Goal: Task Accomplishment & Management: Use online tool/utility

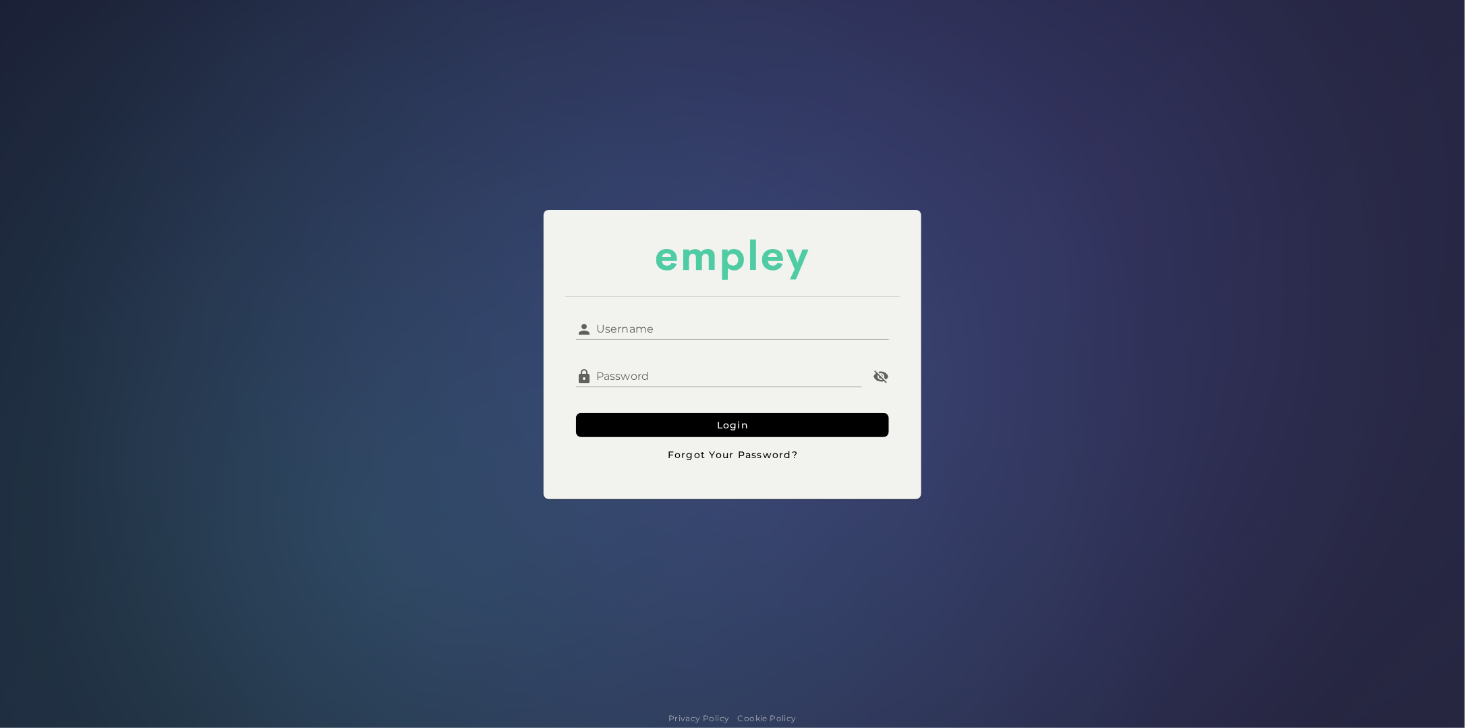
click at [628, 322] on input "Username" at bounding box center [740, 324] width 297 height 32
type input "*********"
click at [576, 413] on button "Login" at bounding box center [732, 425] width 313 height 24
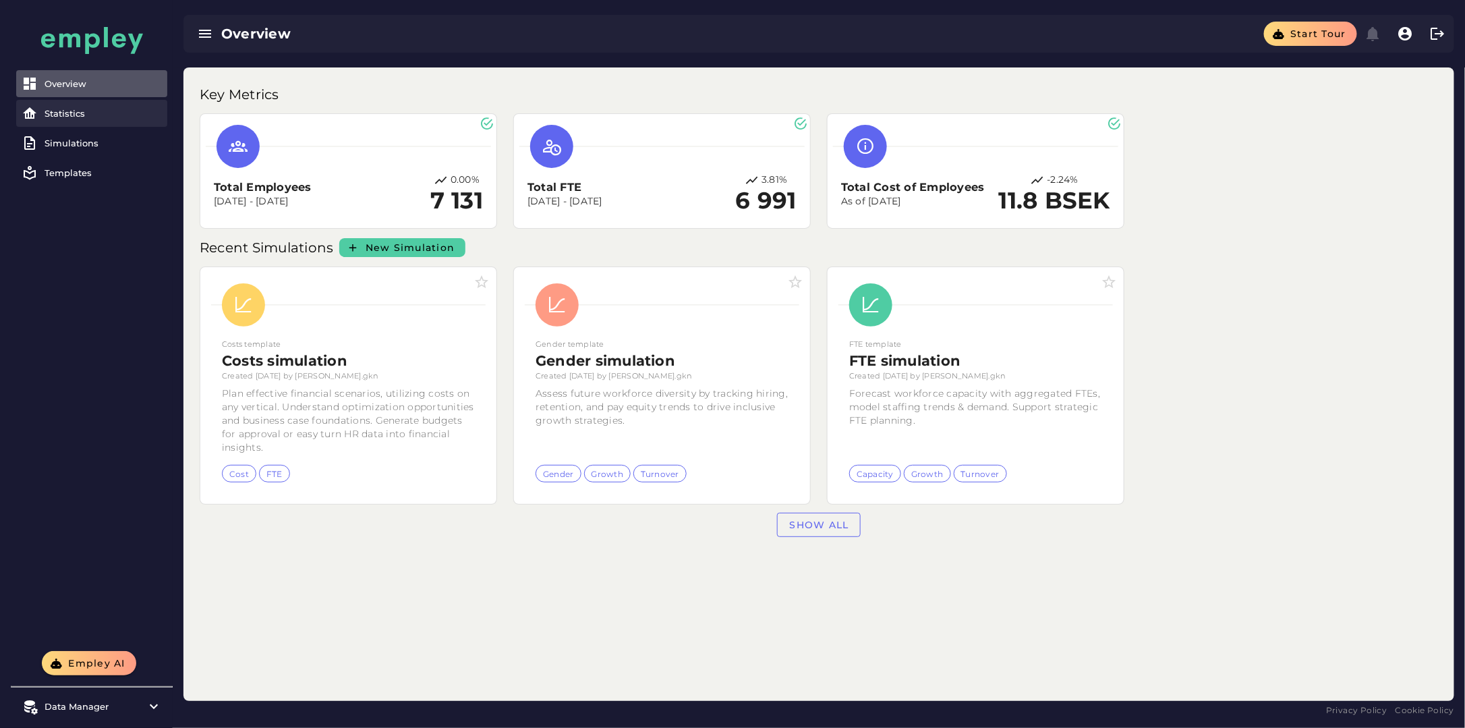
click at [84, 116] on div "Statistics" at bounding box center [103, 113] width 117 height 11
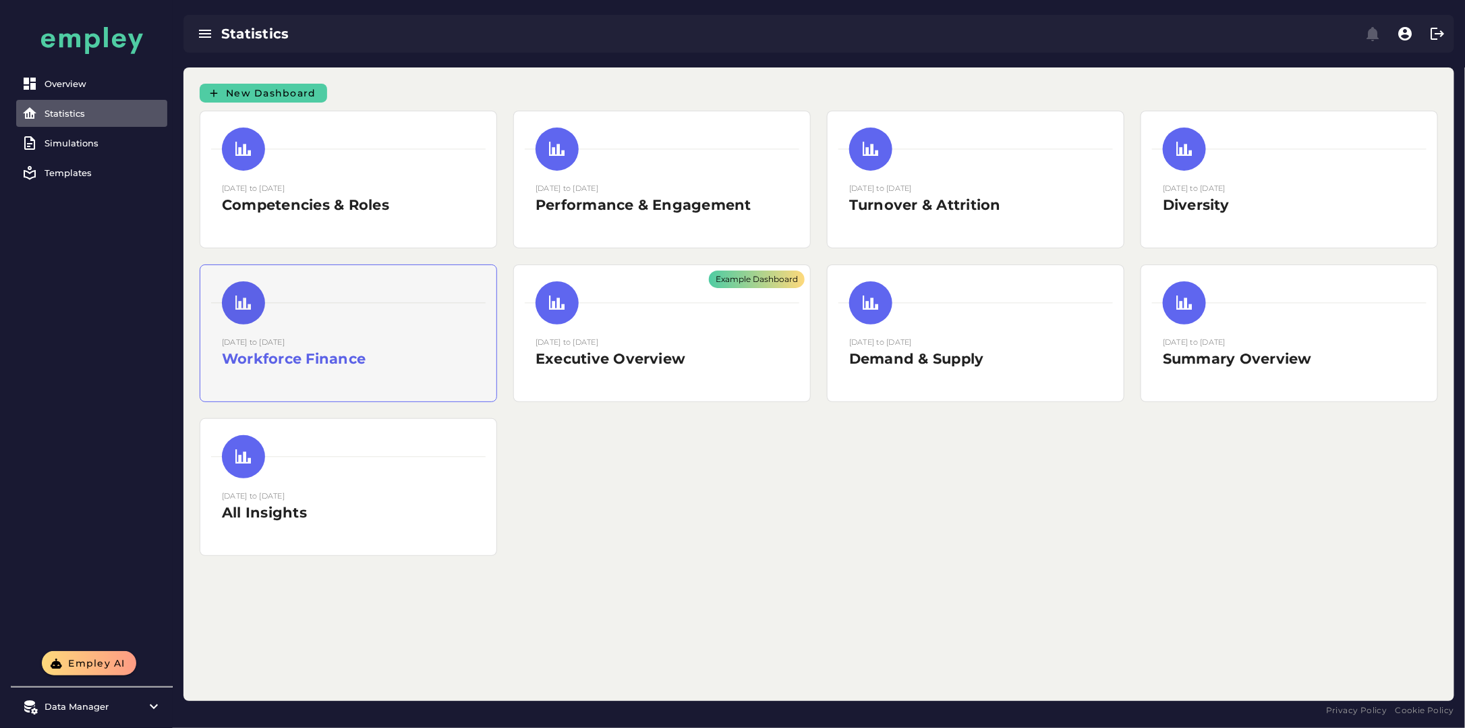
click at [299, 365] on h2 "Workforce Finance" at bounding box center [348, 359] width 253 height 20
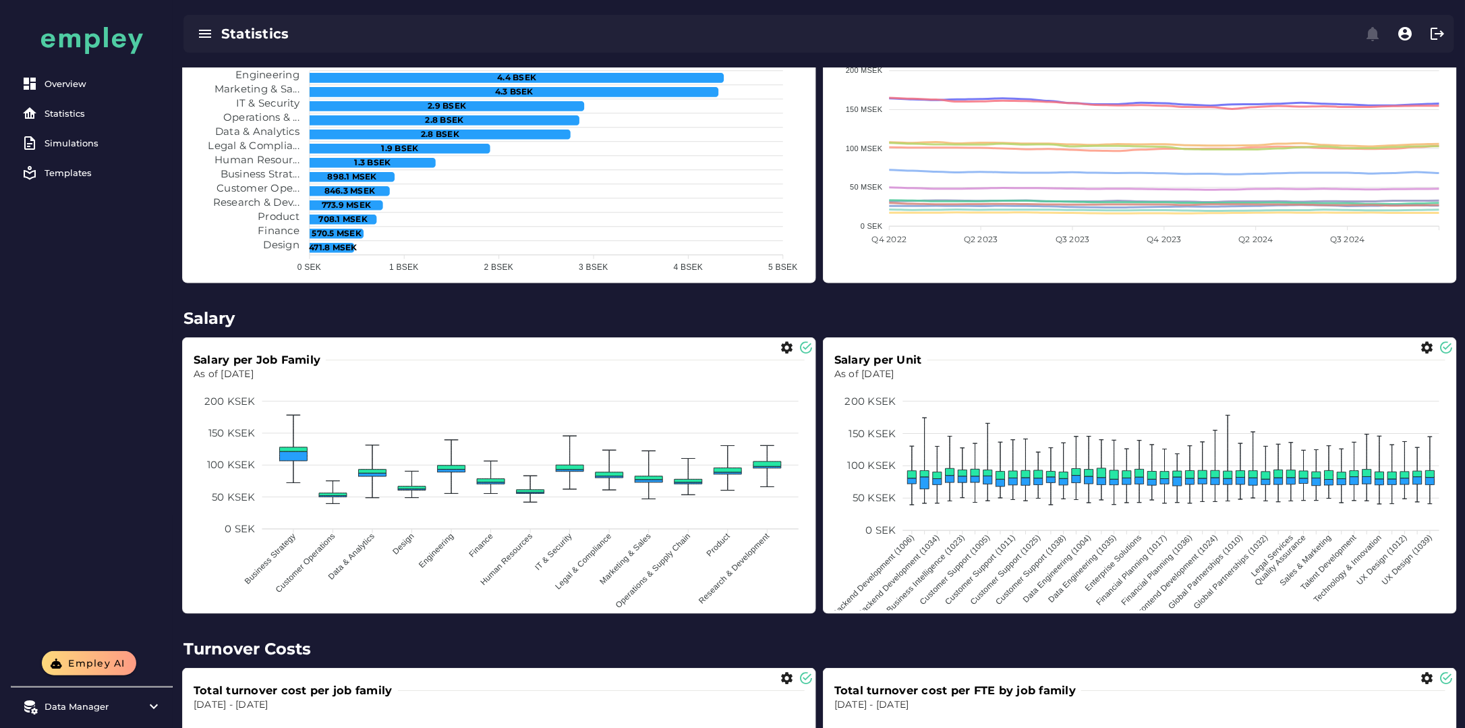
scroll to position [405, 0]
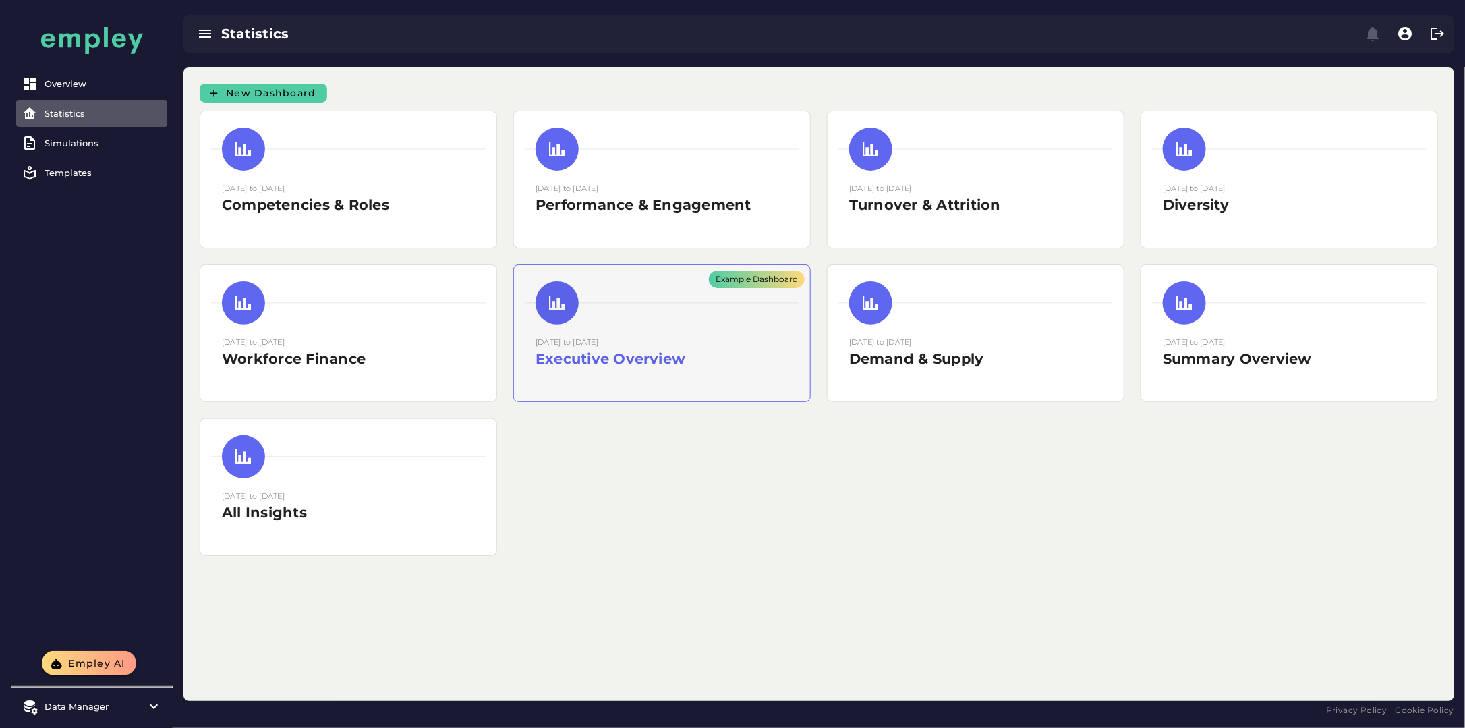
click at [669, 295] on div "Example Dashboard" at bounding box center [662, 333] width 296 height 136
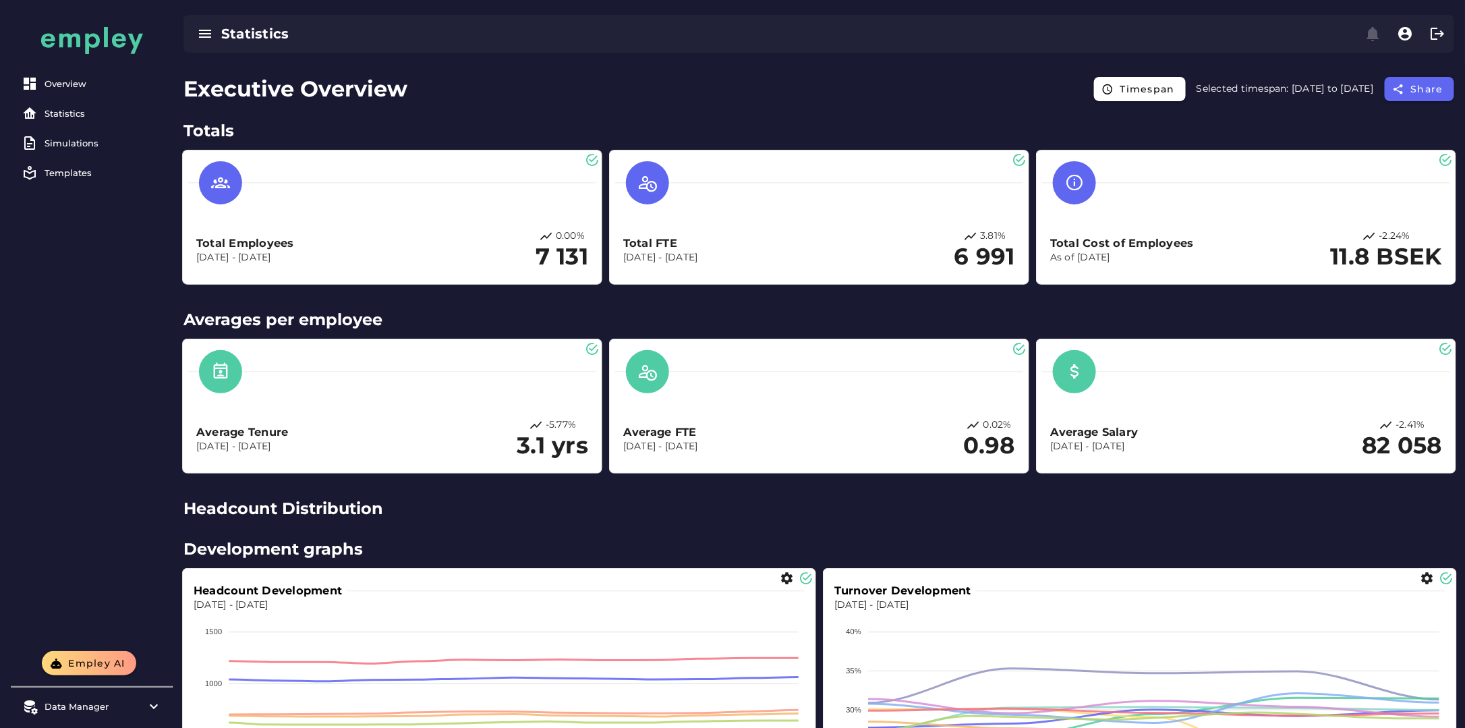
scroll to position [202, 0]
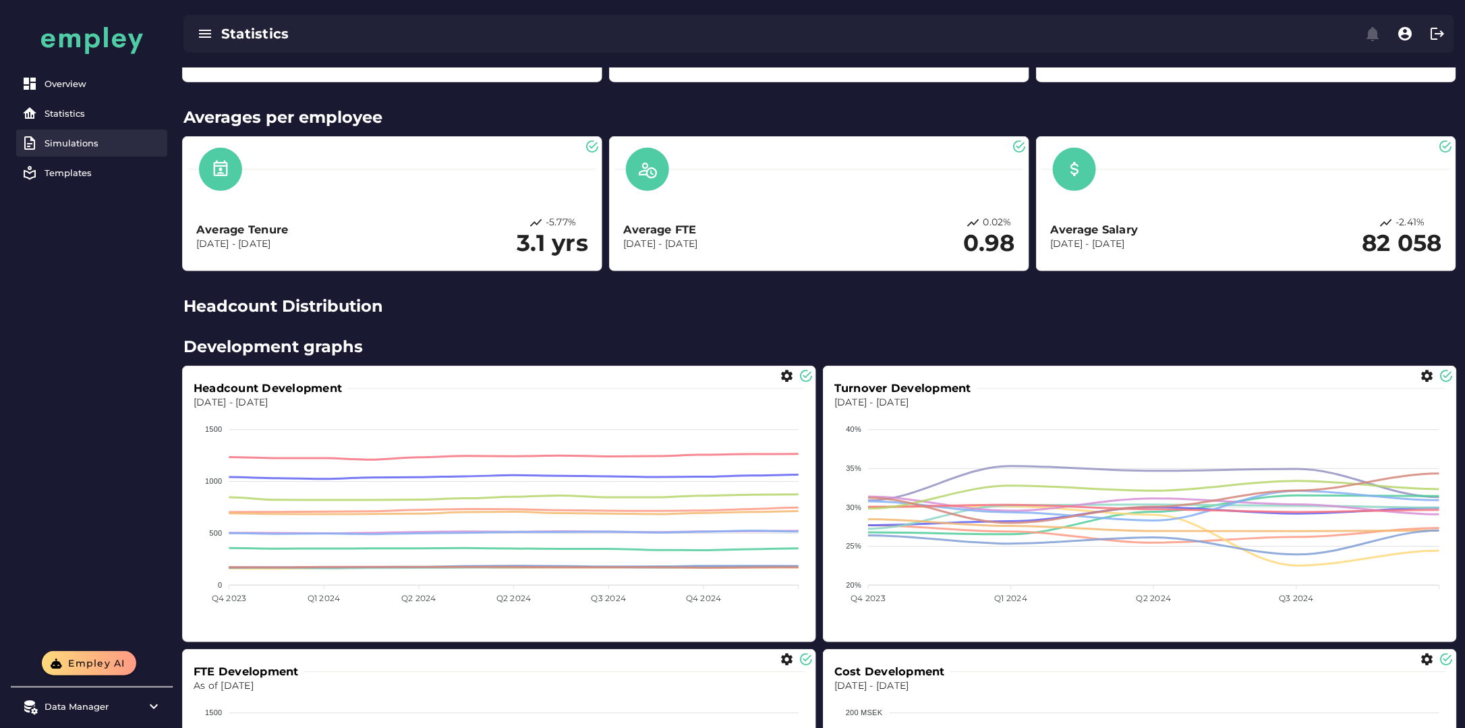
click at [100, 142] on div "Simulations" at bounding box center [103, 143] width 117 height 11
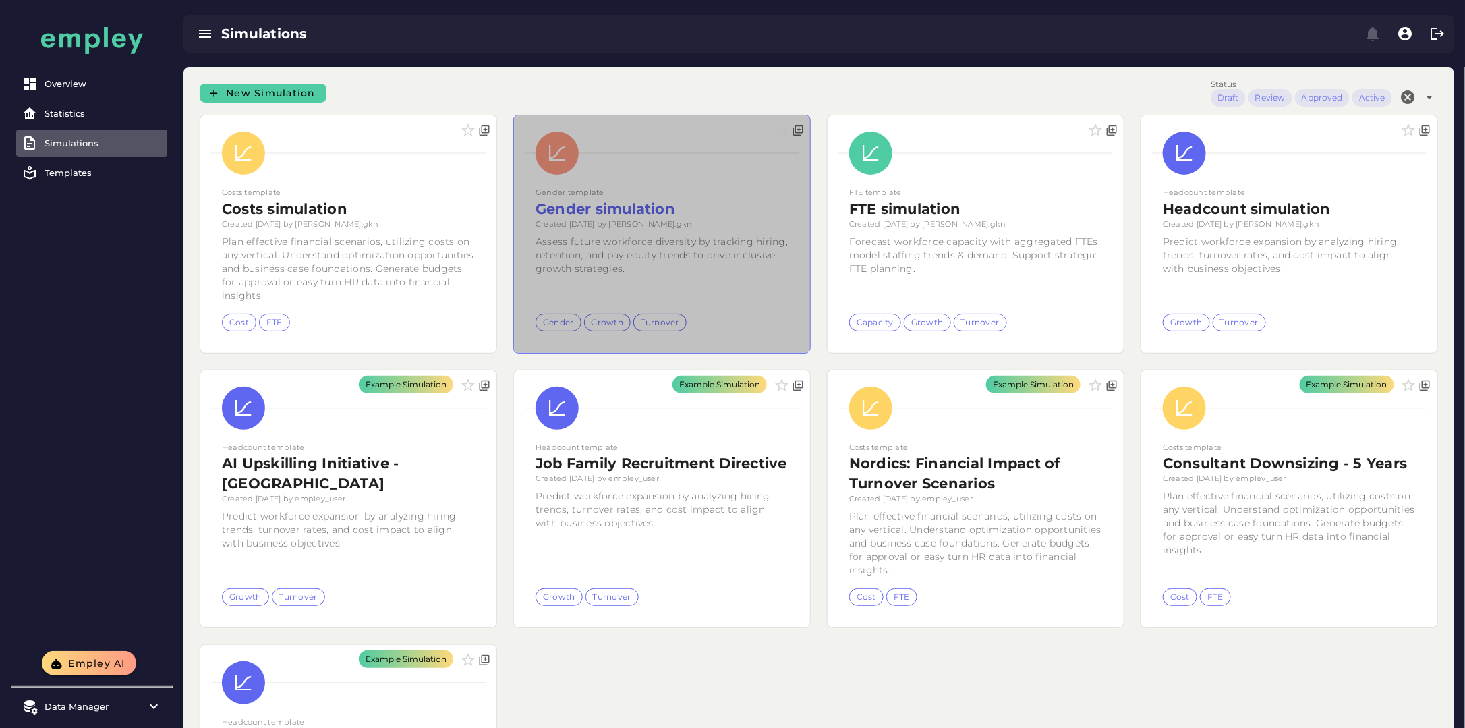
click at [693, 235] on div at bounding box center [662, 233] width 296 height 237
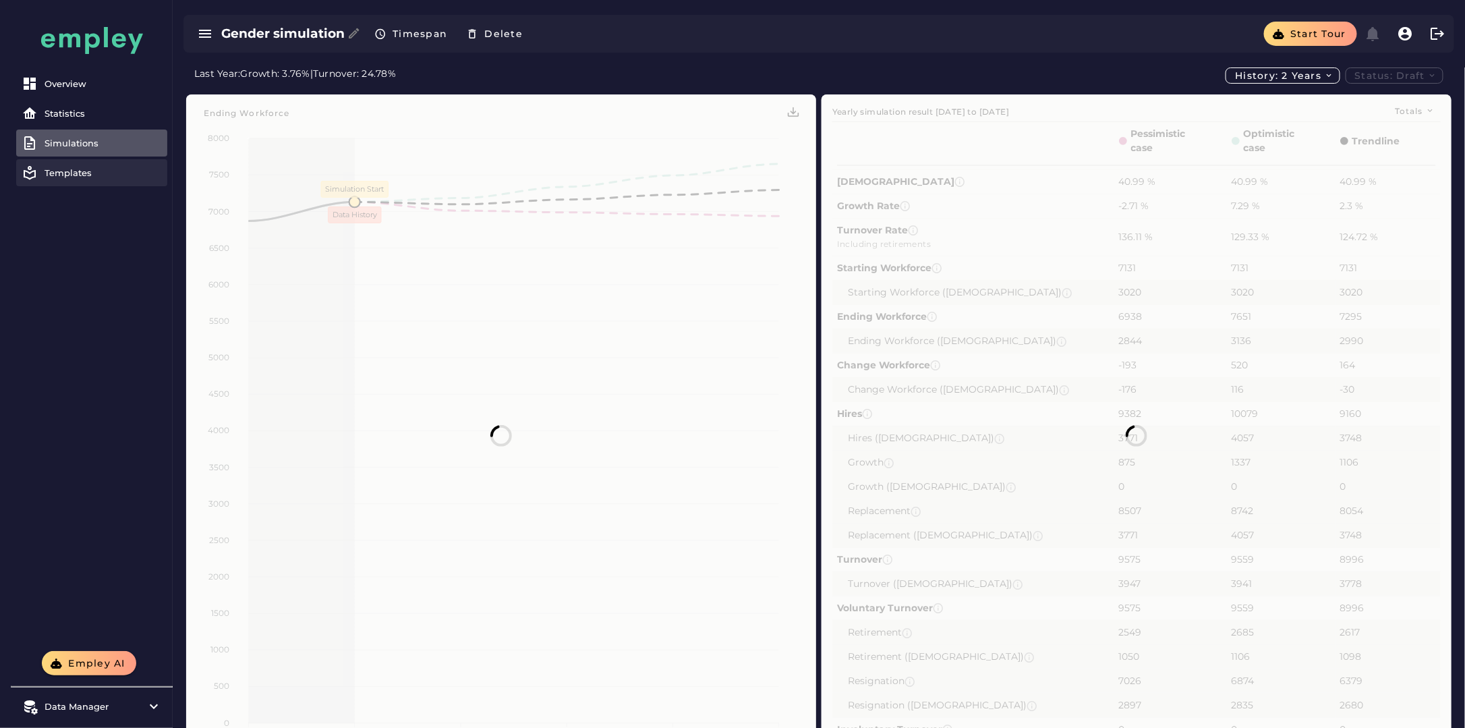
click at [68, 177] on div "Templates" at bounding box center [103, 172] width 117 height 11
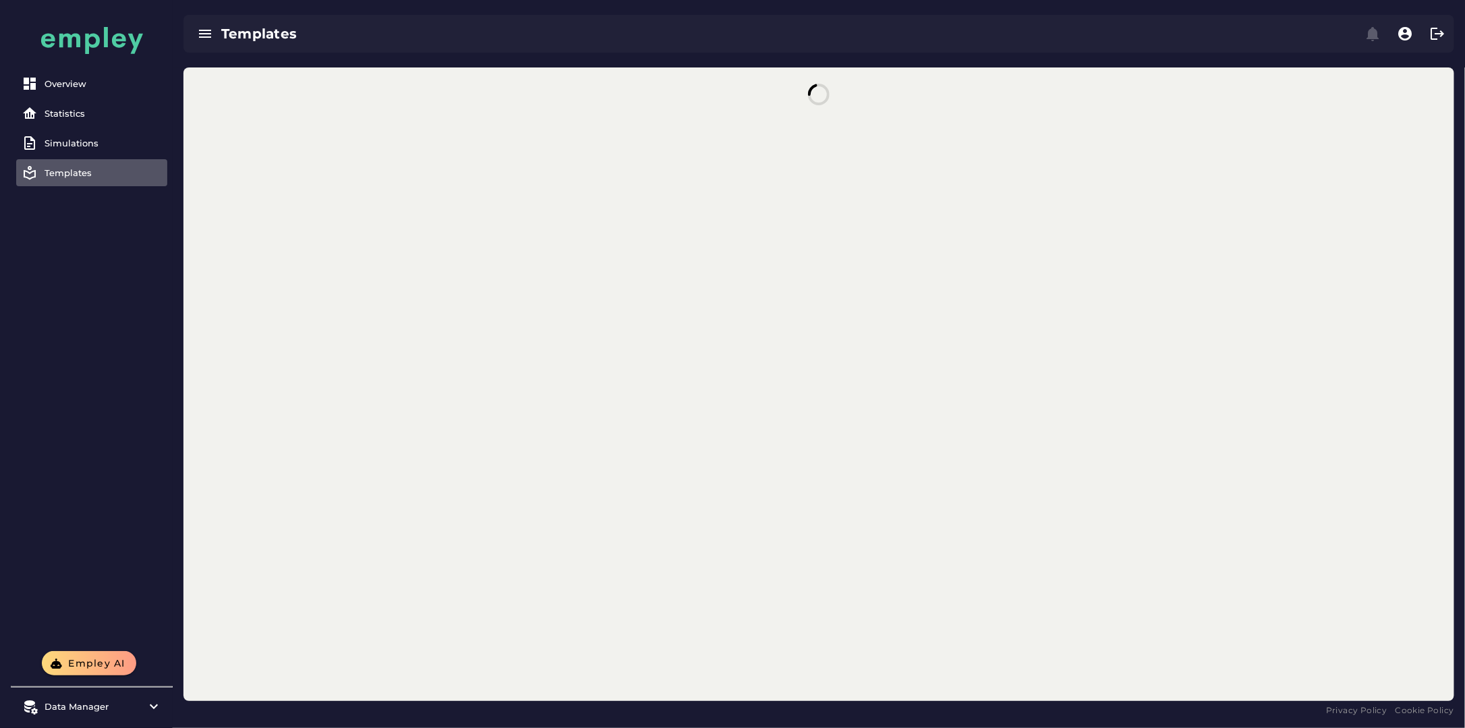
click at [75, 175] on div "Templates" at bounding box center [103, 172] width 117 height 11
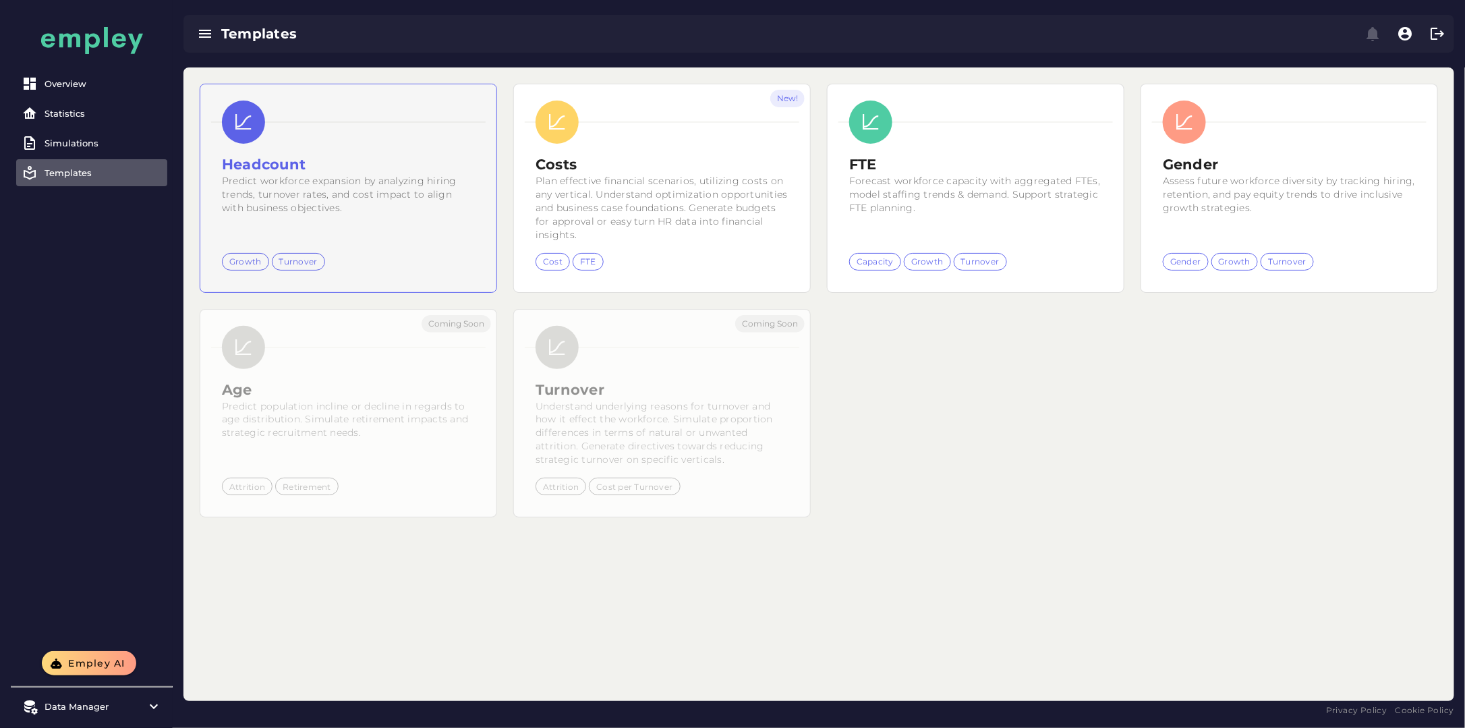
click at [432, 138] on div at bounding box center [348, 122] width 275 height 43
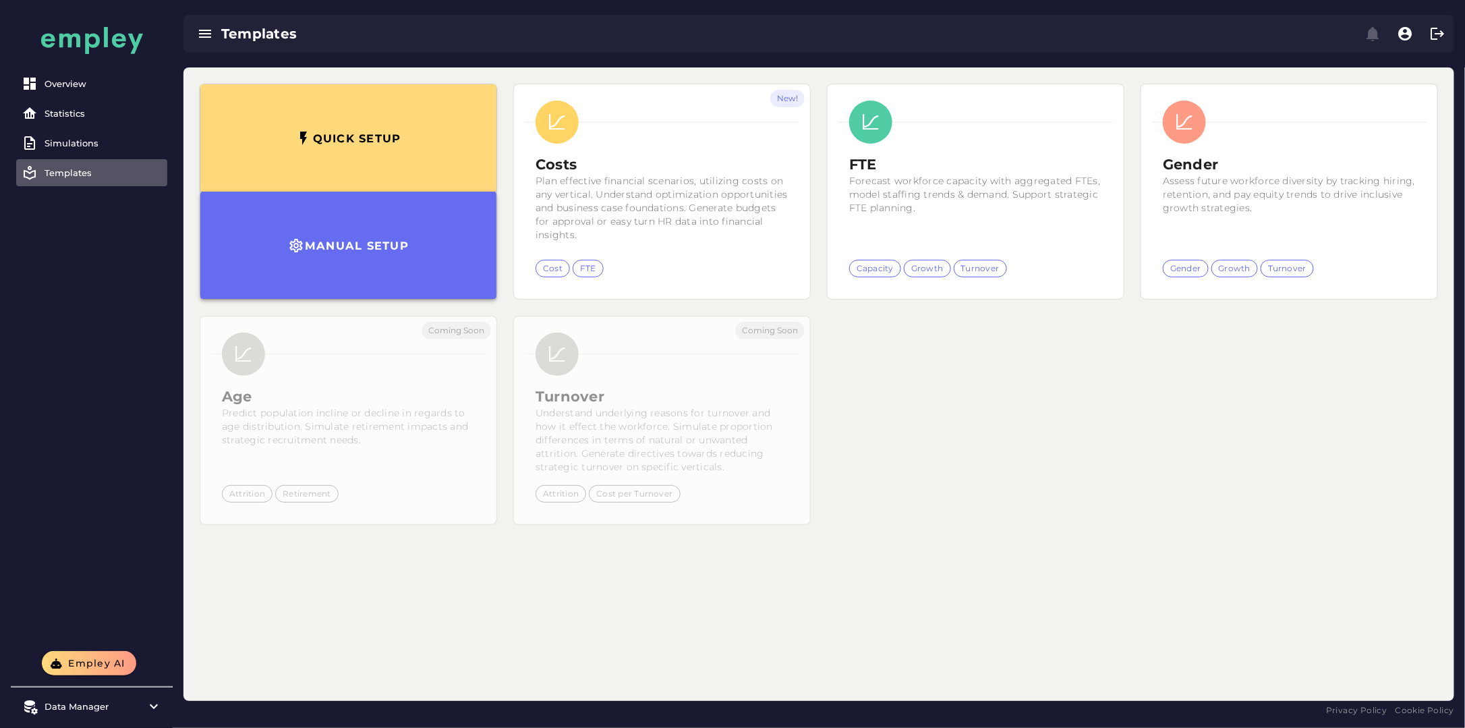
click at [397, 273] on button "Manual setup" at bounding box center [348, 245] width 296 height 107
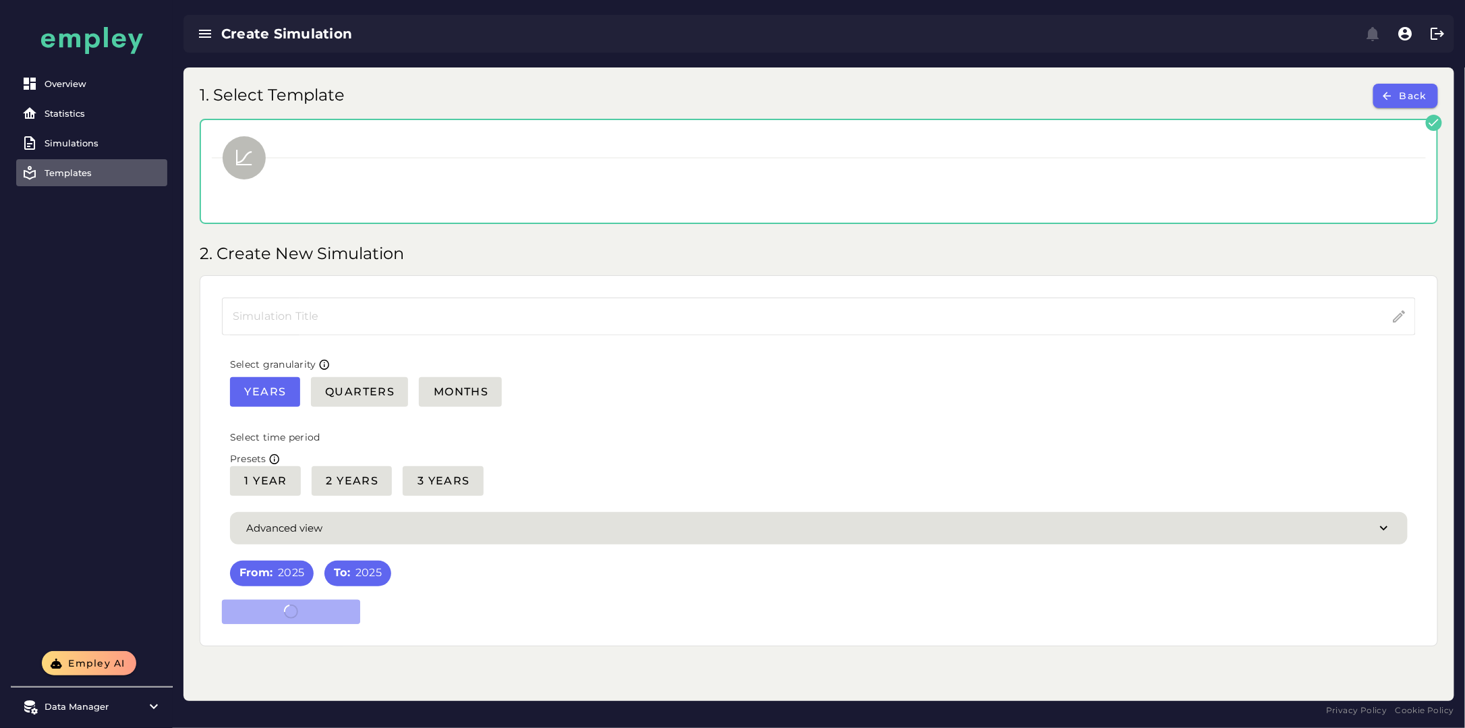
type input "*********"
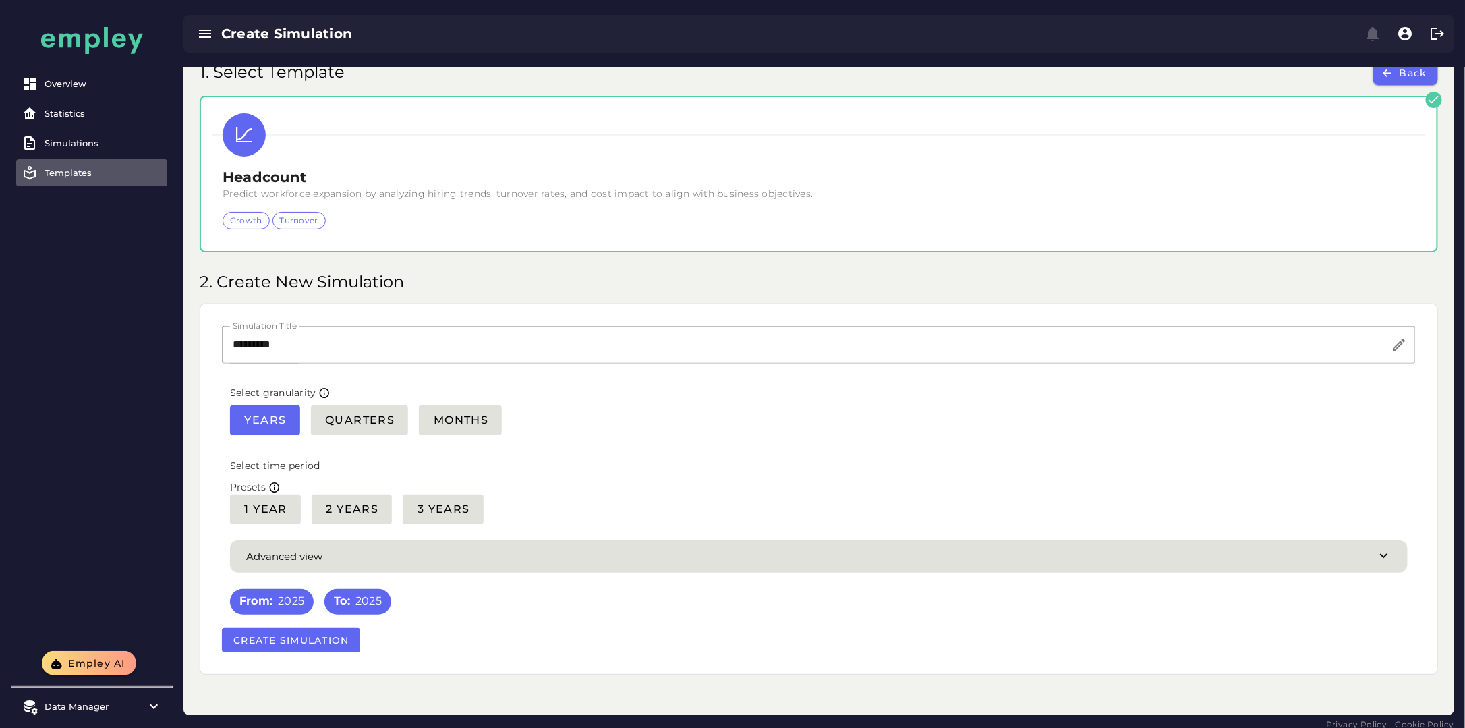
scroll to position [35, 0]
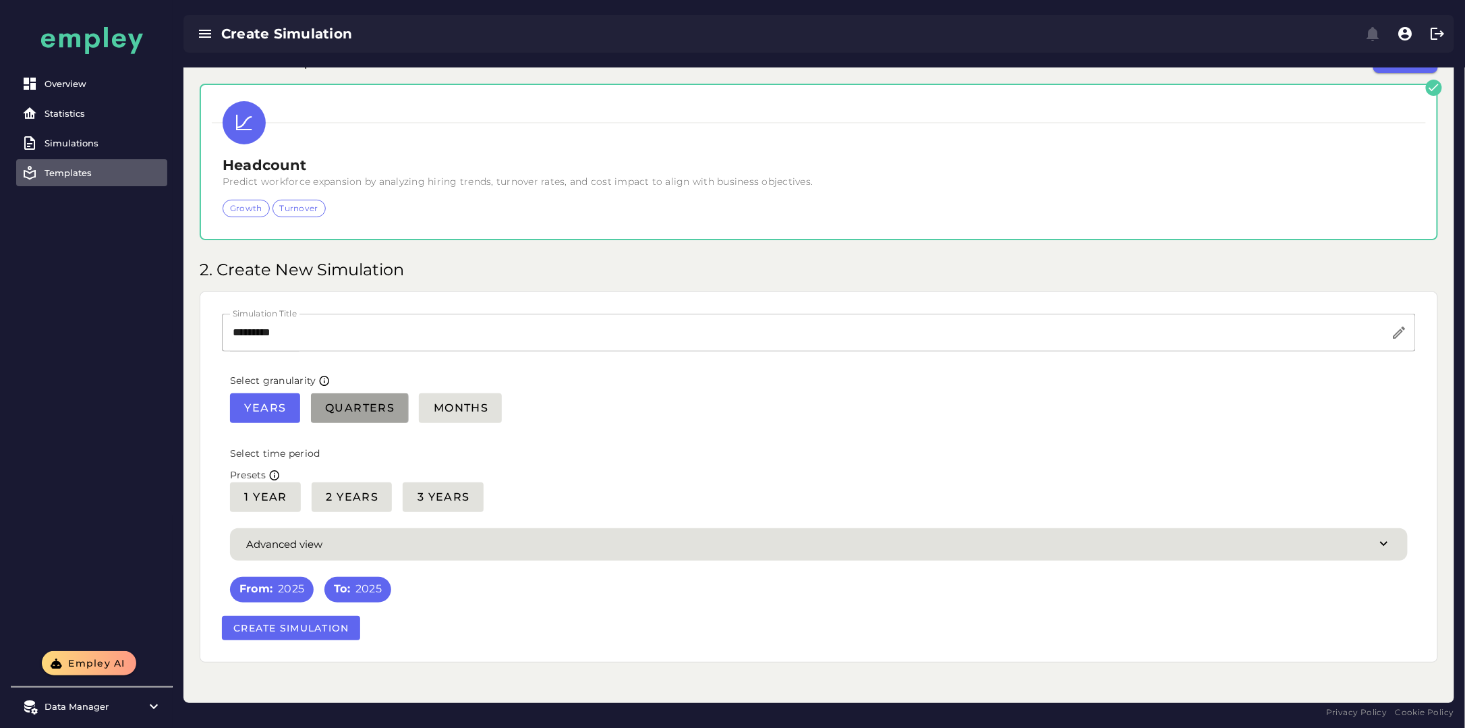
click at [360, 410] on span "Quarters" at bounding box center [359, 407] width 71 height 13
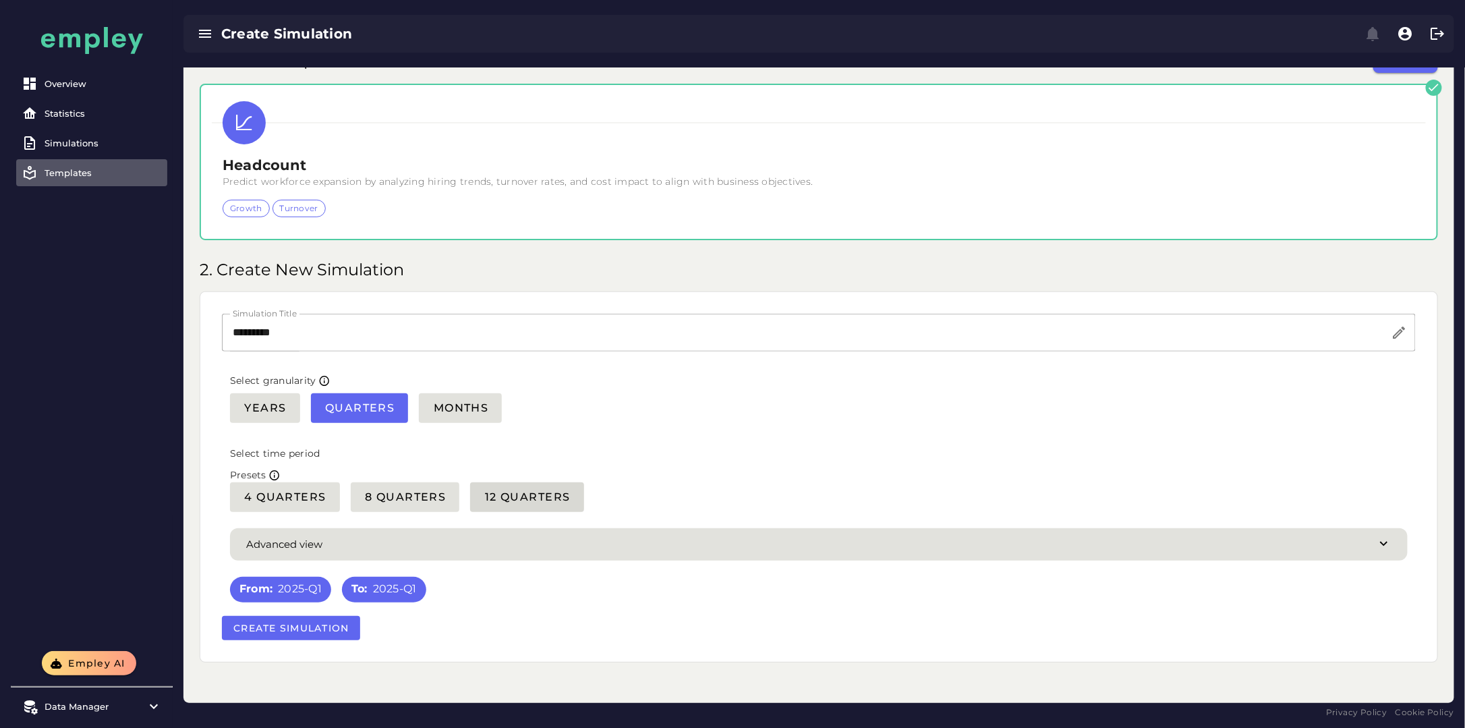
click at [539, 500] on span "12 Quarters" at bounding box center [527, 496] width 86 height 13
click at [331, 631] on span "Create Simulation" at bounding box center [291, 628] width 117 height 12
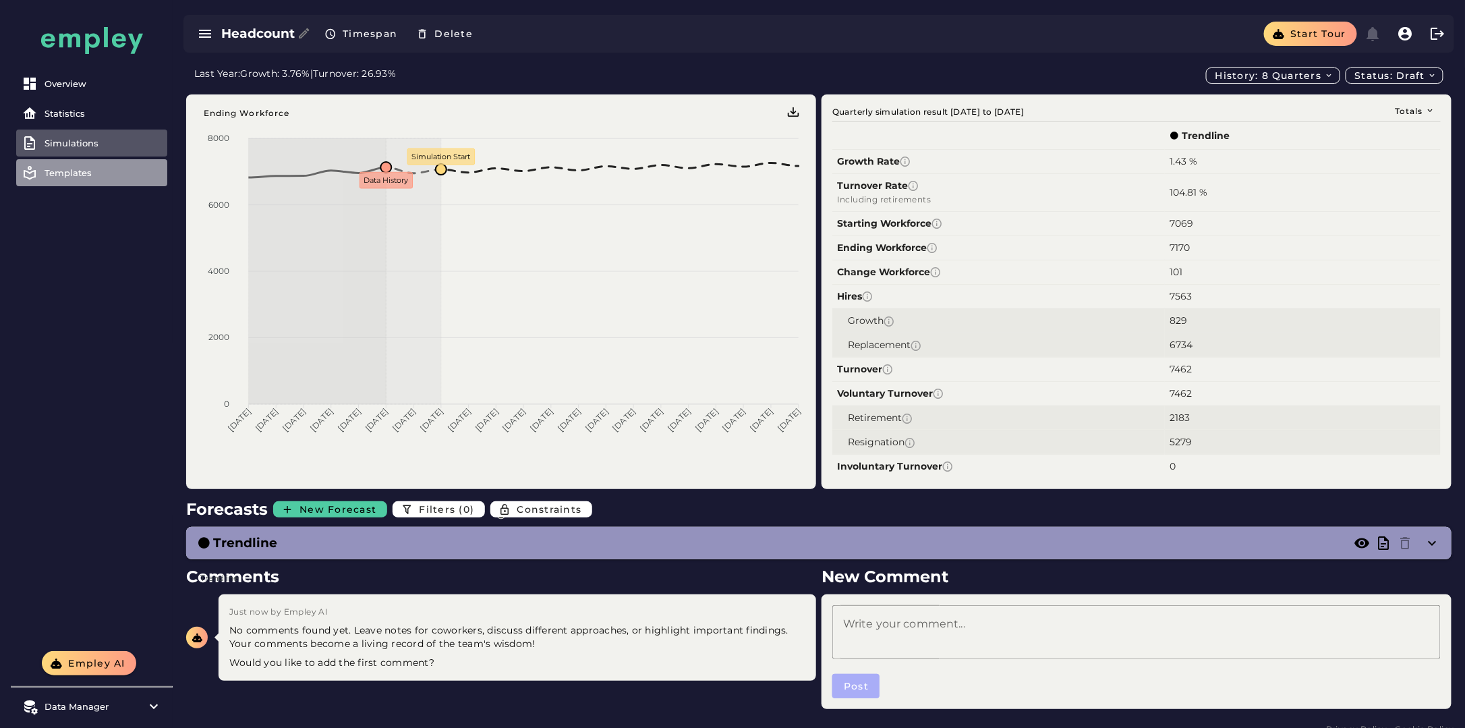
click at [80, 175] on div "Templates" at bounding box center [103, 172] width 117 height 11
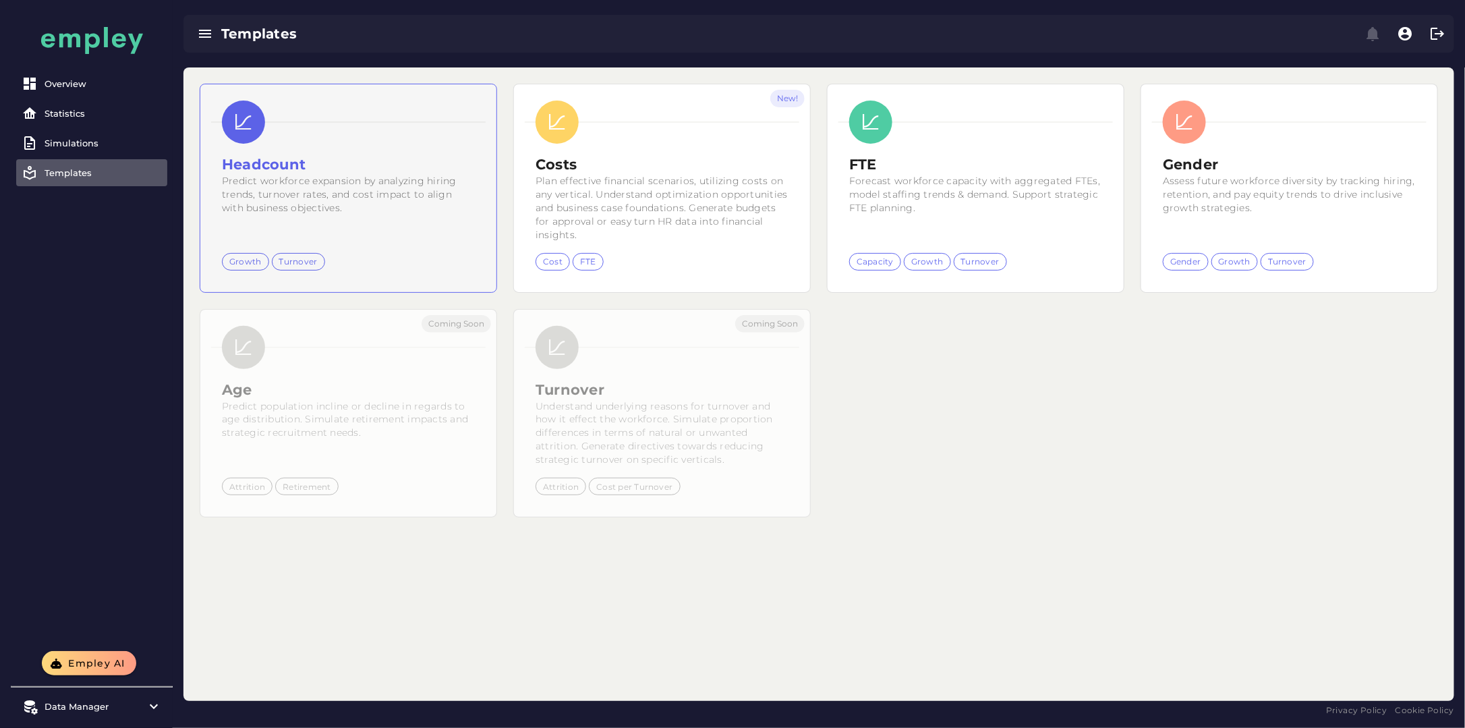
click at [350, 221] on div "Predict workforce expansion by analyzing hiring trends, turnover rates, and cos…" at bounding box center [348, 208] width 253 height 67
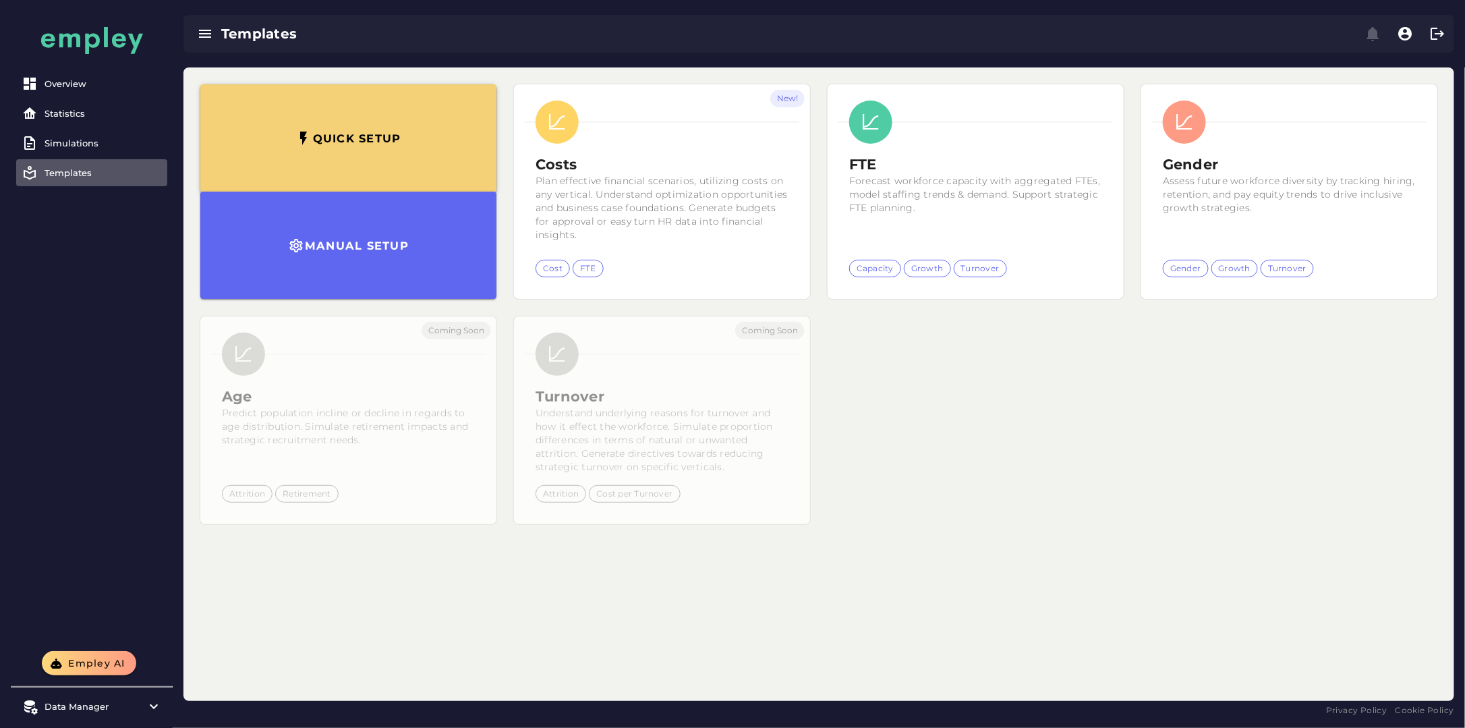
click at [364, 138] on h3 "Quick setup" at bounding box center [356, 138] width 89 height 13
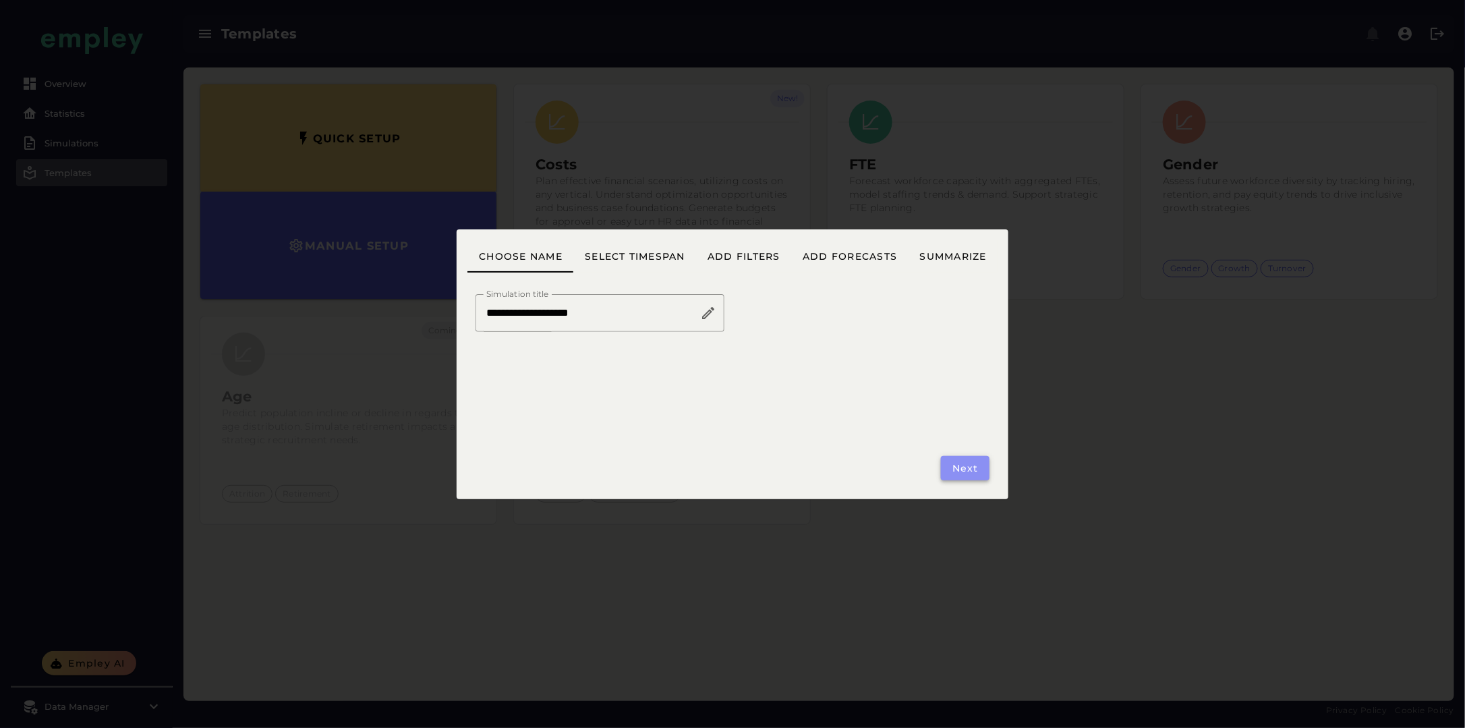
click at [965, 469] on span "Next" at bounding box center [965, 468] width 27 height 12
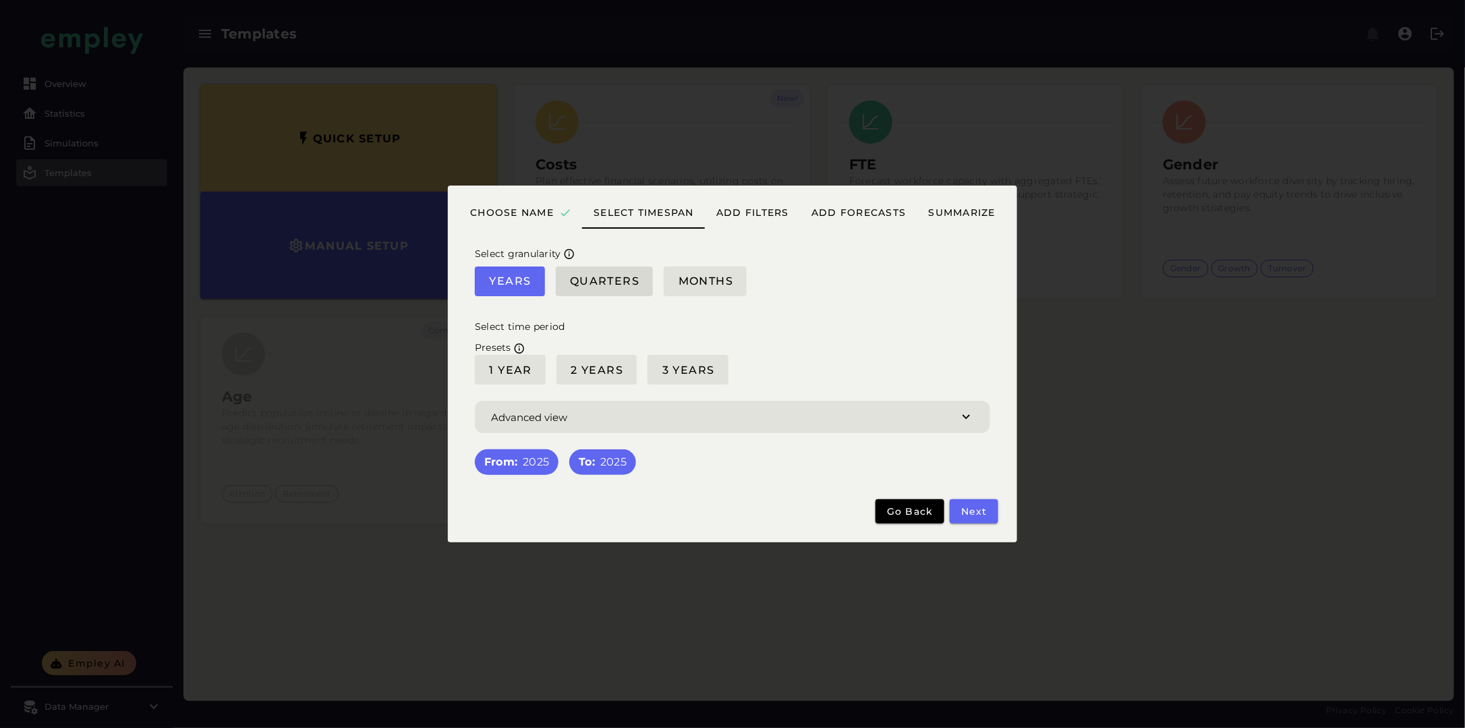
click at [617, 271] on button "Quarters" at bounding box center [605, 281] width 98 height 30
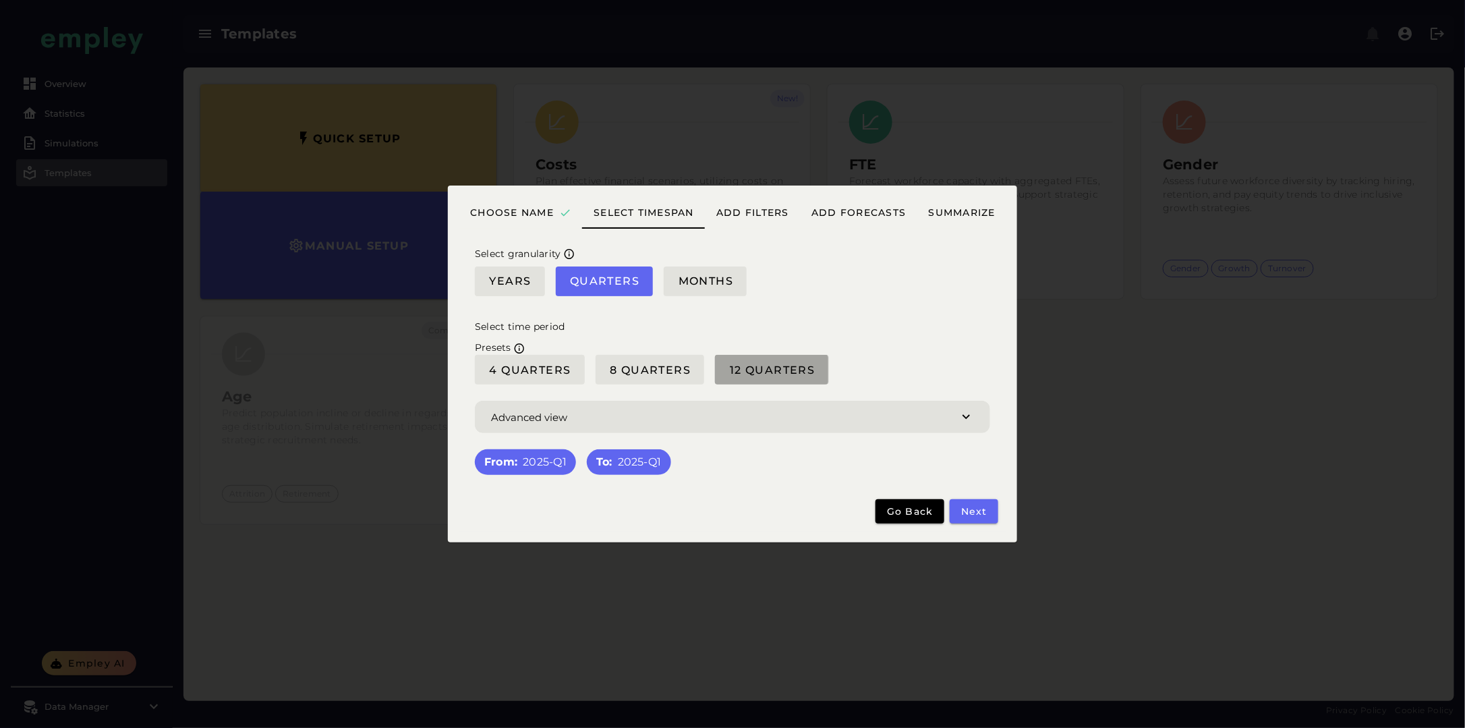
click at [749, 374] on span "12 Quarters" at bounding box center [771, 370] width 86 height 13
click at [977, 514] on span "Next" at bounding box center [974, 511] width 27 height 12
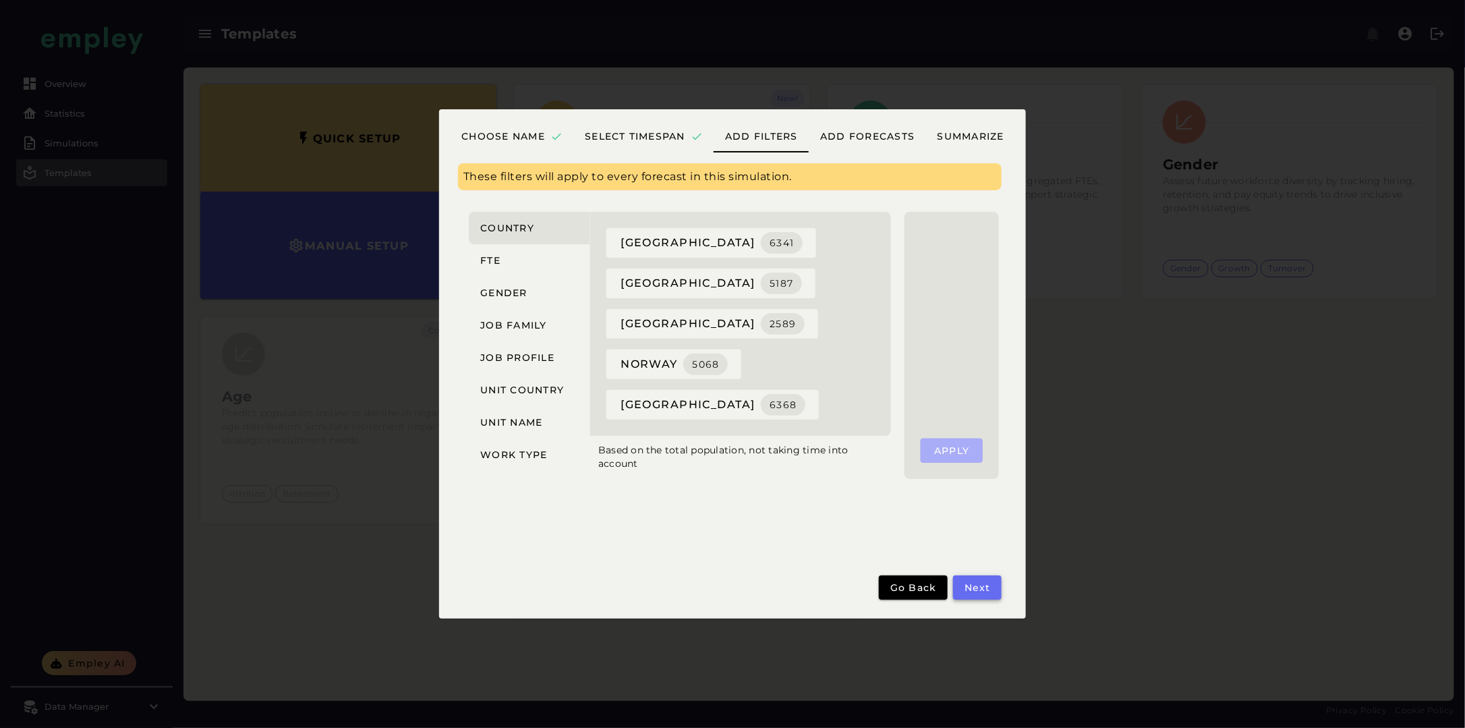
click at [977, 590] on span "Next" at bounding box center [977, 587] width 27 height 12
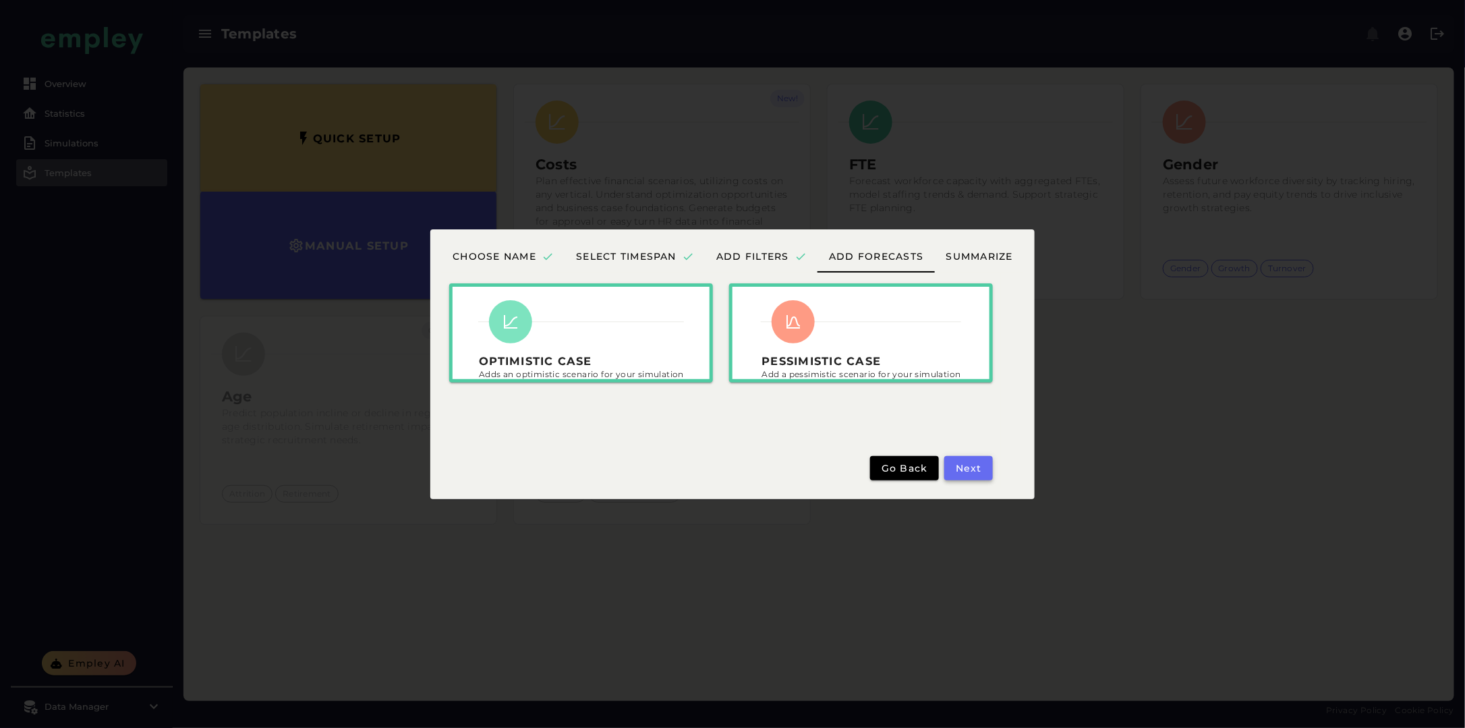
click at [979, 471] on span "Next" at bounding box center [968, 468] width 27 height 12
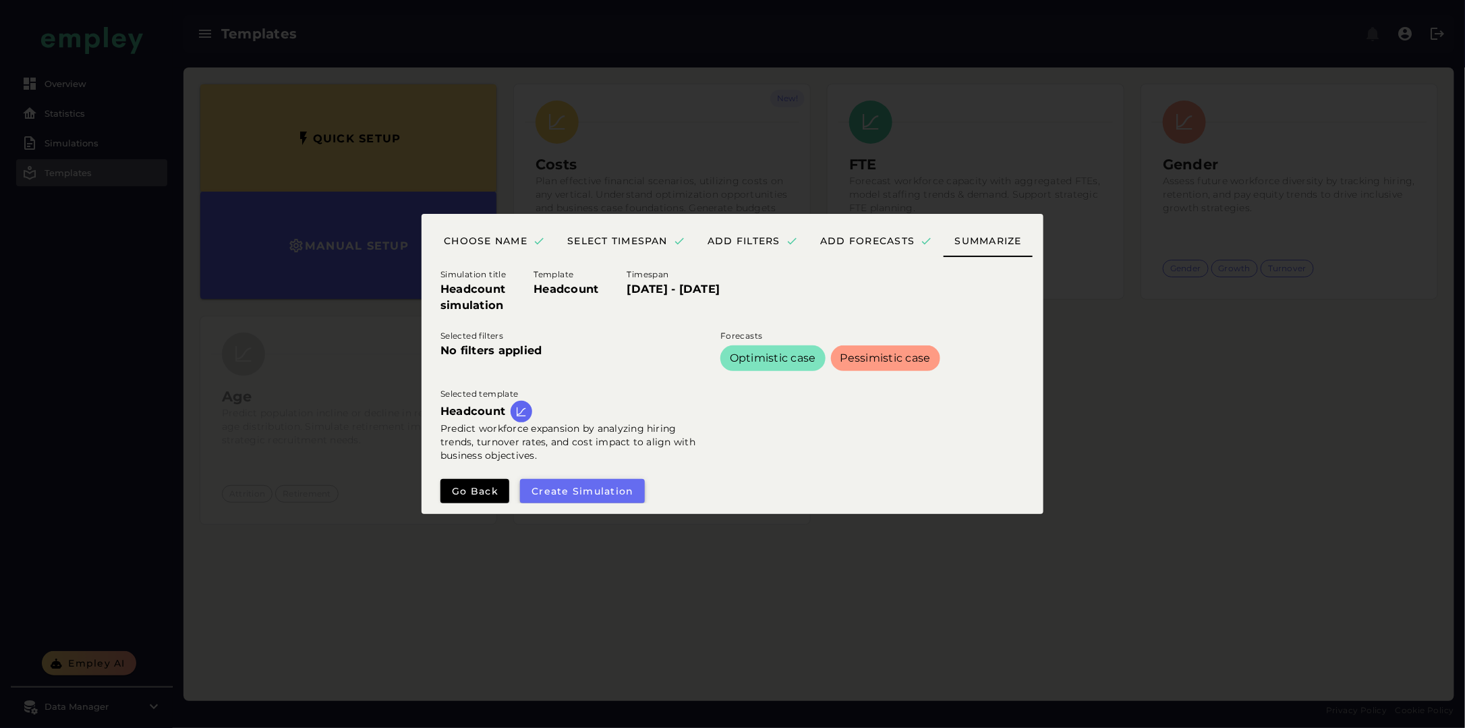
click at [611, 494] on span "Create simulation" at bounding box center [582, 491] width 103 height 12
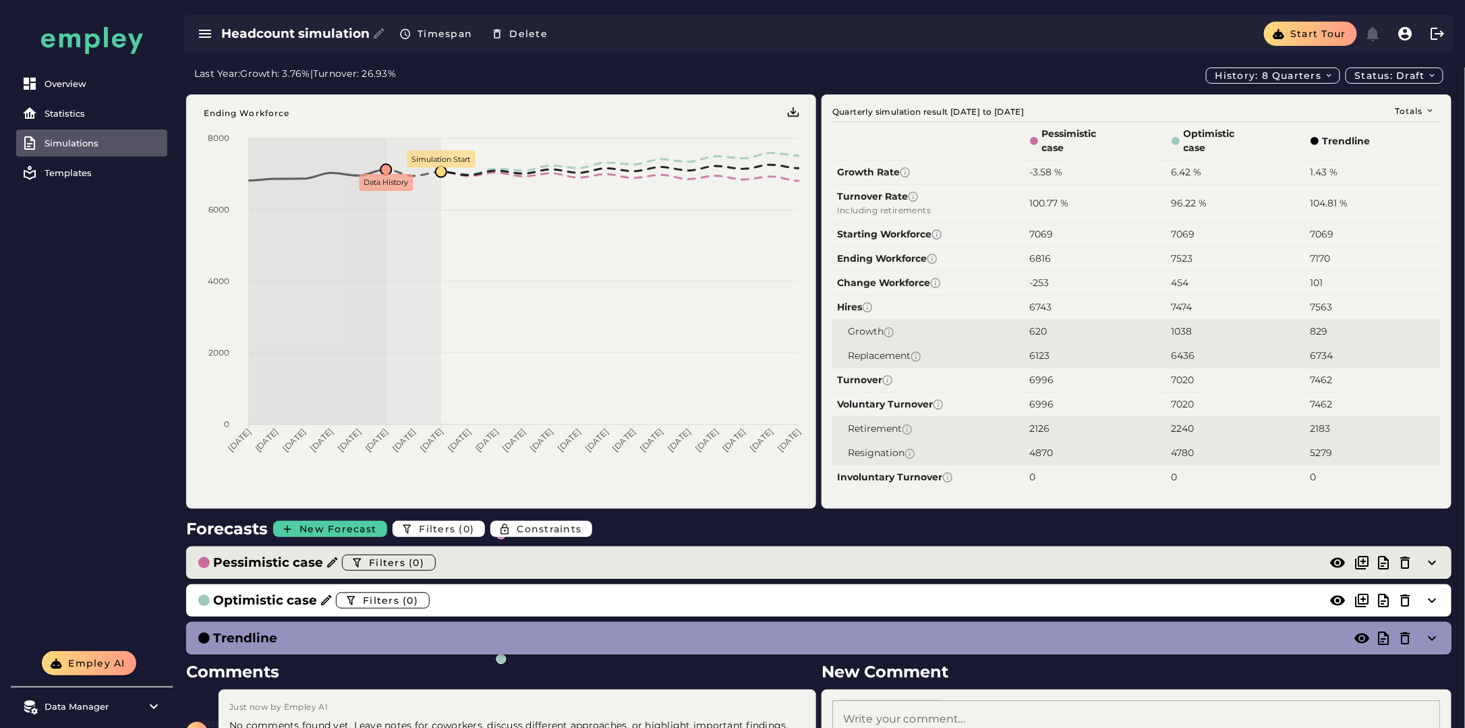
click at [332, 559] on icon at bounding box center [332, 562] width 13 height 13
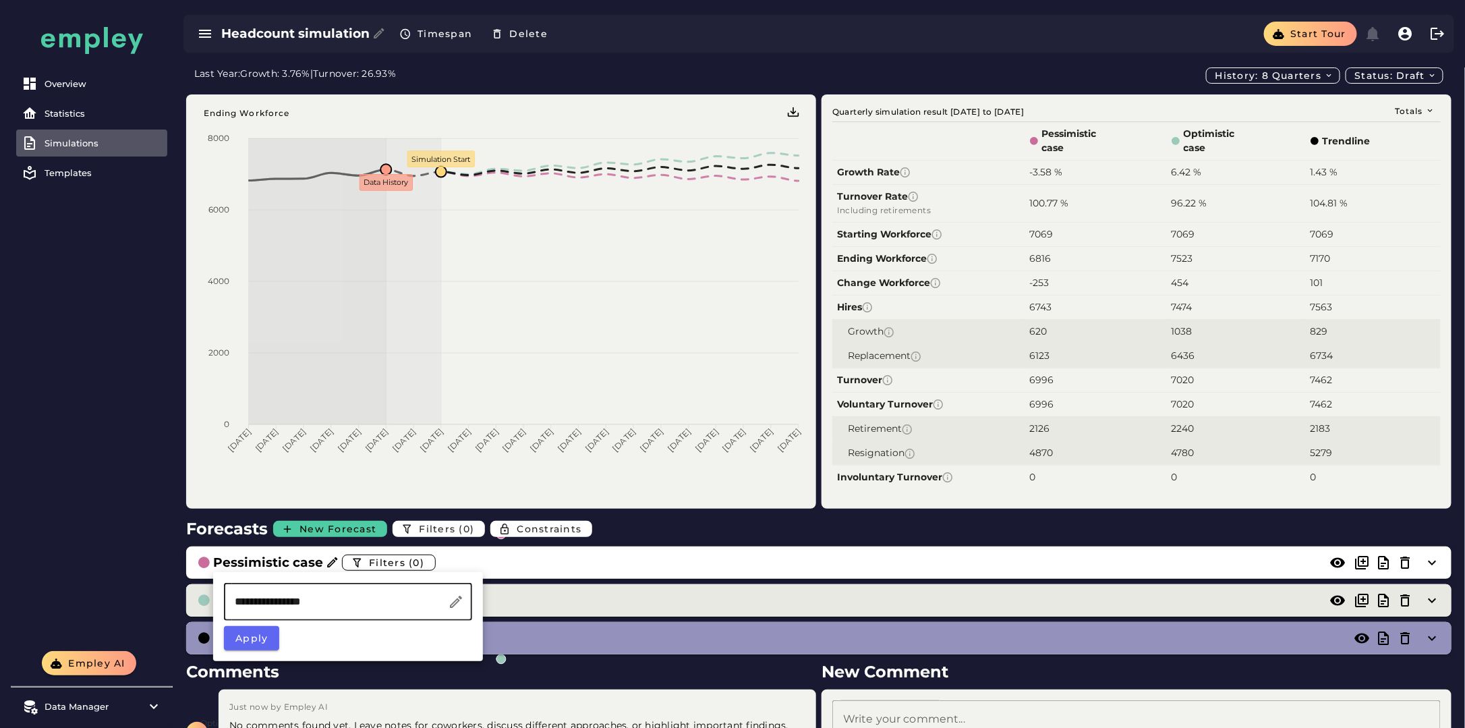
drag, startPoint x: 326, startPoint y: 598, endPoint x: 208, endPoint y: 598, distance: 118.0
click at [208, 598] on body "Overview Statistics Simulations Templates Empley AI Data Manager Versions Impor…" at bounding box center [732, 421] width 1465 height 842
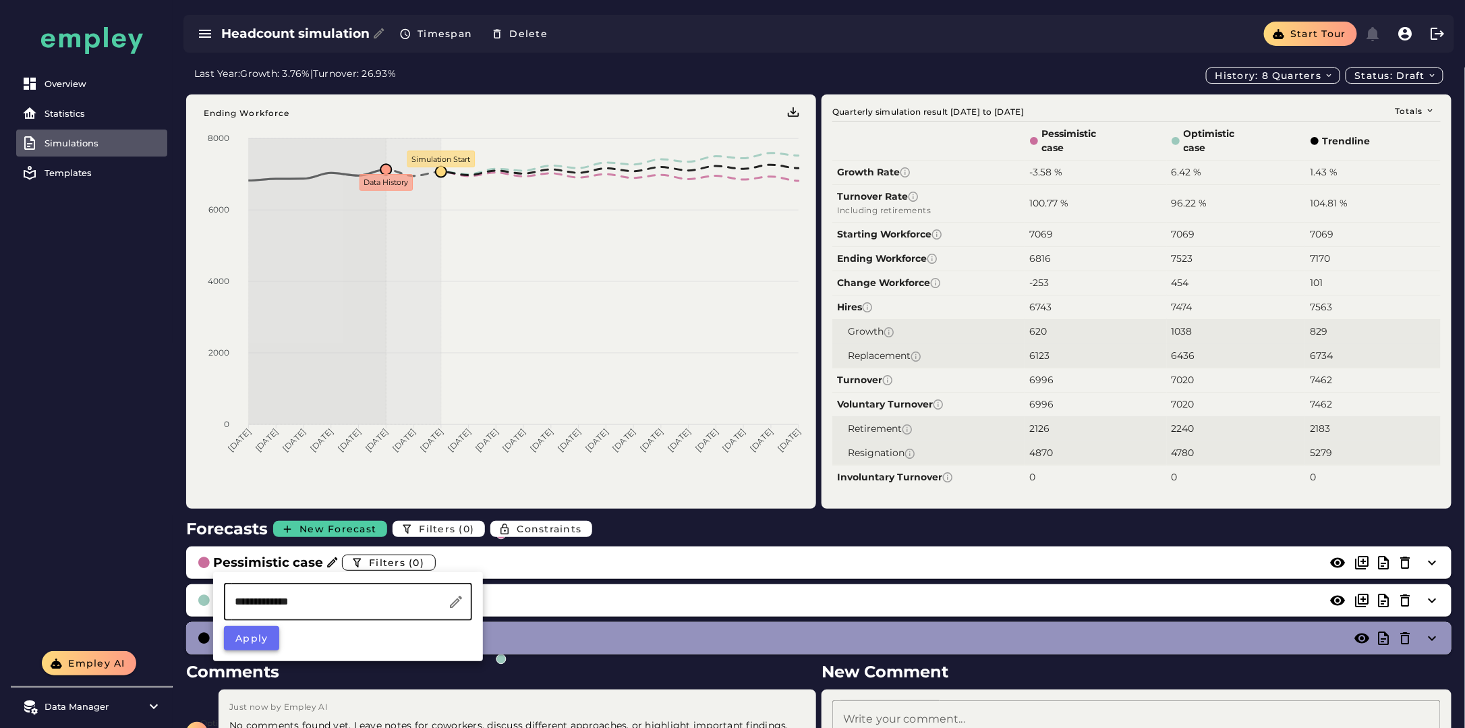
type input "**********"
click at [253, 645] on button "Apply" at bounding box center [251, 638] width 55 height 24
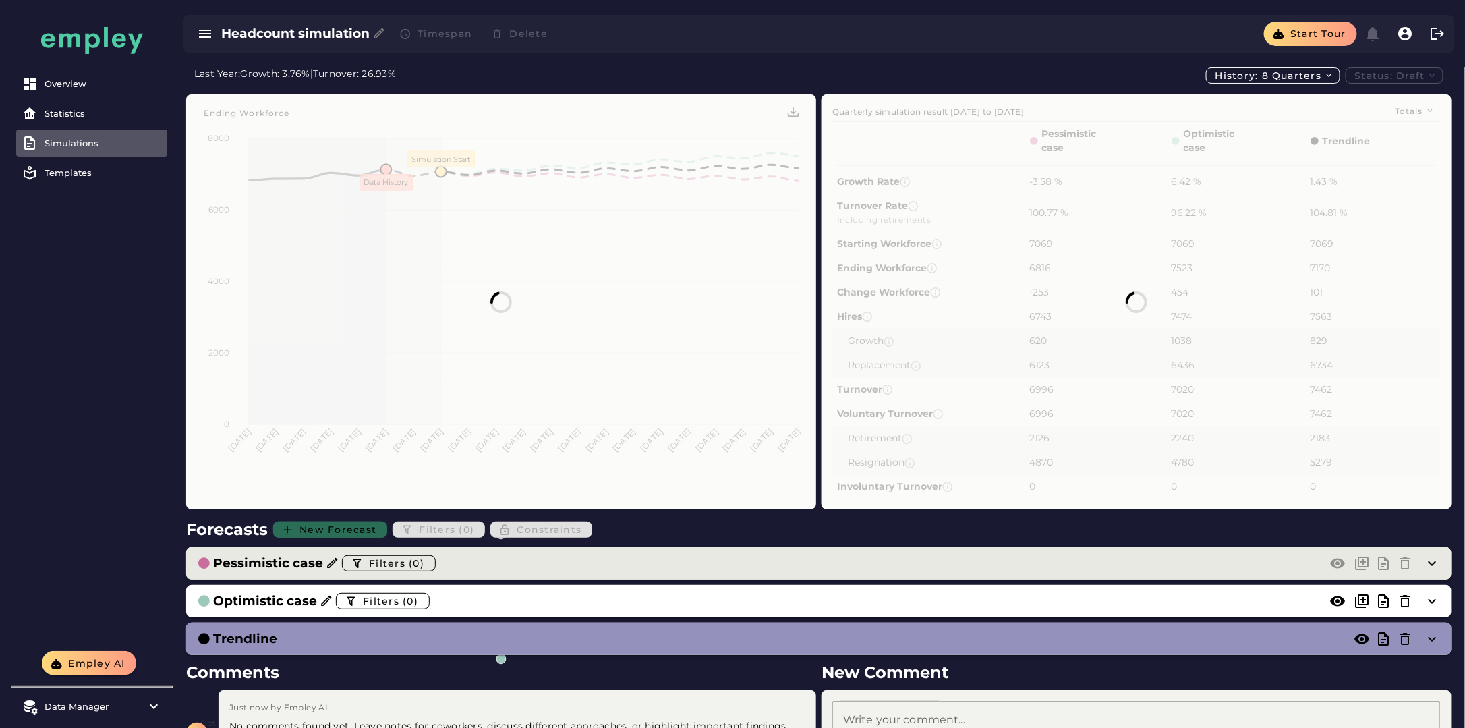
click at [330, 559] on icon at bounding box center [332, 562] width 13 height 13
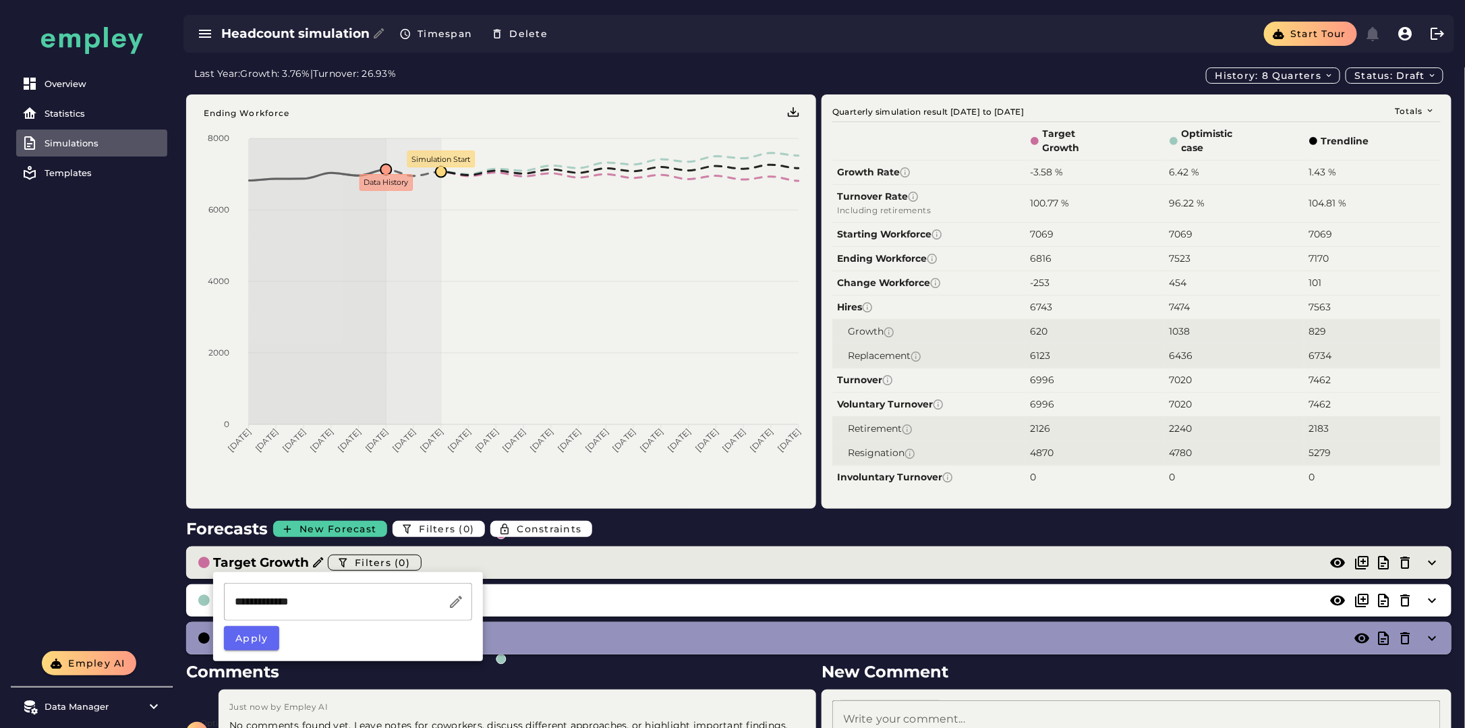
click at [590, 559] on div "Target Growth Filters (0)" at bounding box center [805, 563] width 1217 height 22
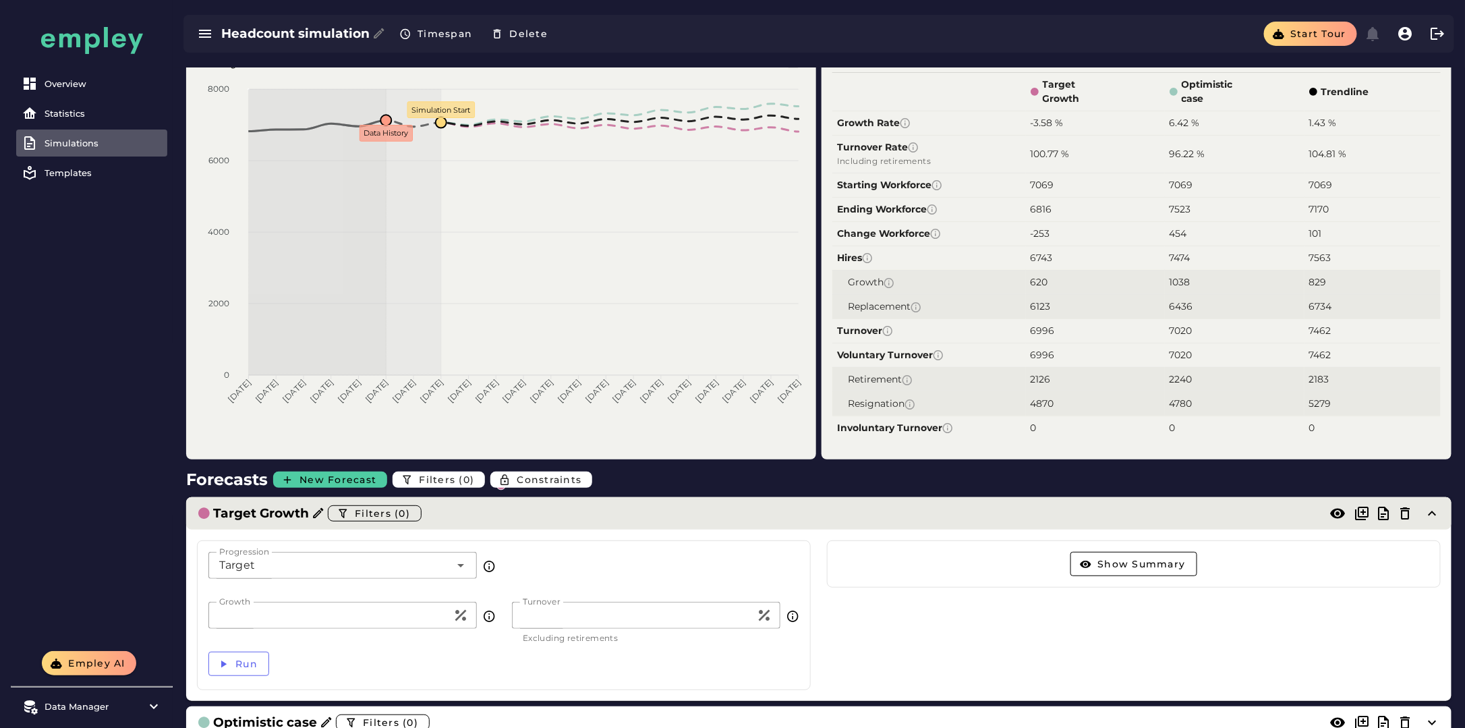
scroll to position [67, 0]
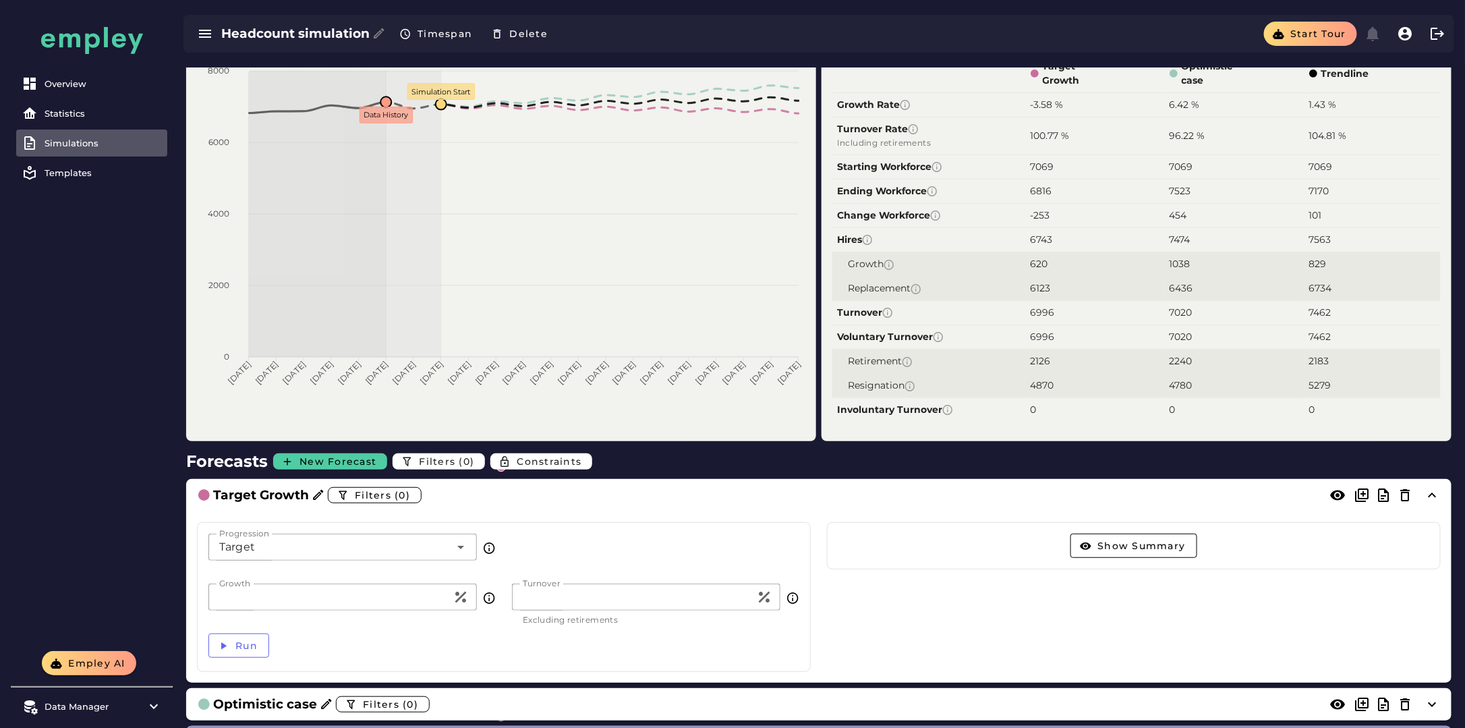
drag, startPoint x: 550, startPoint y: 594, endPoint x: 524, endPoint y: 582, distance: 28.4
click at [527, 590] on input "*" at bounding box center [634, 596] width 244 height 27
click at [378, 595] on input "**" at bounding box center [330, 596] width 244 height 27
drag, startPoint x: 536, startPoint y: 600, endPoint x: 445, endPoint y: 576, distance: 94.1
click at [445, 576] on div "Progression Target ****** Progression Growth ** Growth Turnover * Turnover Excl…" at bounding box center [504, 597] width 614 height 150
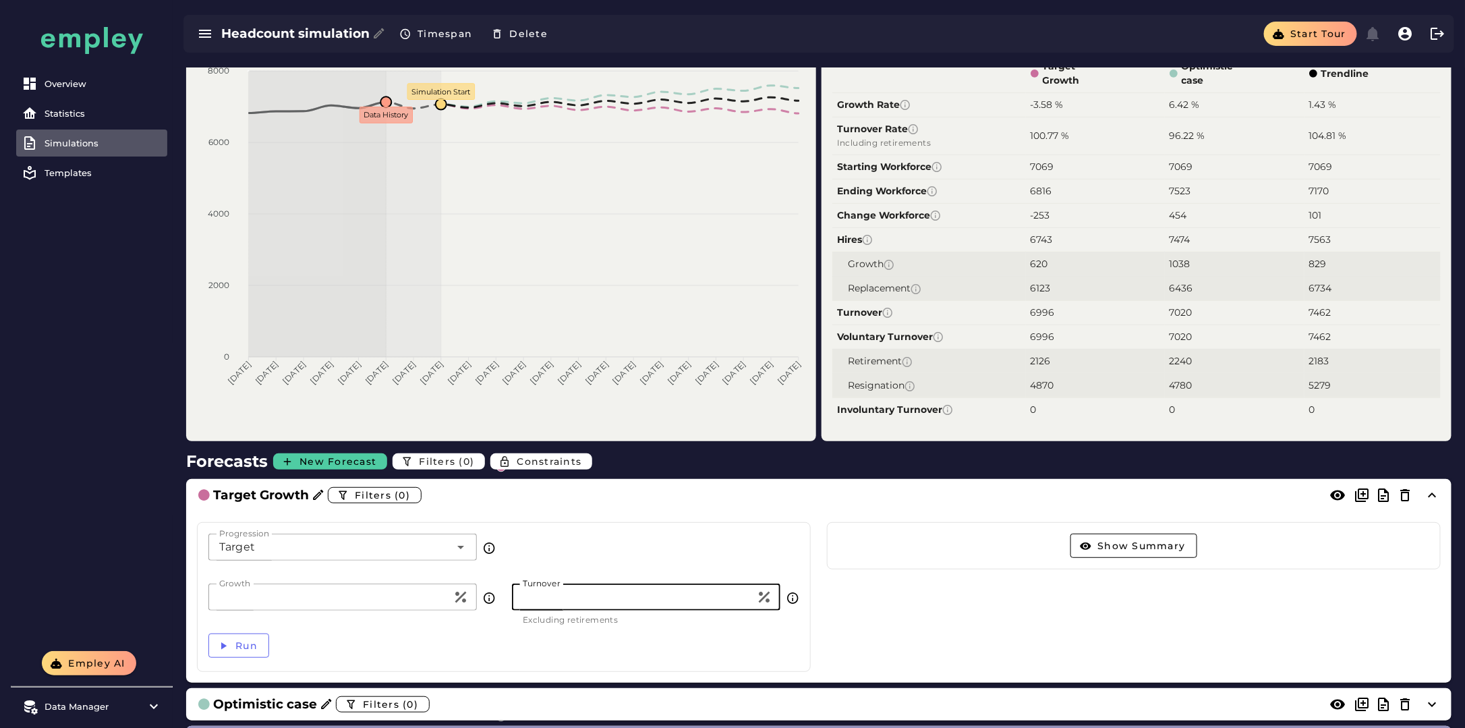
type input "*"
click at [509, 639] on div "Run" at bounding box center [503, 645] width 607 height 40
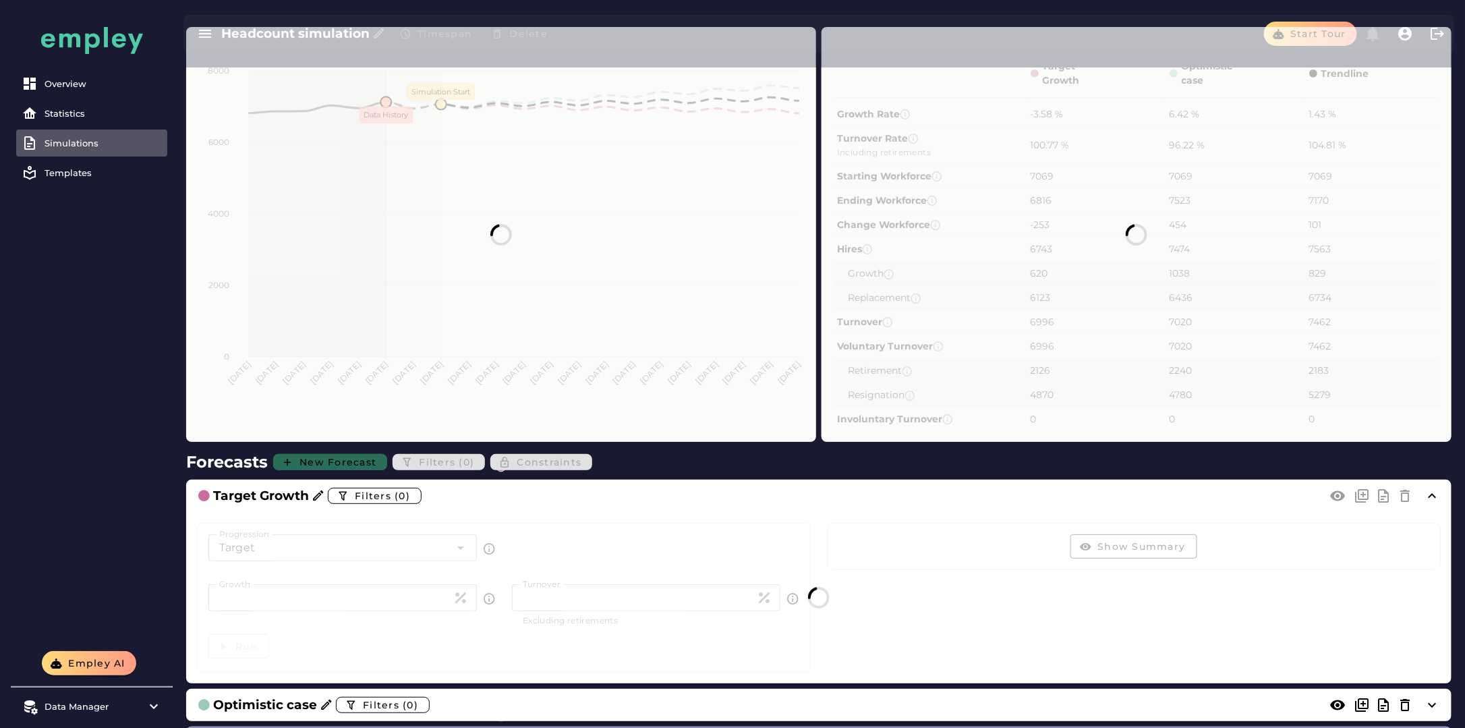
scroll to position [0, 0]
click at [250, 651] on div at bounding box center [819, 598] width 1244 height 166
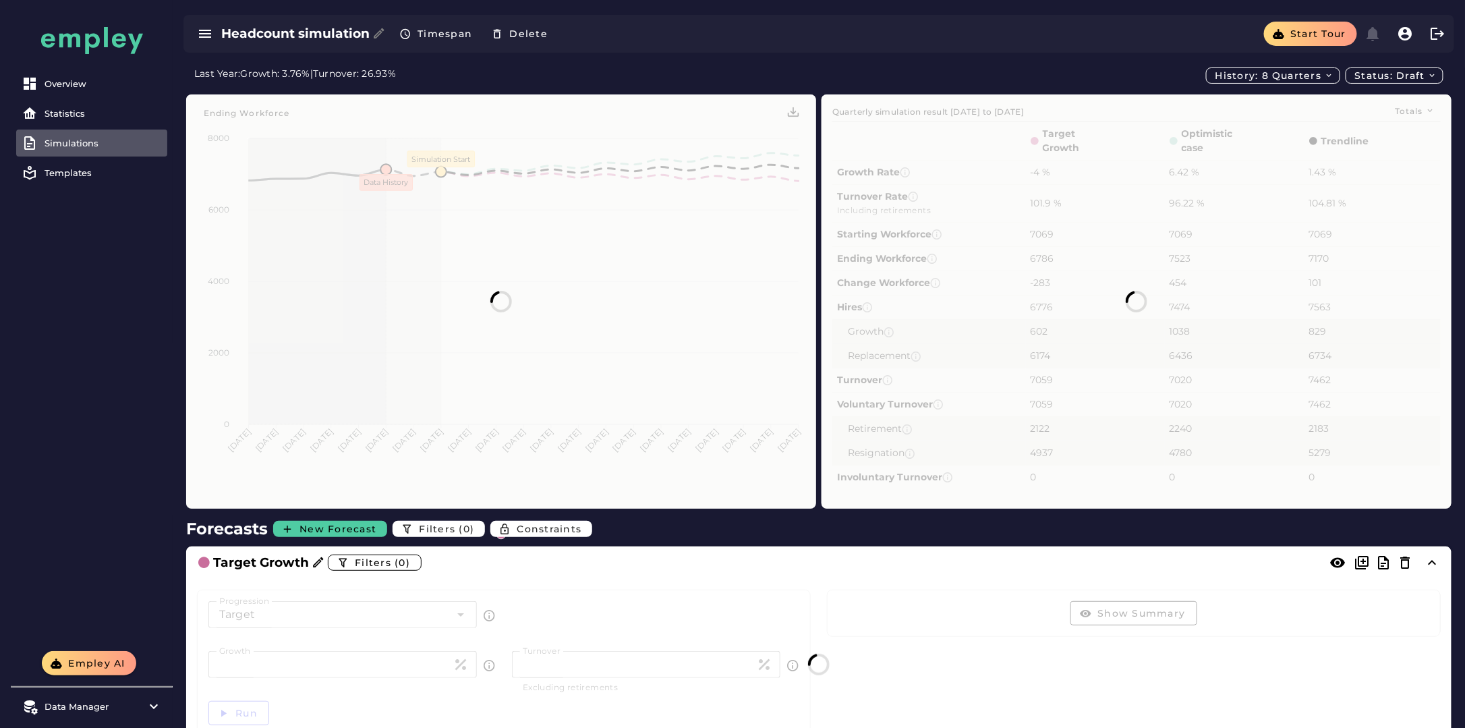
scroll to position [67, 0]
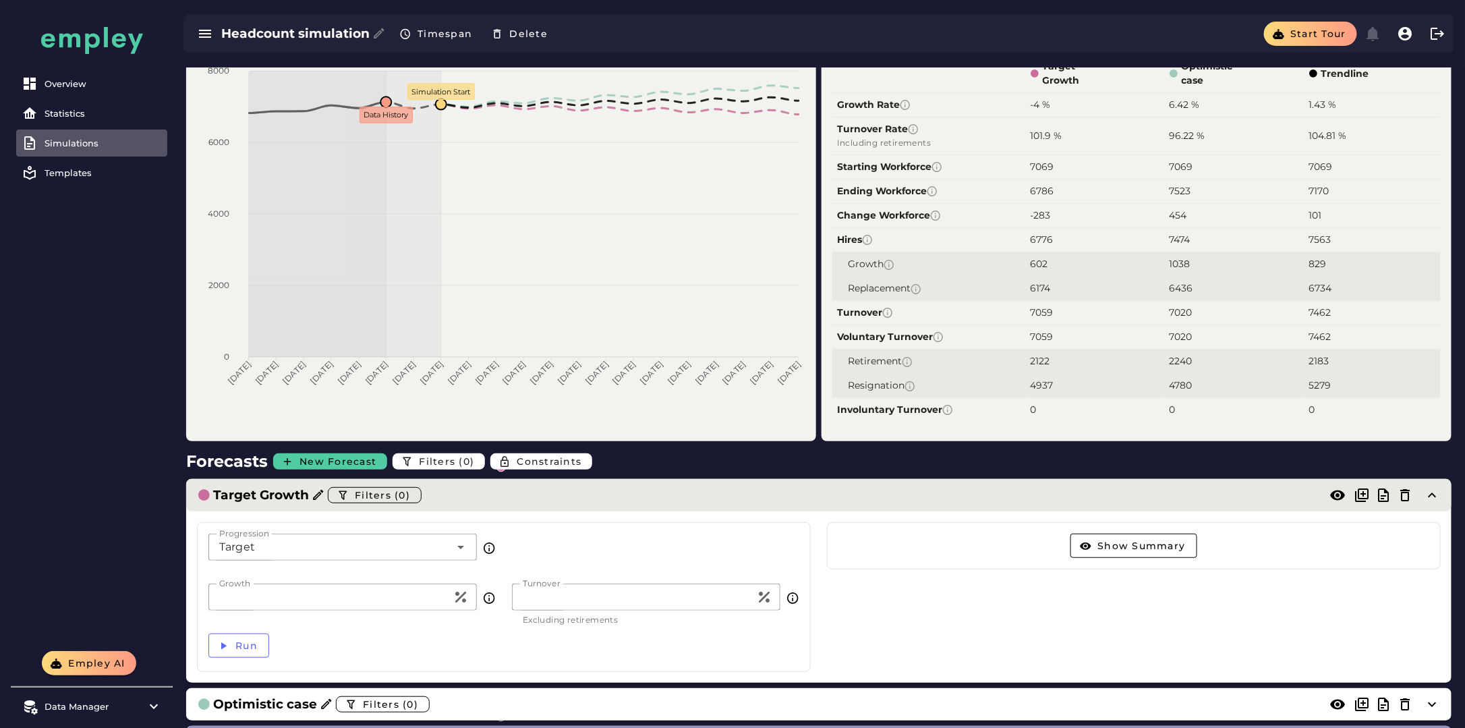
click at [312, 495] on icon at bounding box center [318, 494] width 13 height 13
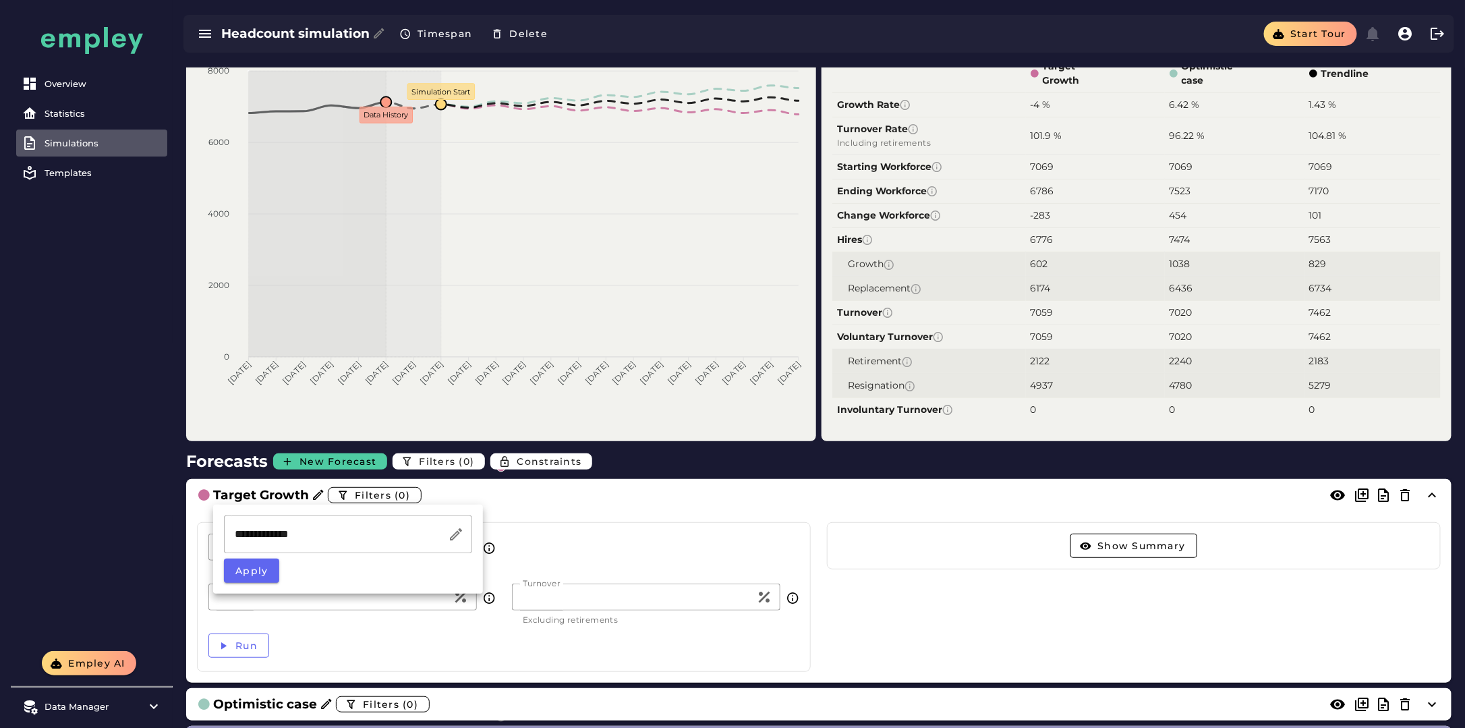
click at [295, 530] on input "**********" at bounding box center [336, 534] width 224 height 38
click at [292, 534] on input "**********" at bounding box center [336, 534] width 224 height 38
click at [292, 533] on input "**********" at bounding box center [336, 534] width 224 height 38
click at [329, 529] on input "**********" at bounding box center [336, 534] width 224 height 38
click at [331, 534] on input "**********" at bounding box center [336, 534] width 224 height 38
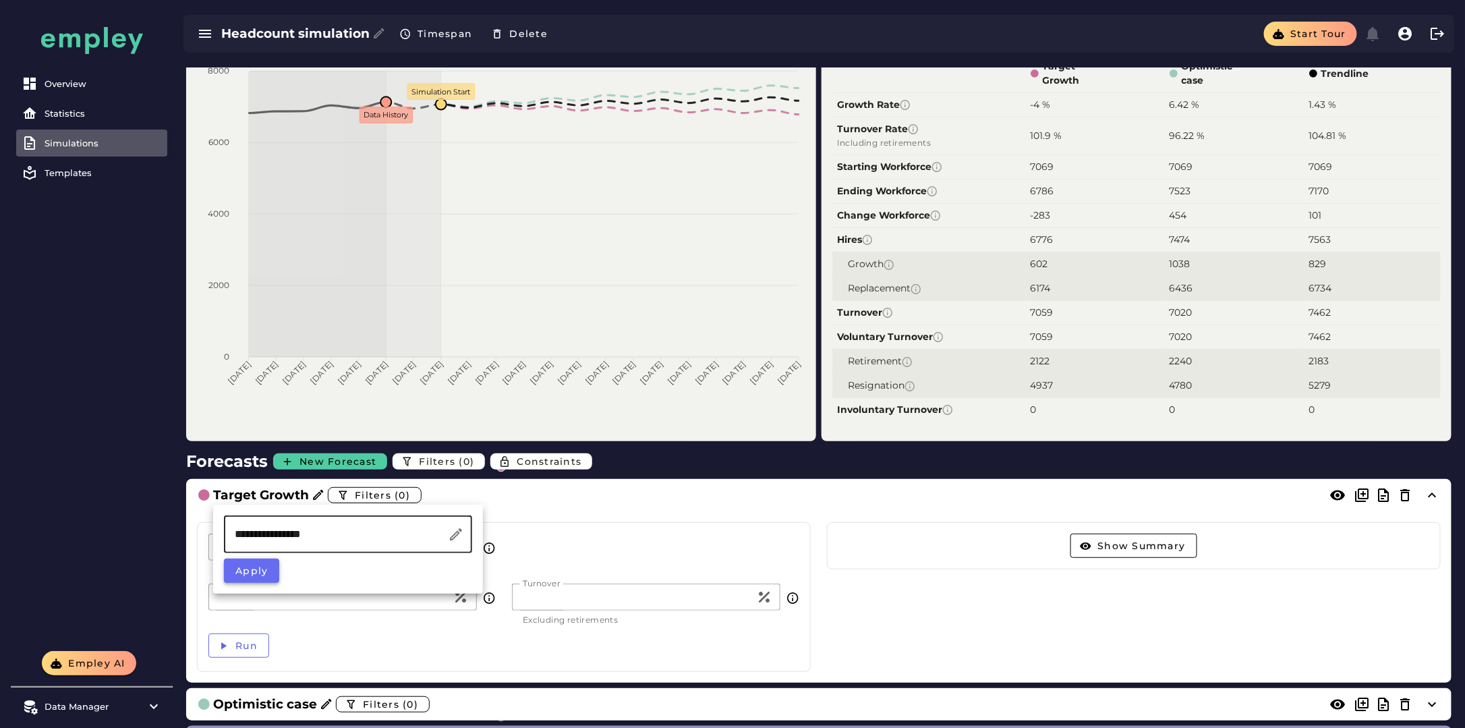
type input "**********"
click at [252, 575] on span "Apply" at bounding box center [252, 571] width 34 height 12
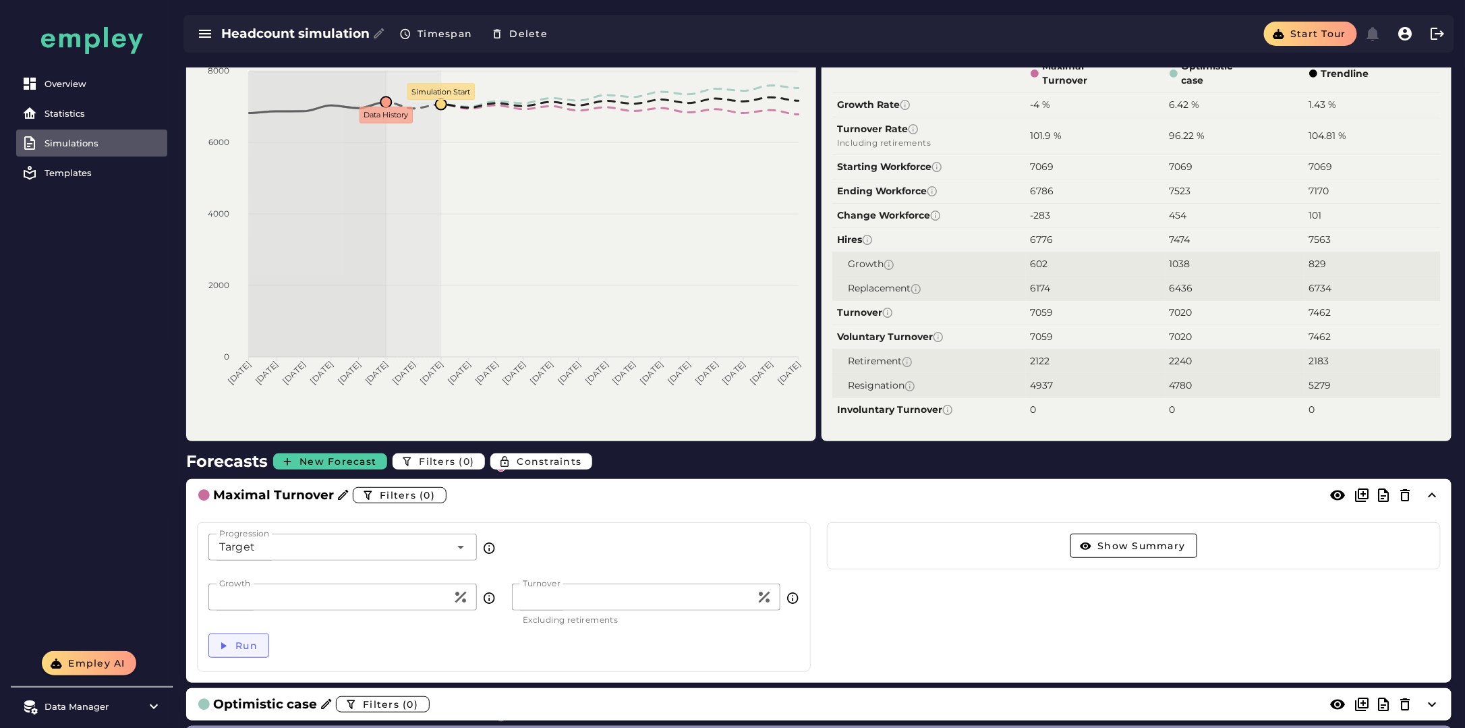
click at [266, 645] on button "Run" at bounding box center [238, 645] width 61 height 24
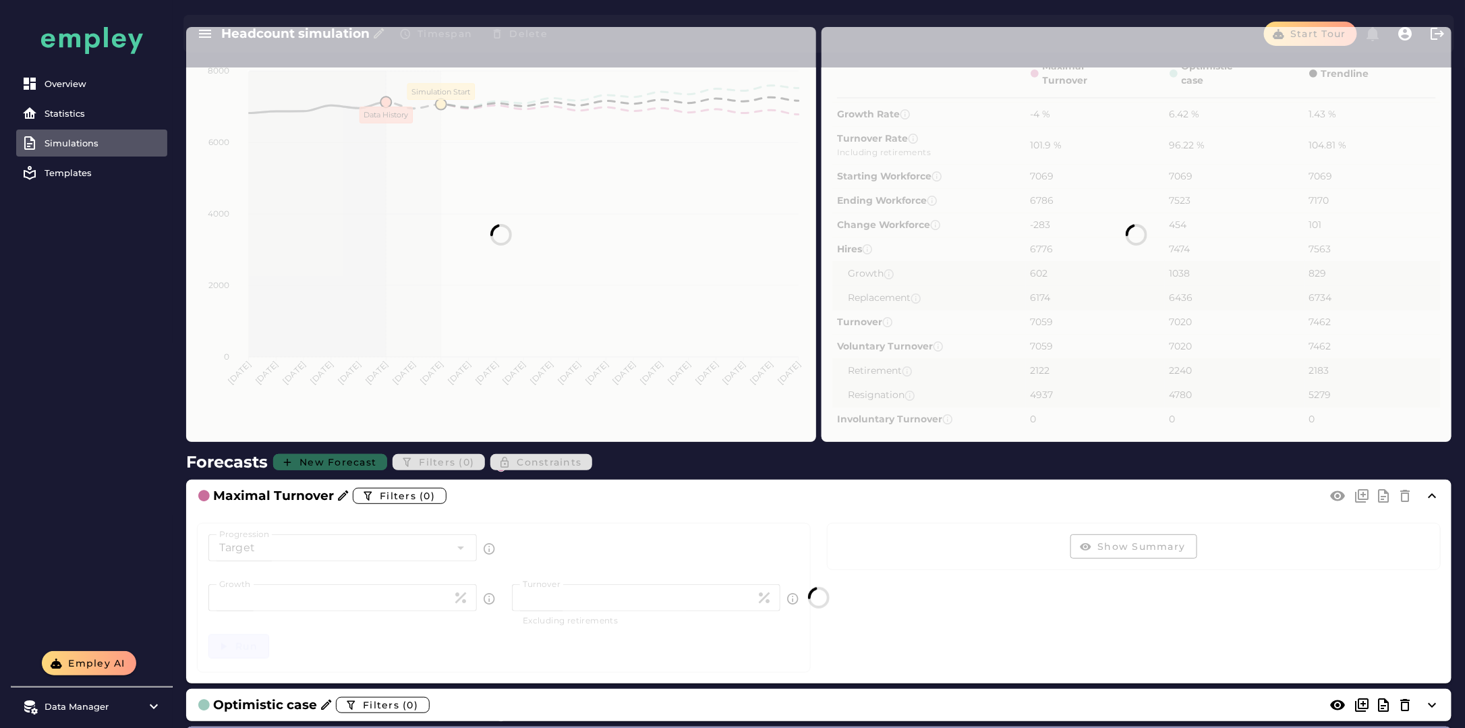
scroll to position [0, 0]
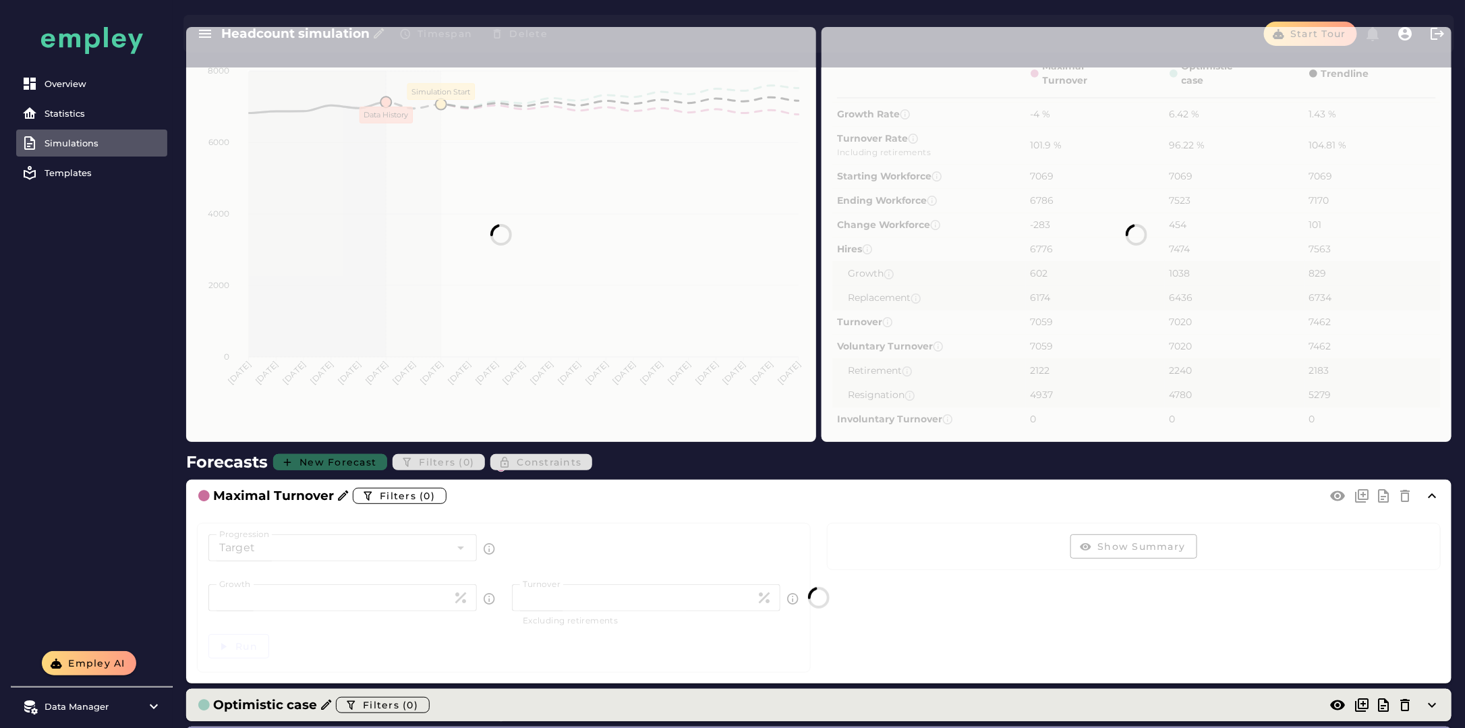
click at [324, 703] on icon at bounding box center [326, 704] width 13 height 13
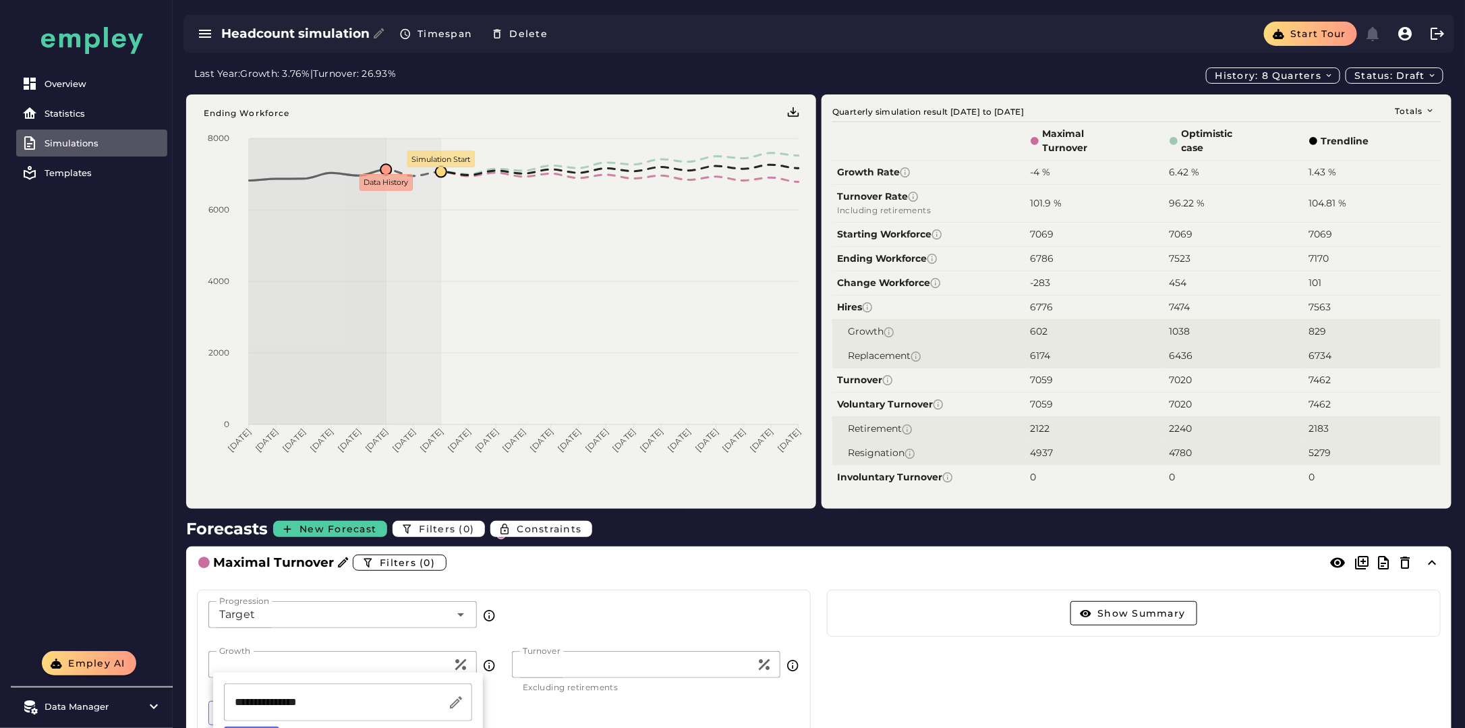
scroll to position [67, 0]
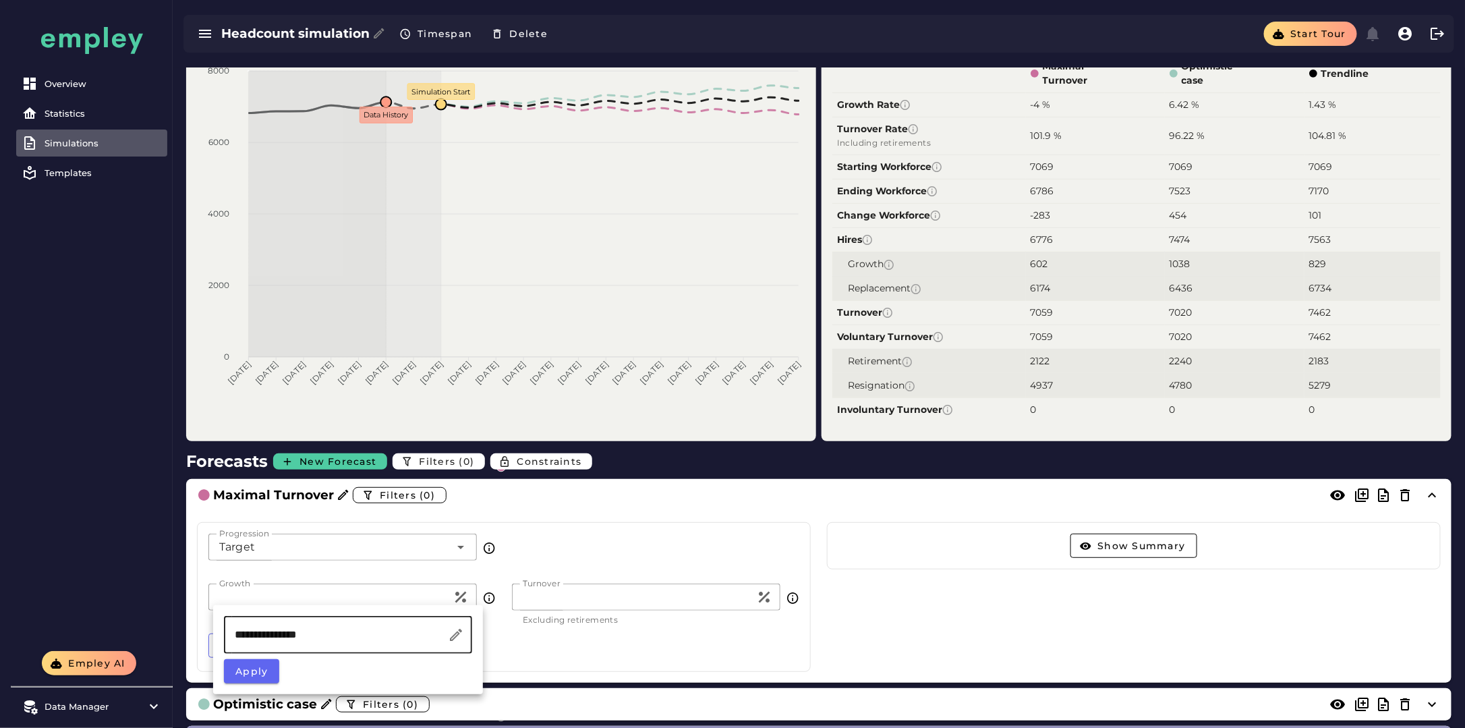
drag, startPoint x: 330, startPoint y: 635, endPoint x: 213, endPoint y: 629, distance: 116.8
click at [221, 636] on div "**********" at bounding box center [348, 649] width 270 height 89
type input "**********"
click at [270, 664] on button "Apply" at bounding box center [251, 671] width 55 height 24
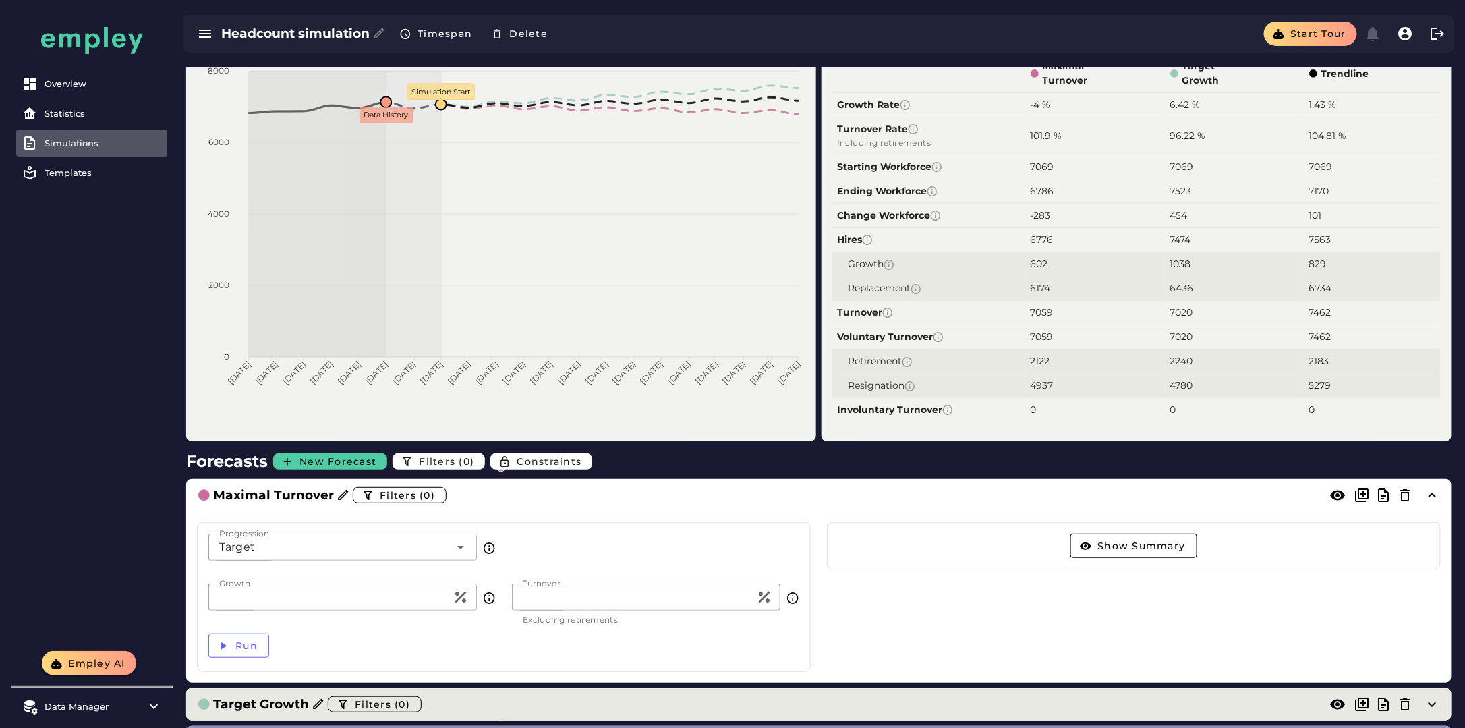
click at [548, 708] on div "Target Growth Filters (0)" at bounding box center [805, 704] width 1217 height 22
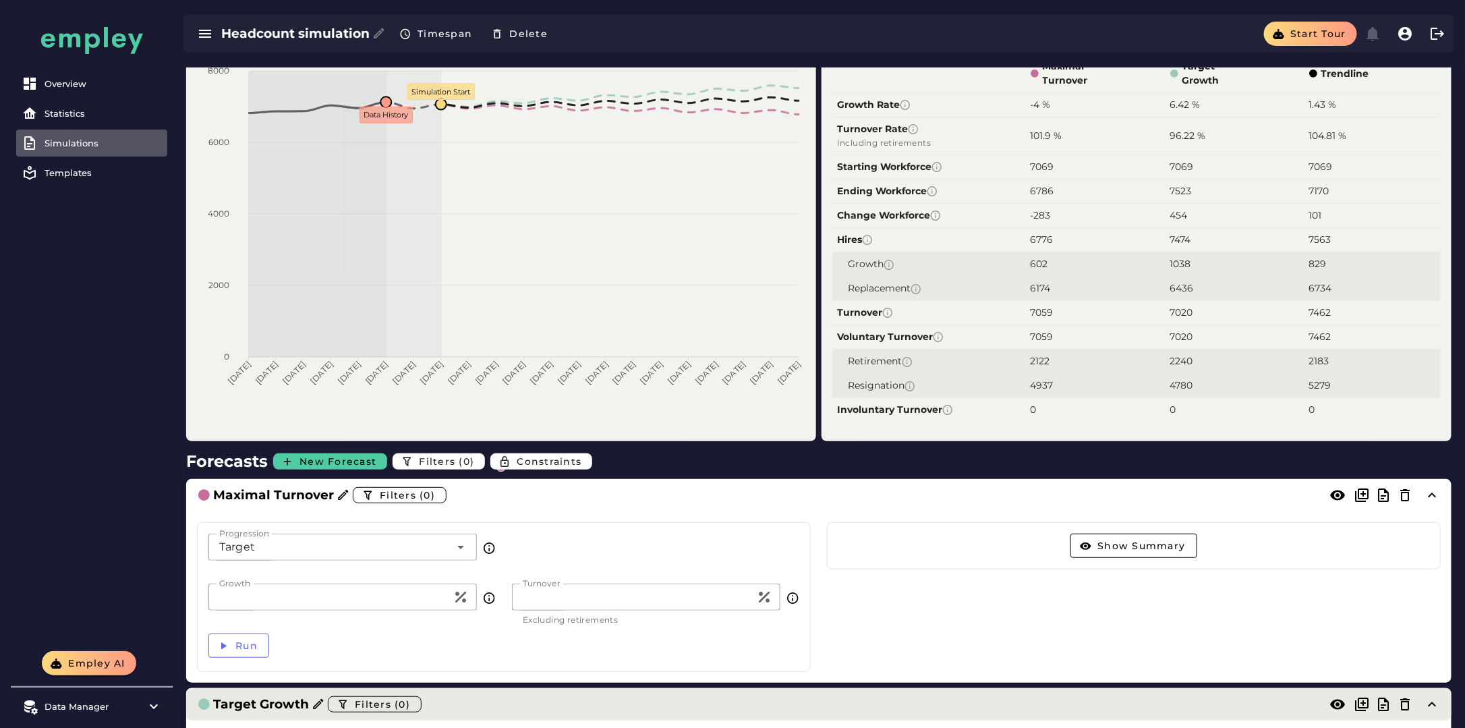
scroll to position [270, 0]
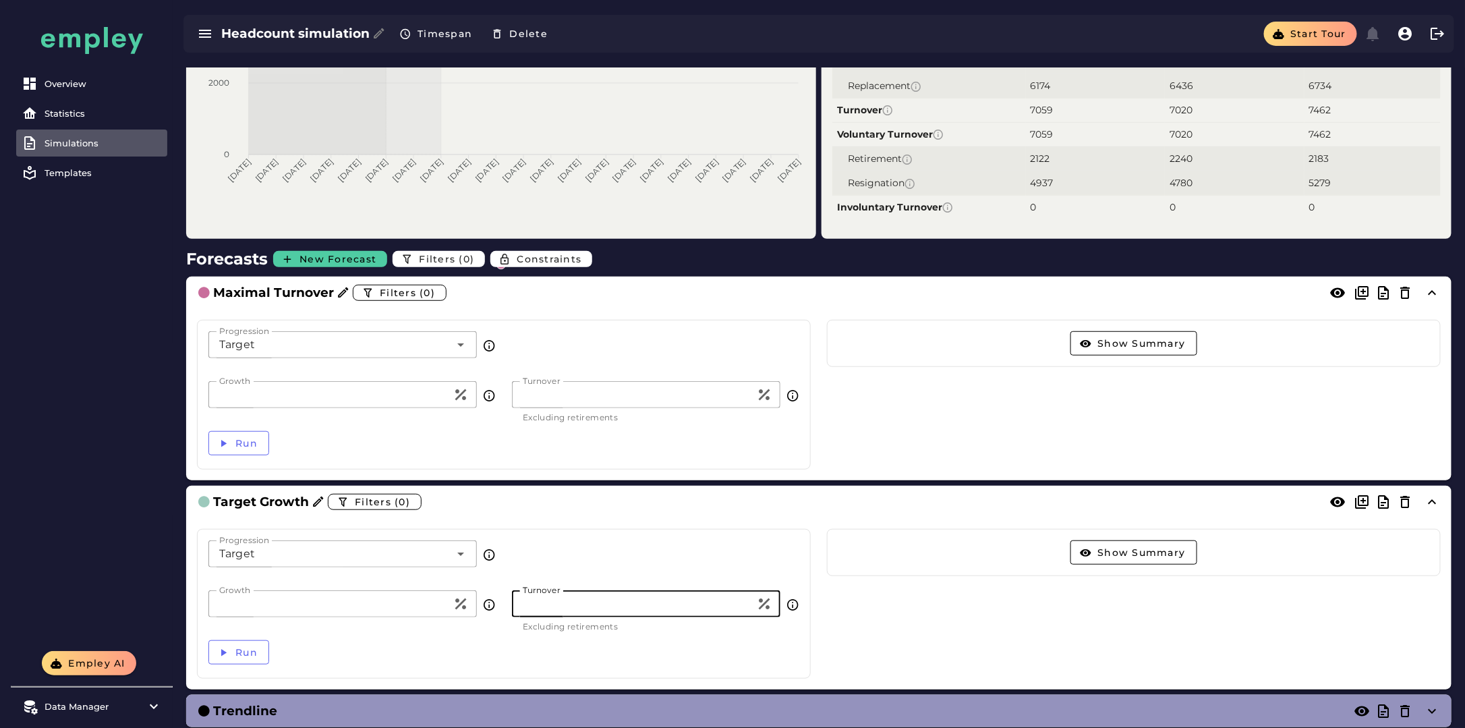
drag, startPoint x: 513, startPoint y: 600, endPoint x: 489, endPoint y: 592, distance: 24.7
click at [500, 598] on div "Growth * Growth Turnover ** Turnover Excluding retirements" at bounding box center [503, 611] width 607 height 42
type input "*"
click at [581, 562] on div "Progression Target ****** Progression" at bounding box center [503, 561] width 607 height 58
drag, startPoint x: 206, startPoint y: 583, endPoint x: 158, endPoint y: 563, distance: 52.6
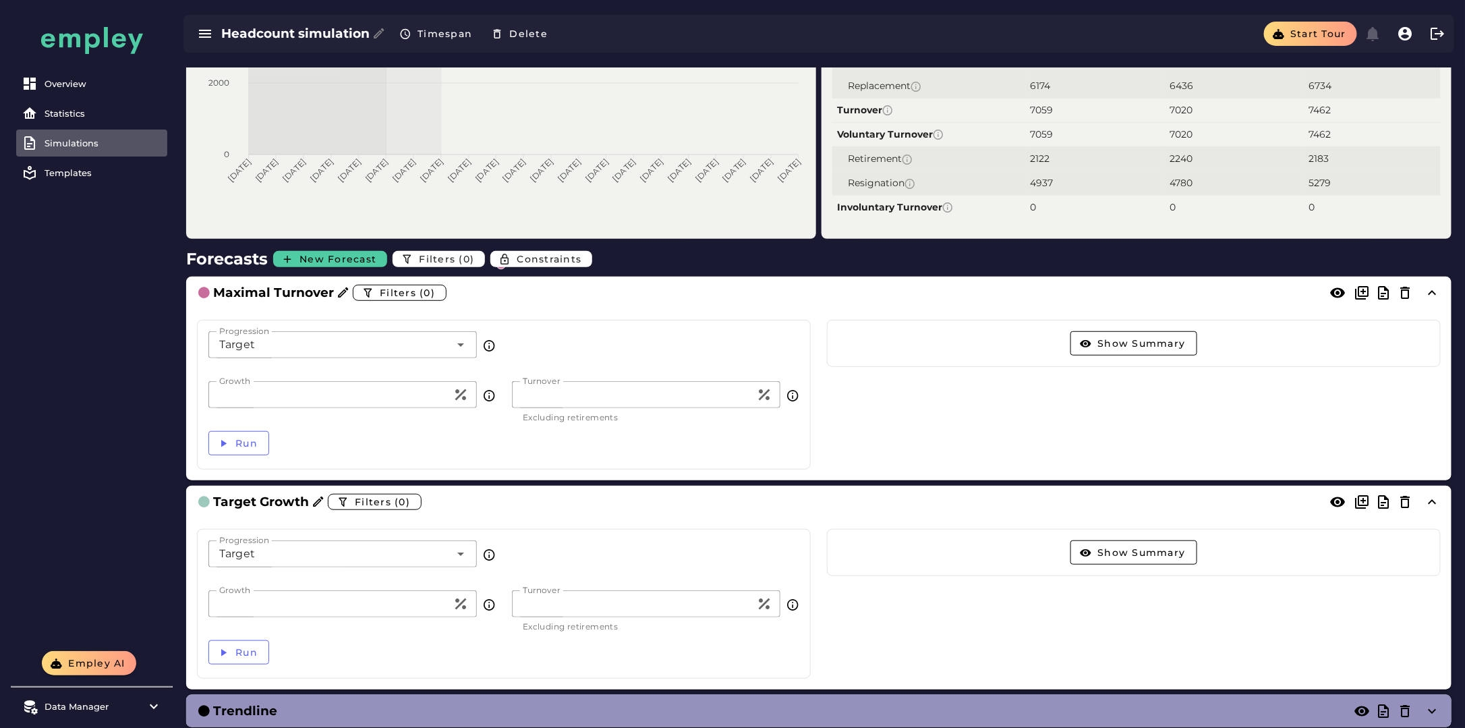
click at [192, 576] on div "Progression Target ****** Progression Growth * Growth Turnover * Turnover Exclu…" at bounding box center [504, 604] width 630 height 166
type input "**"
click at [245, 651] on span "Run" at bounding box center [246, 652] width 23 height 12
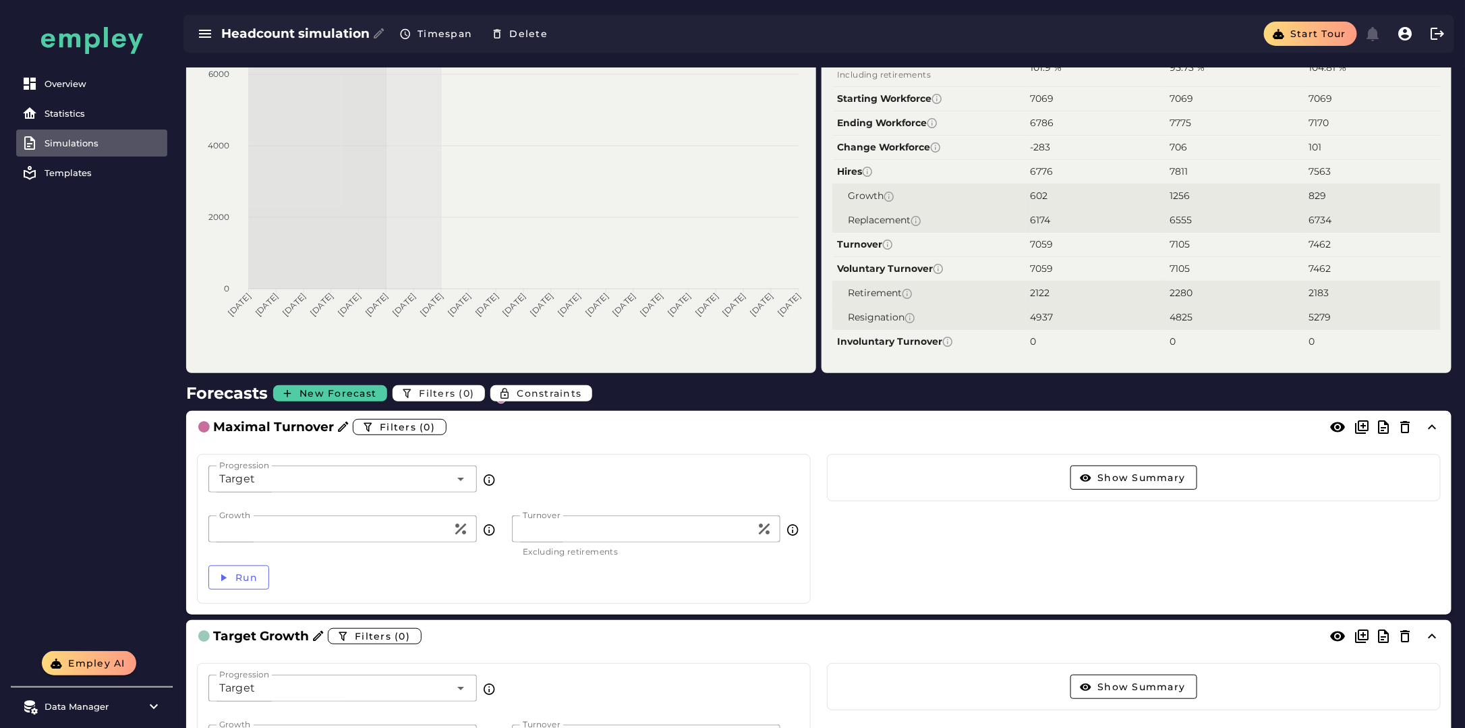
scroll to position [0, 0]
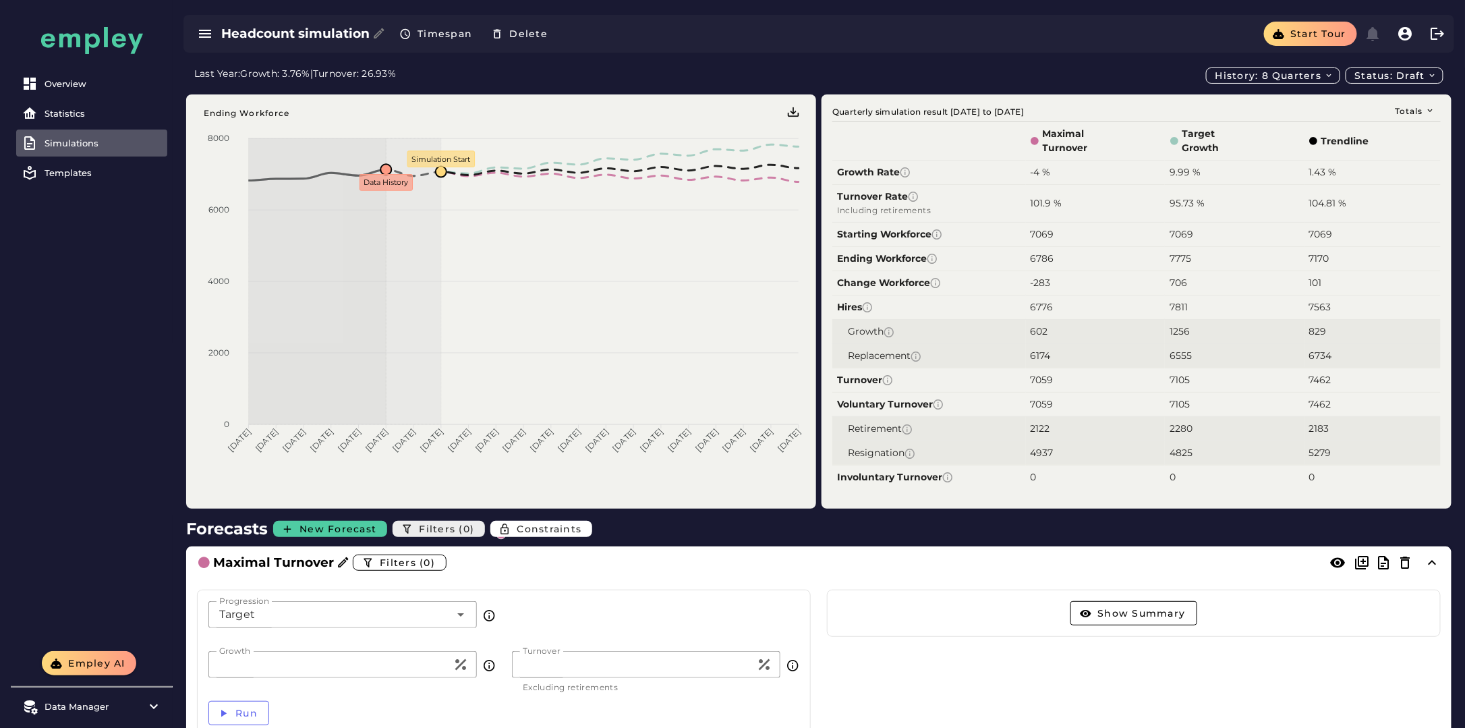
click at [453, 529] on span "Filters (0)" at bounding box center [446, 529] width 56 height 12
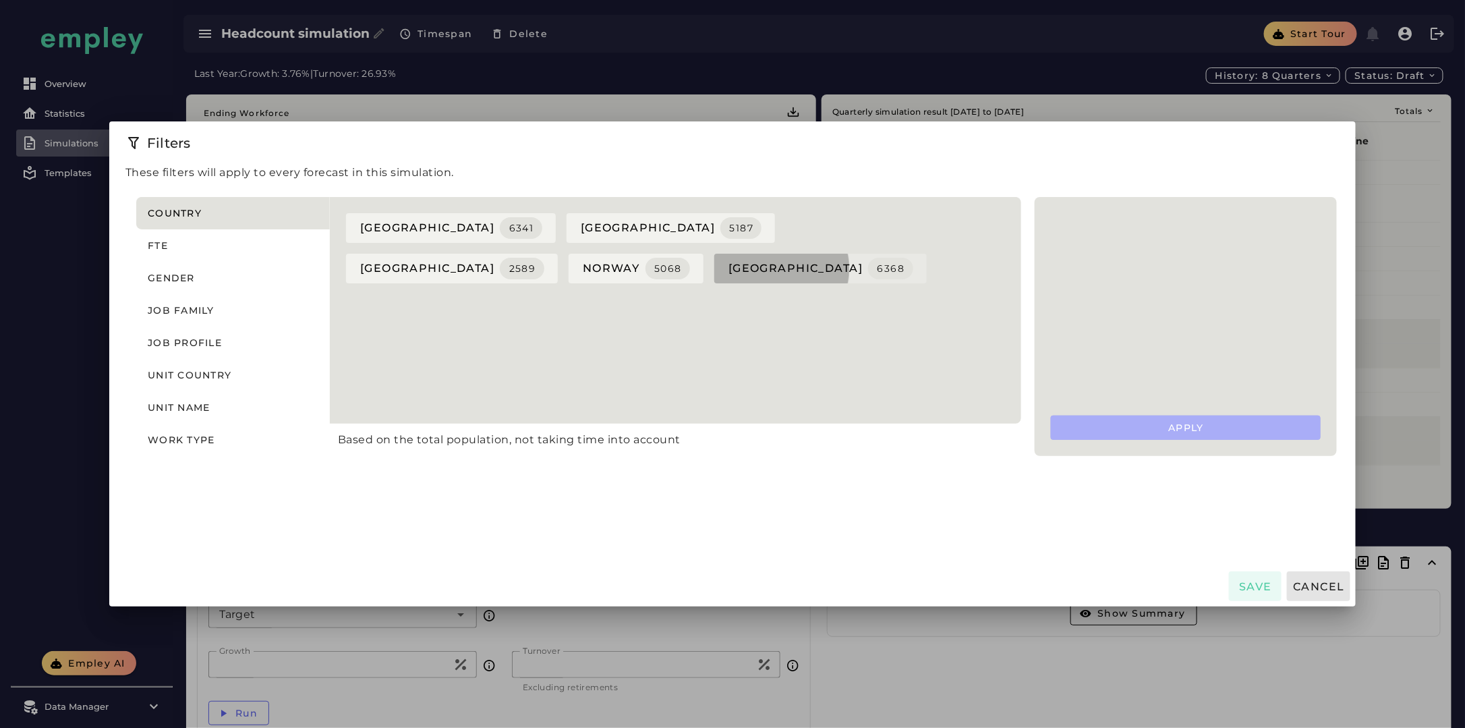
click at [728, 273] on span "sweden 6368" at bounding box center [820, 269] width 185 height 22
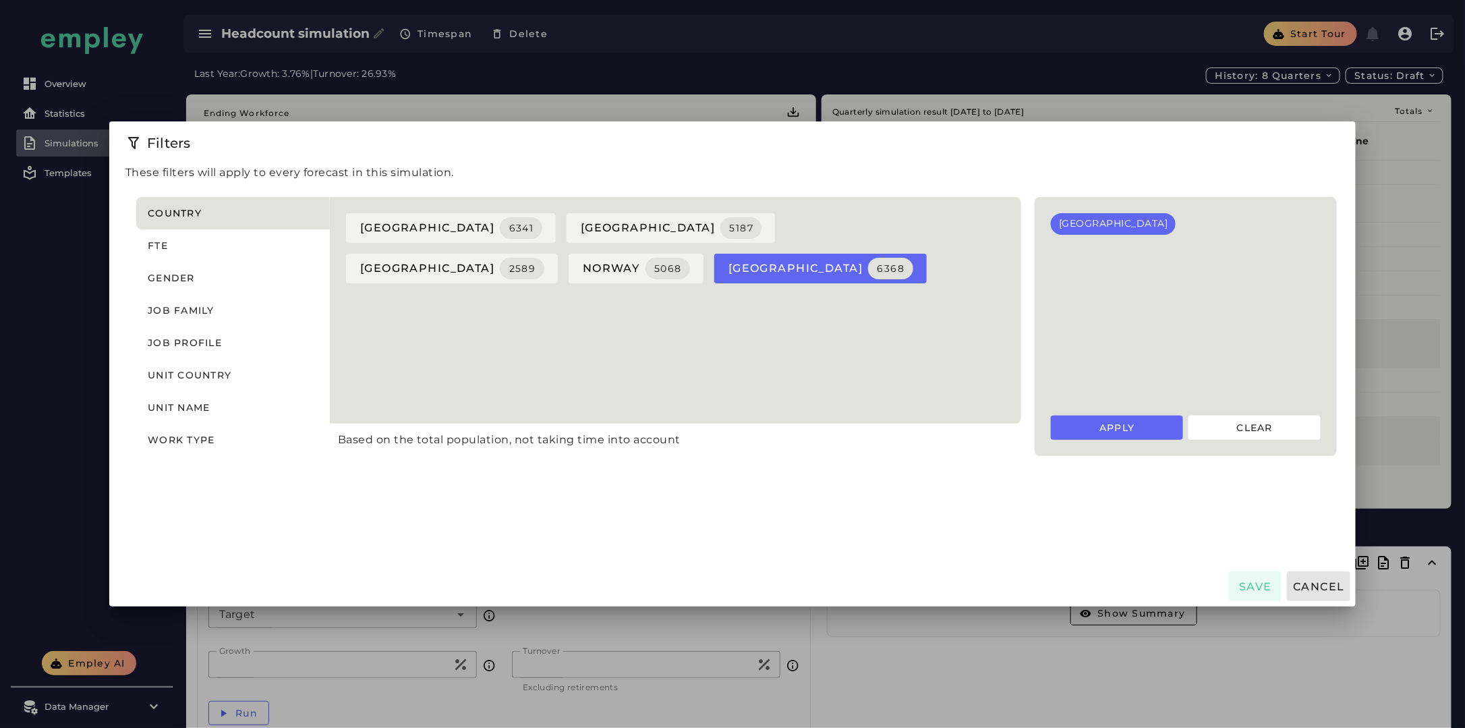
click at [287, 277] on button "Gender" at bounding box center [233, 278] width 194 height 32
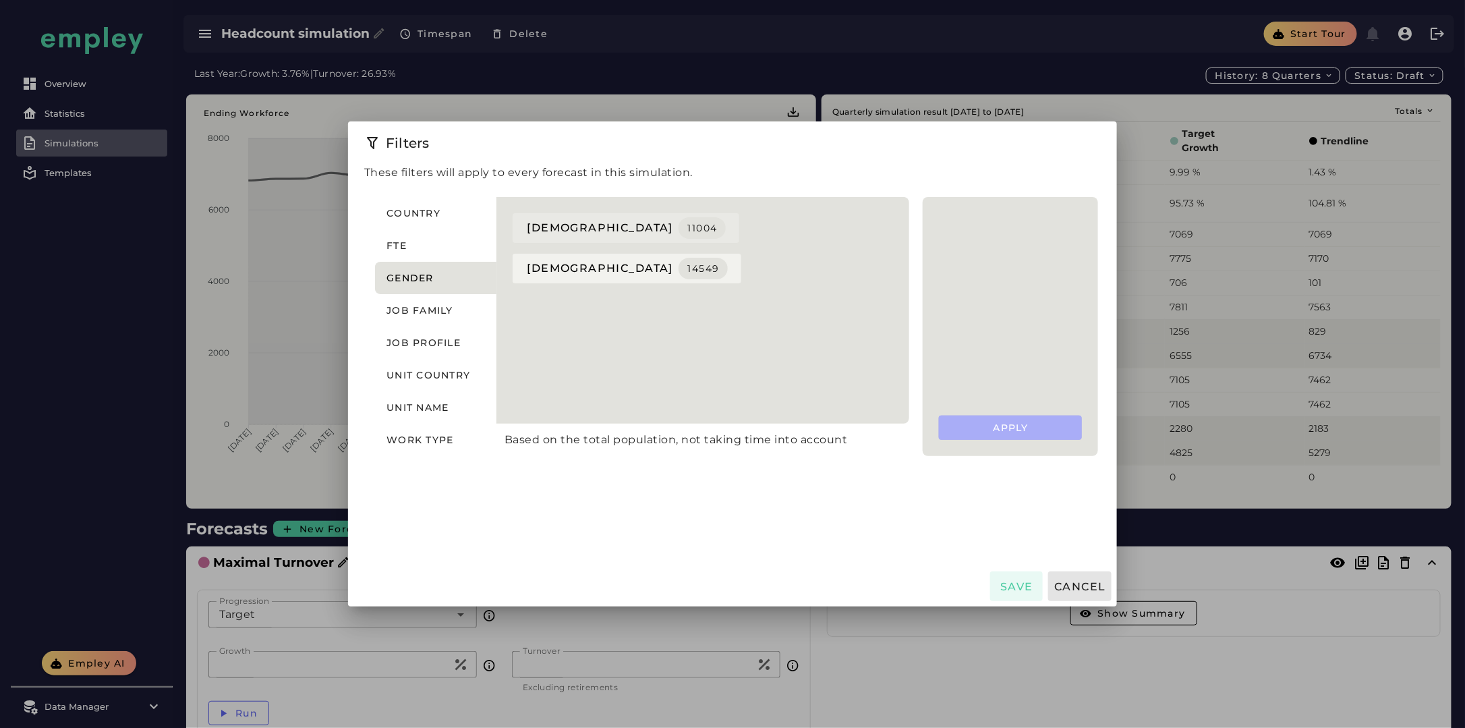
click at [654, 222] on span "[DEMOGRAPHIC_DATA] 11004" at bounding box center [626, 228] width 200 height 22
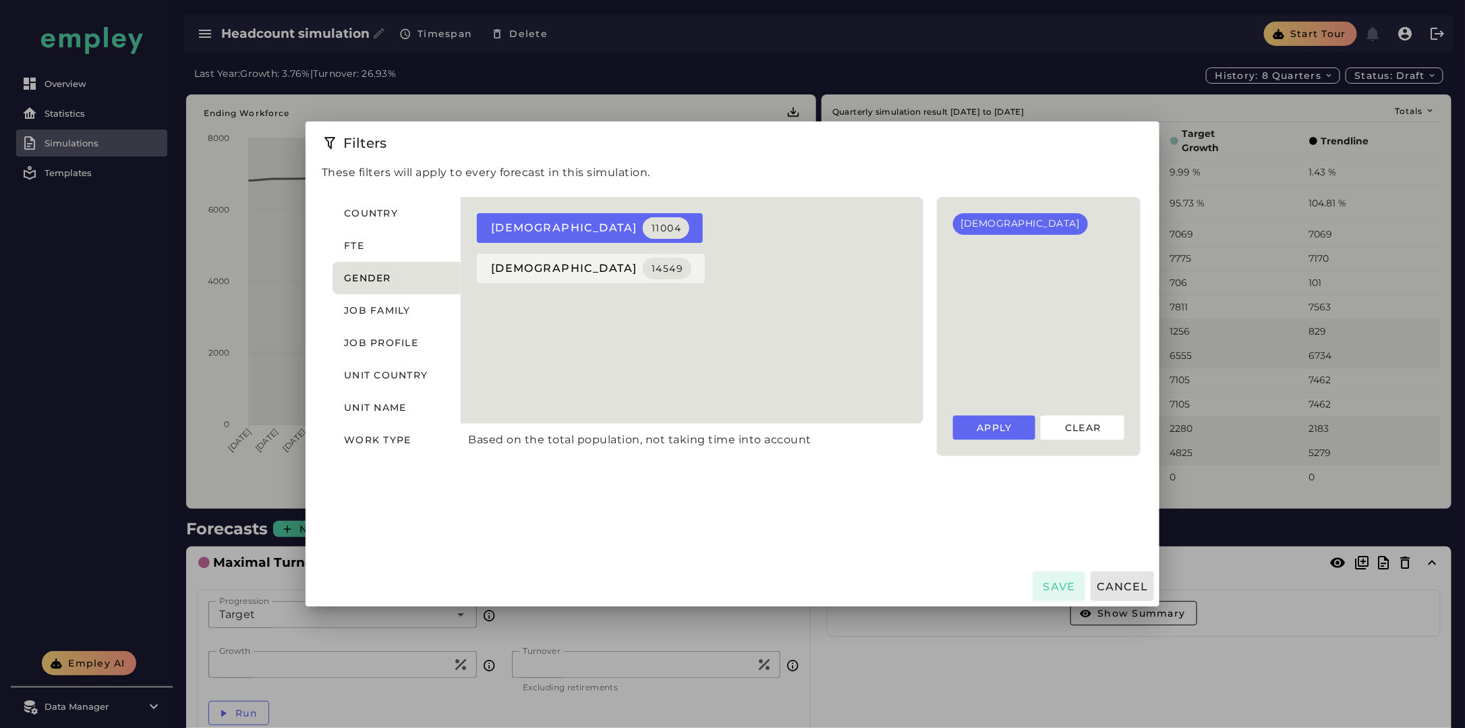
click at [1033, 588] on button "Save" at bounding box center [1059, 586] width 53 height 30
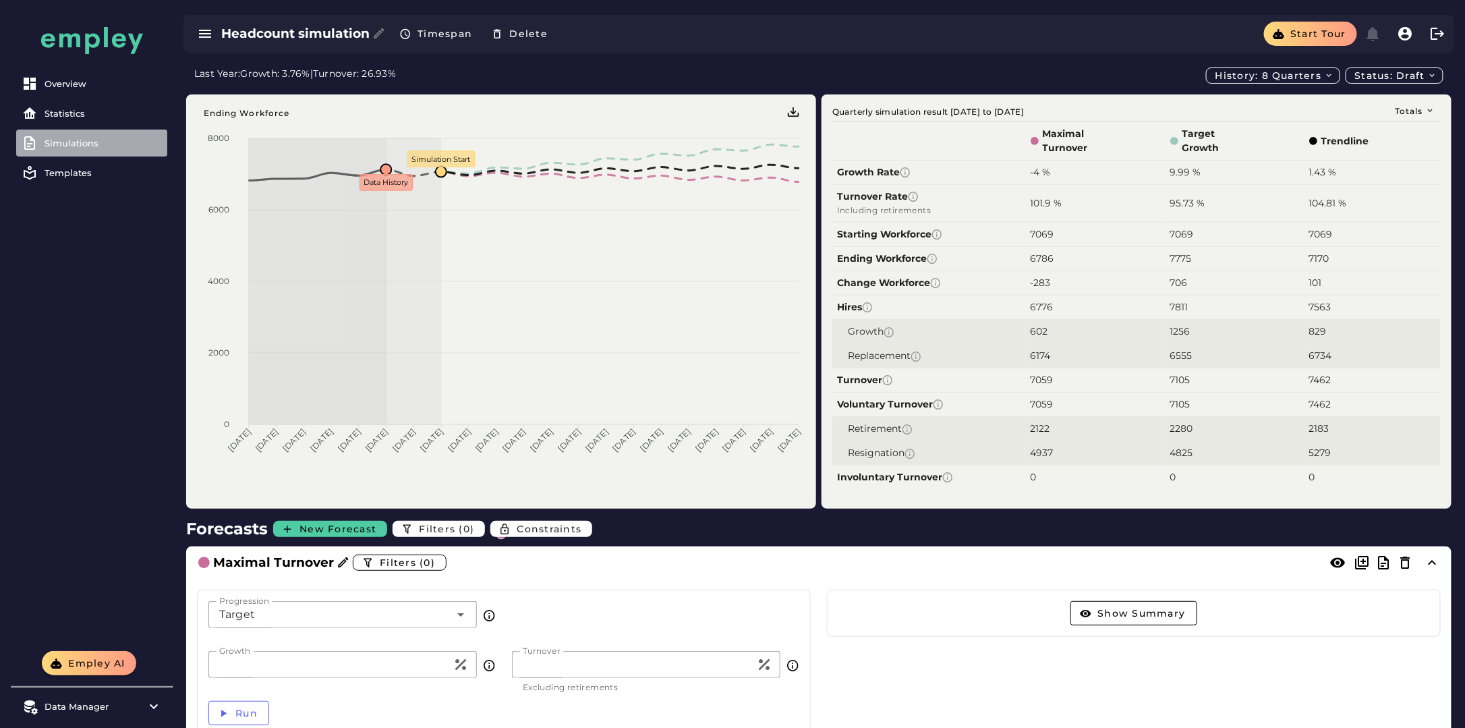
click at [86, 145] on div "Simulations" at bounding box center [103, 143] width 117 height 11
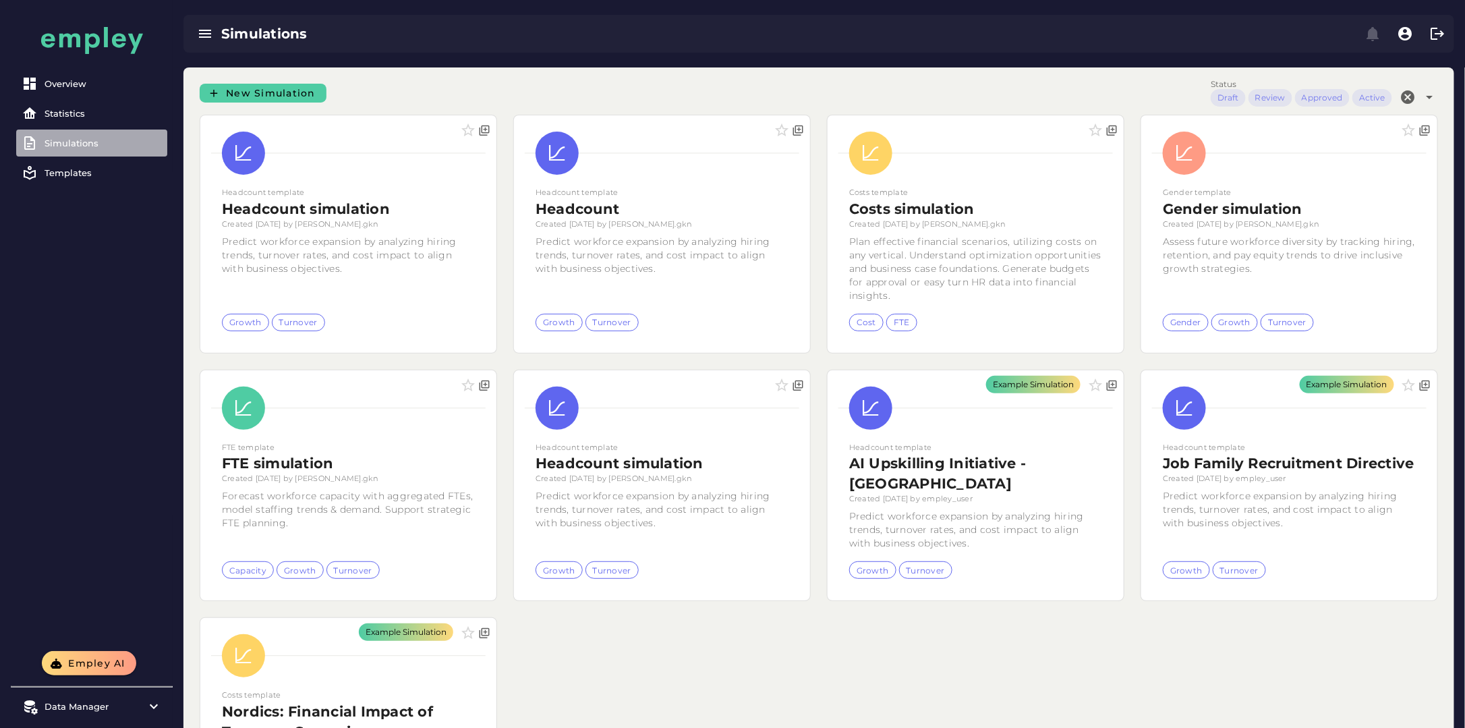
click at [71, 143] on div "Simulations" at bounding box center [103, 143] width 117 height 11
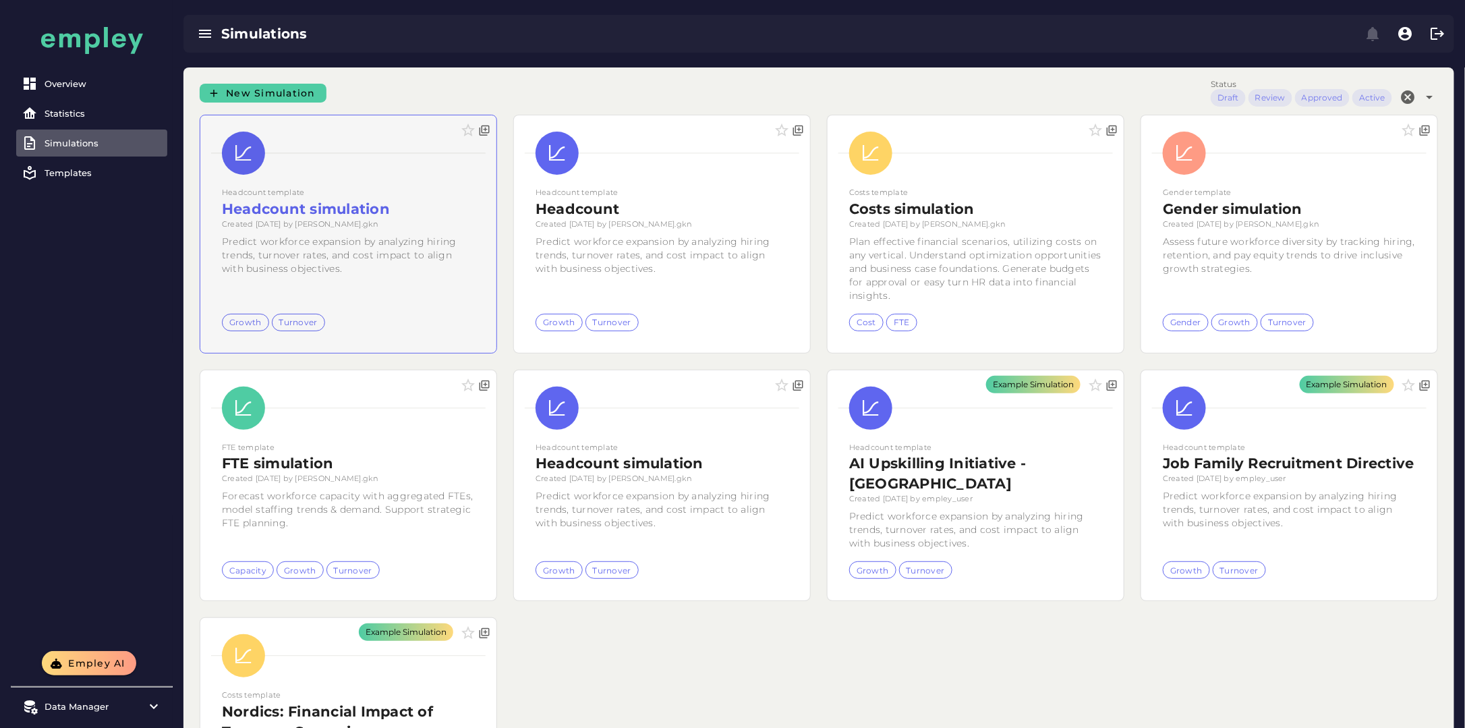
click at [339, 161] on div at bounding box center [348, 233] width 296 height 237
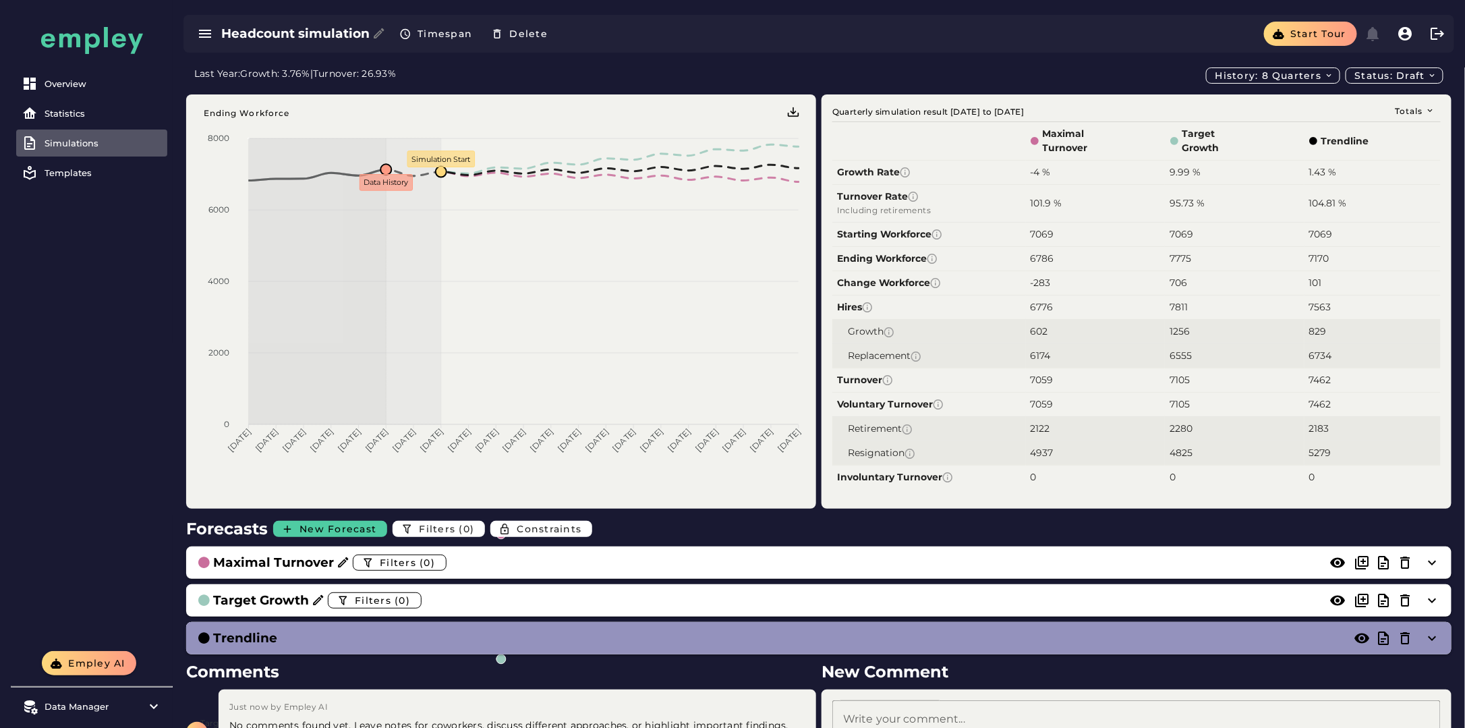
click at [84, 144] on div "Simulations" at bounding box center [103, 143] width 117 height 11
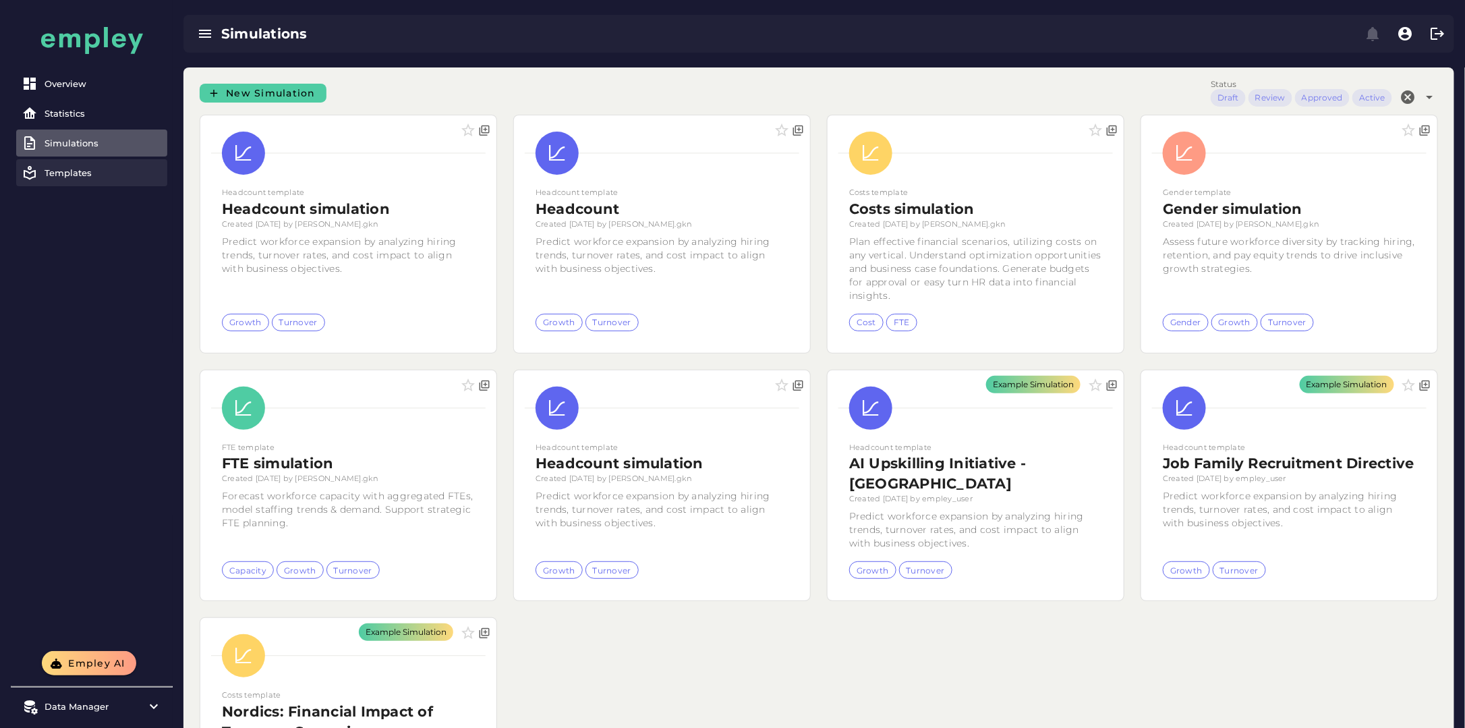
click at [63, 171] on div "Templates" at bounding box center [103, 172] width 117 height 11
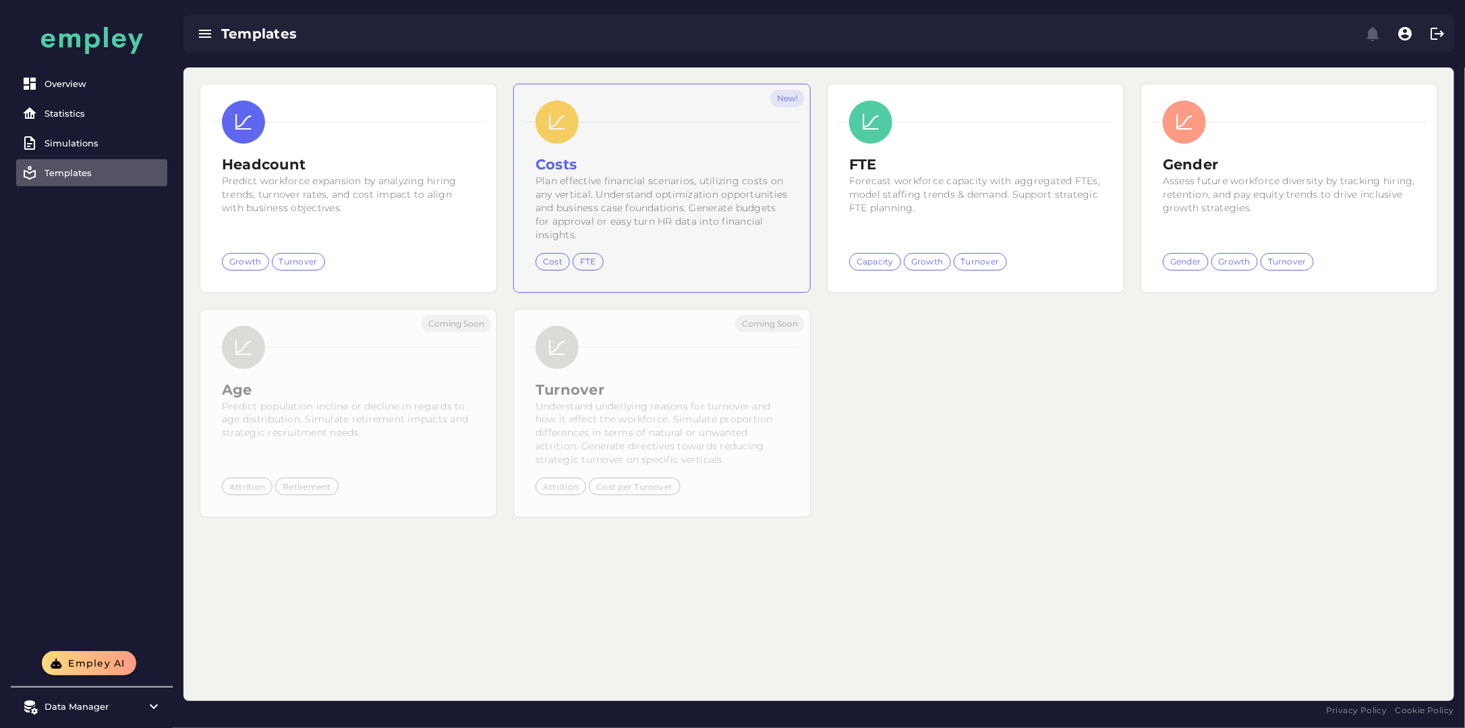
click at [739, 208] on div "New!" at bounding box center [662, 188] width 296 height 208
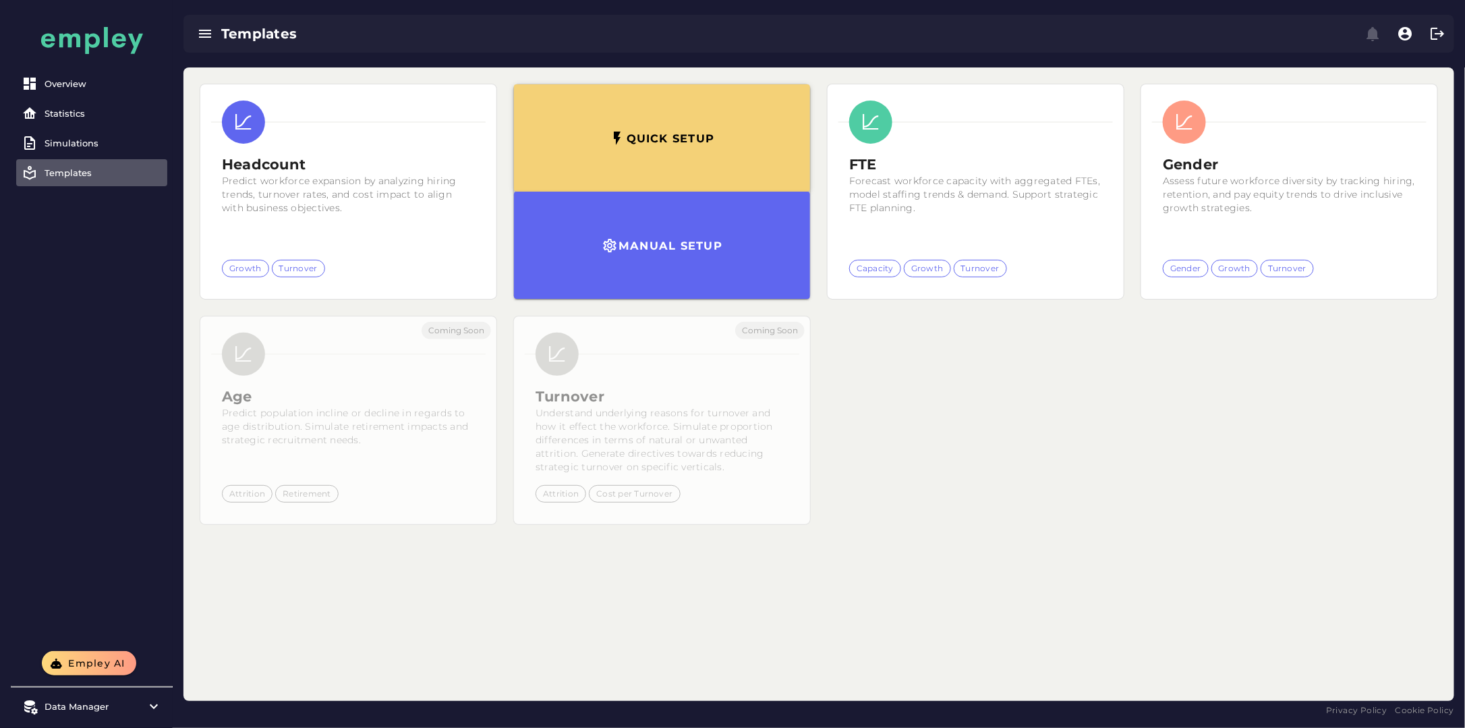
click at [694, 152] on button "Quick setup" at bounding box center [662, 137] width 296 height 107
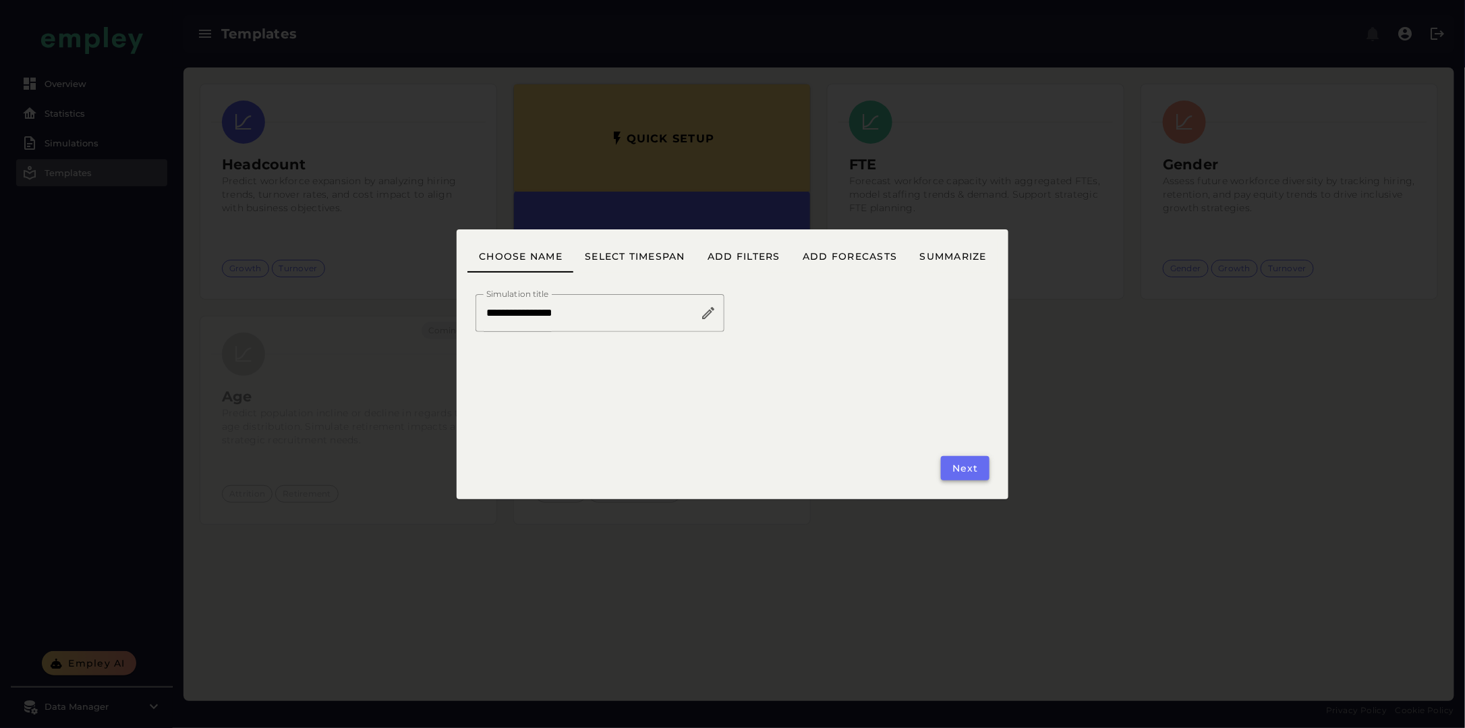
click at [975, 467] on span "Next" at bounding box center [965, 468] width 27 height 12
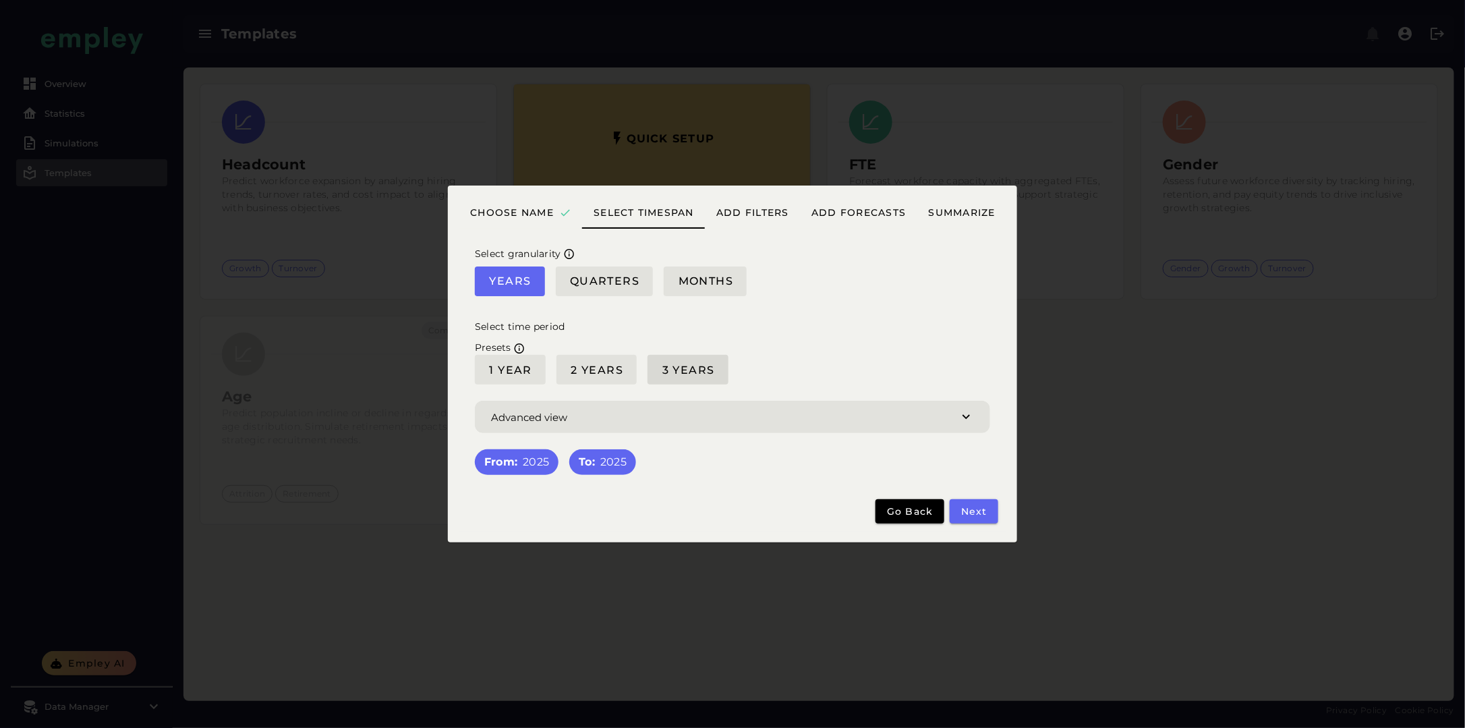
click at [708, 362] on button "3 Years" at bounding box center [688, 370] width 80 height 30
click at [983, 516] on span "Next" at bounding box center [974, 511] width 27 height 12
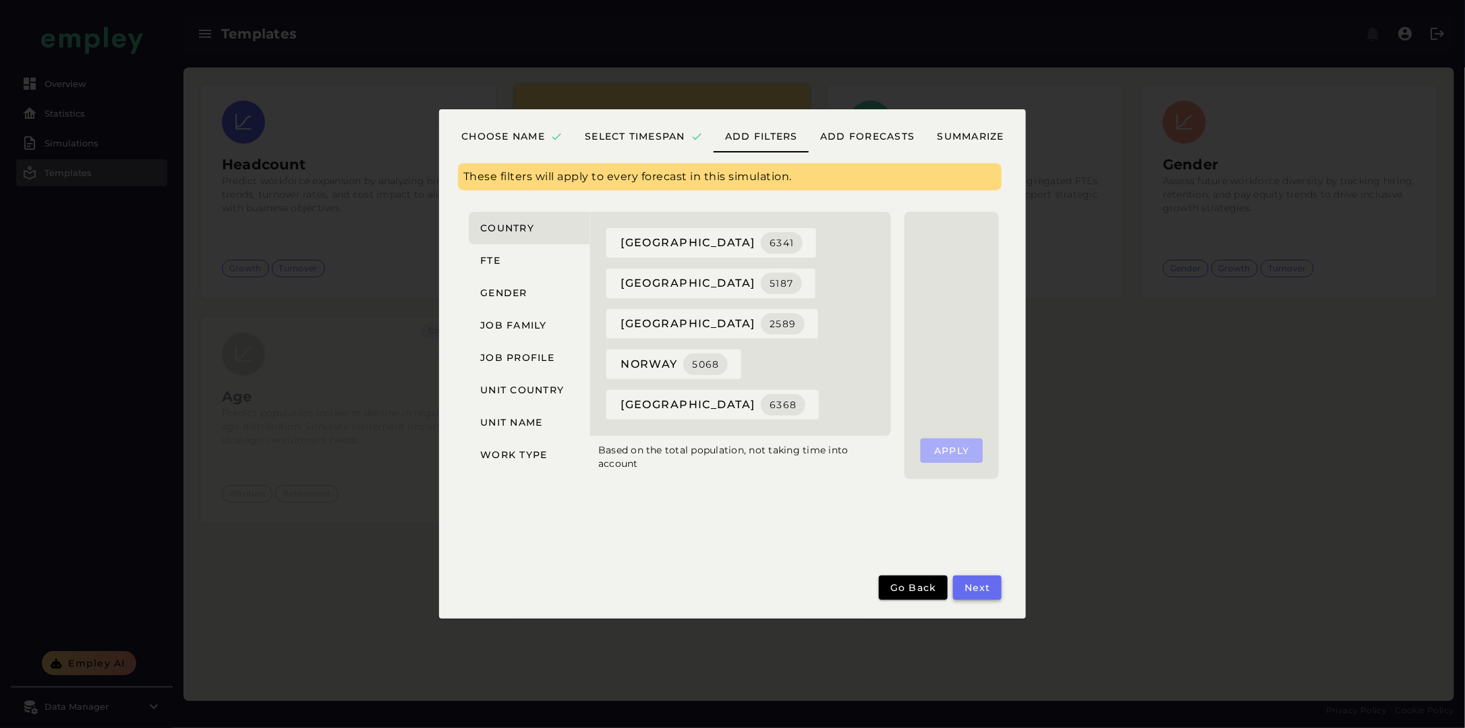
click at [983, 586] on span "Next" at bounding box center [977, 587] width 27 height 12
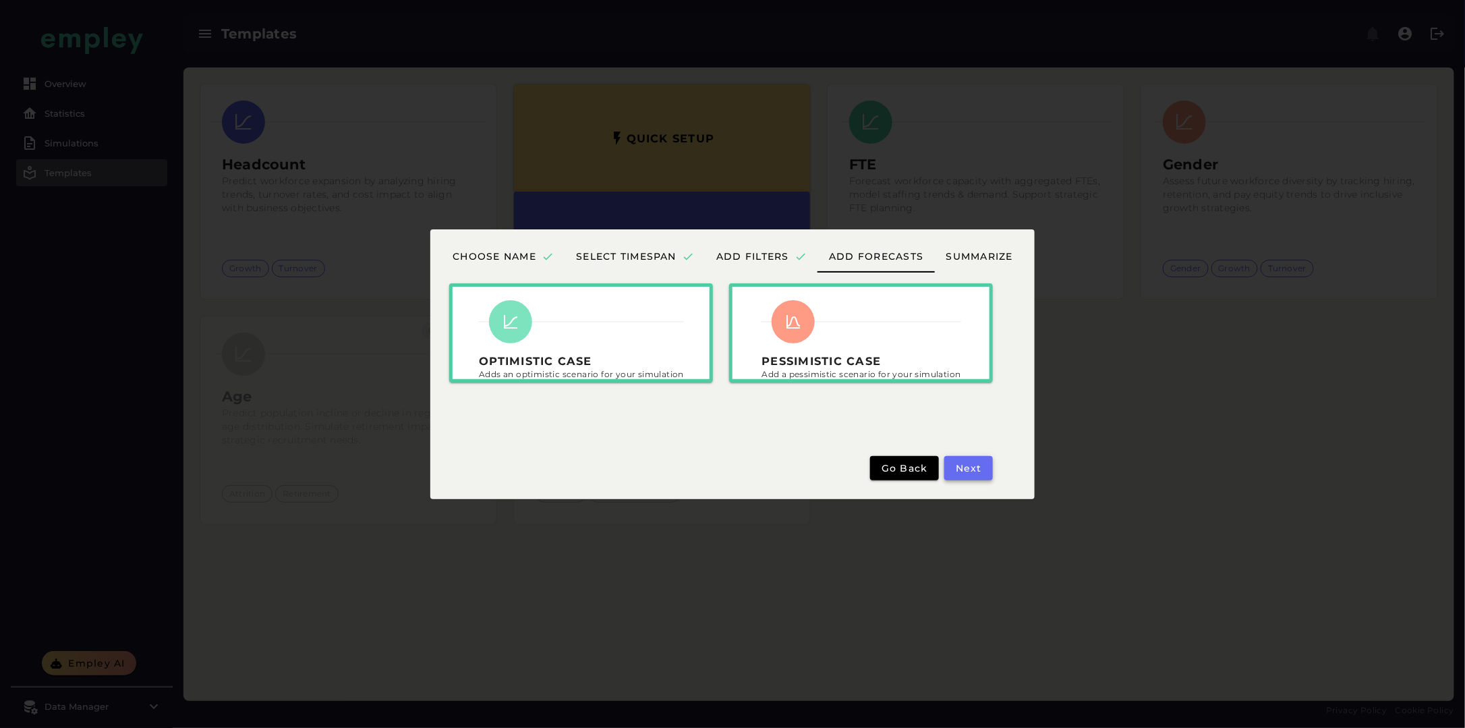
click at [972, 467] on span "Next" at bounding box center [968, 468] width 27 height 12
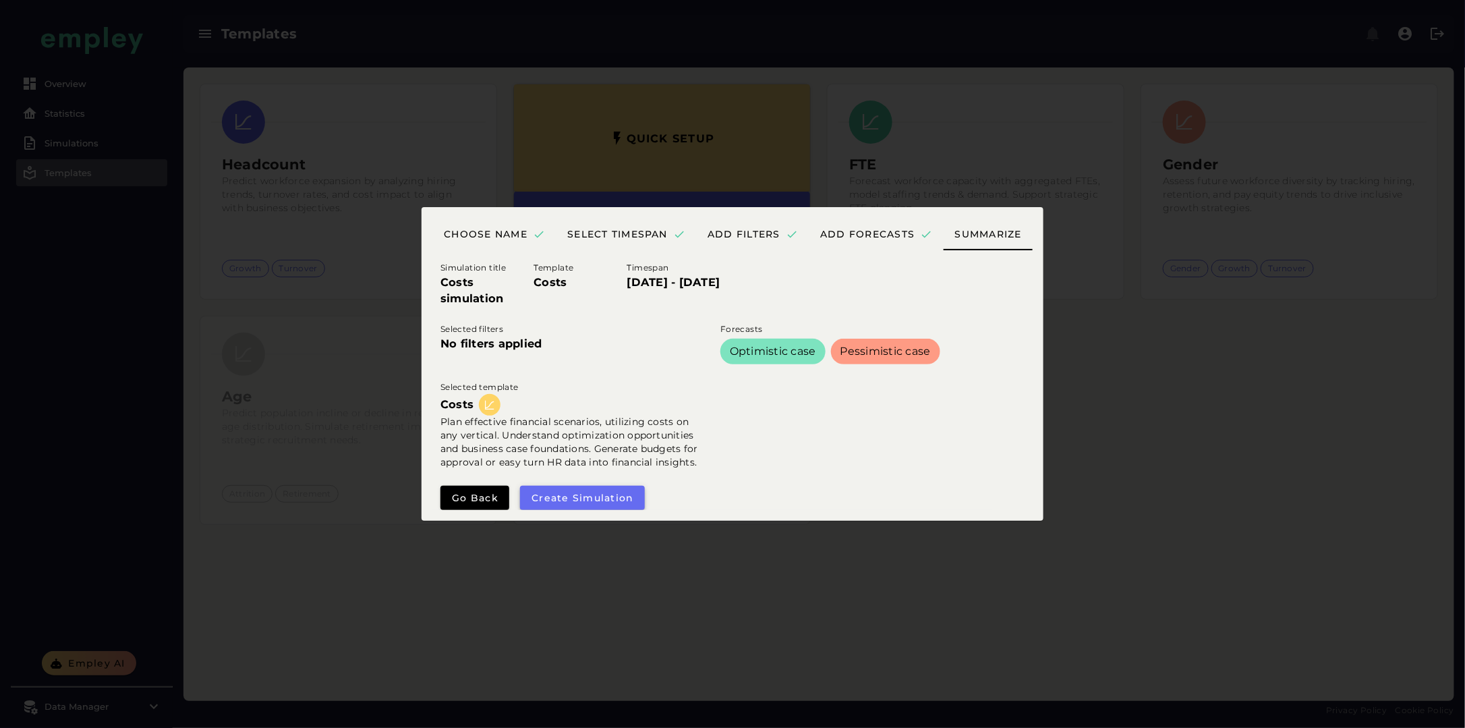
click at [553, 499] on span "Create simulation" at bounding box center [582, 498] width 103 height 12
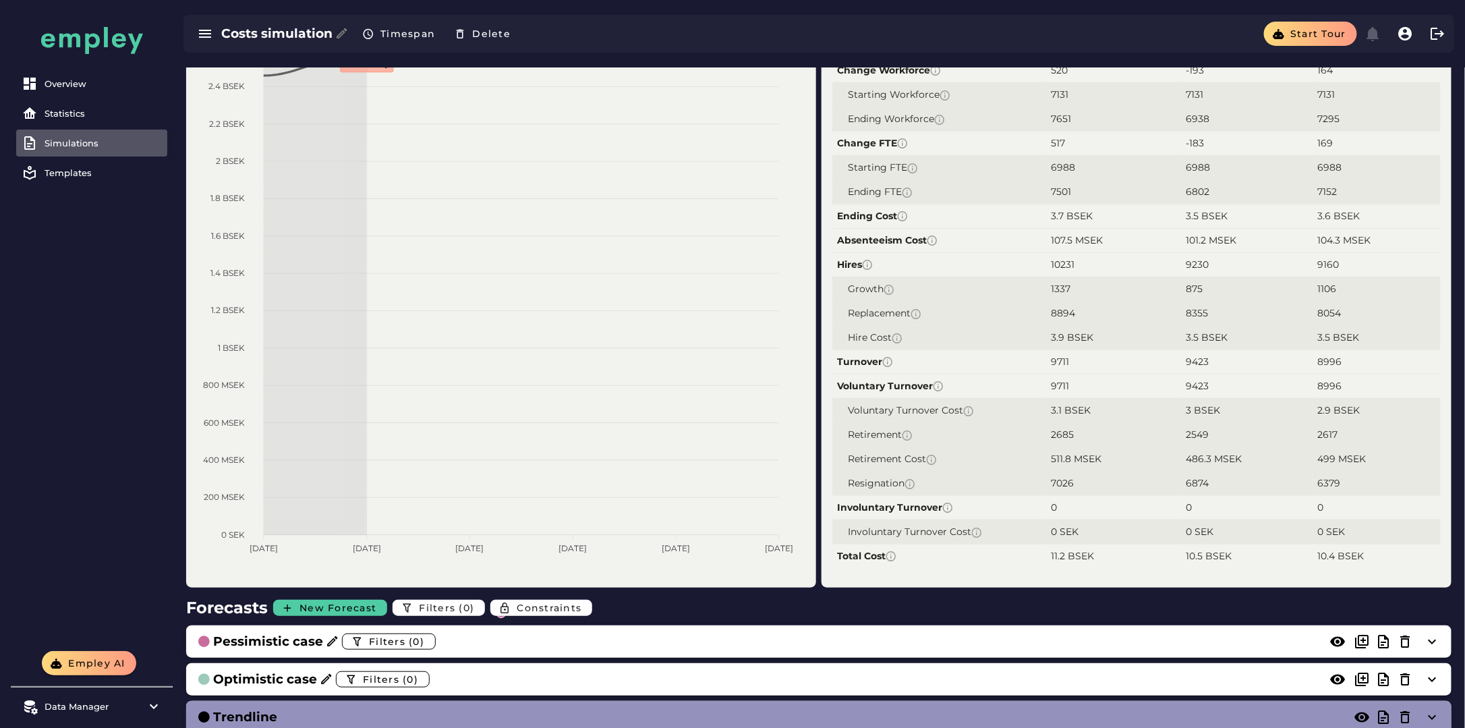
scroll to position [171, 0]
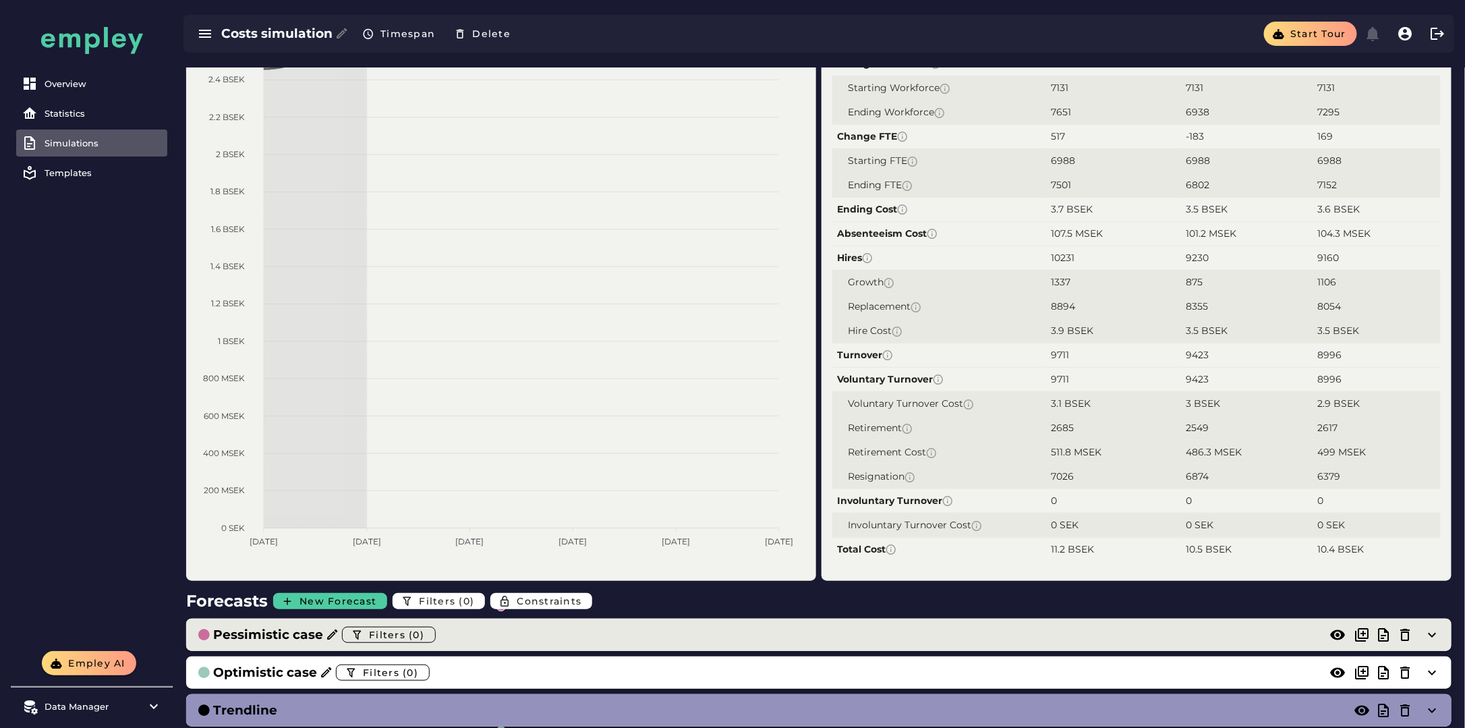
click at [734, 639] on div "Pessimistic case Filters (0)" at bounding box center [805, 635] width 1217 height 22
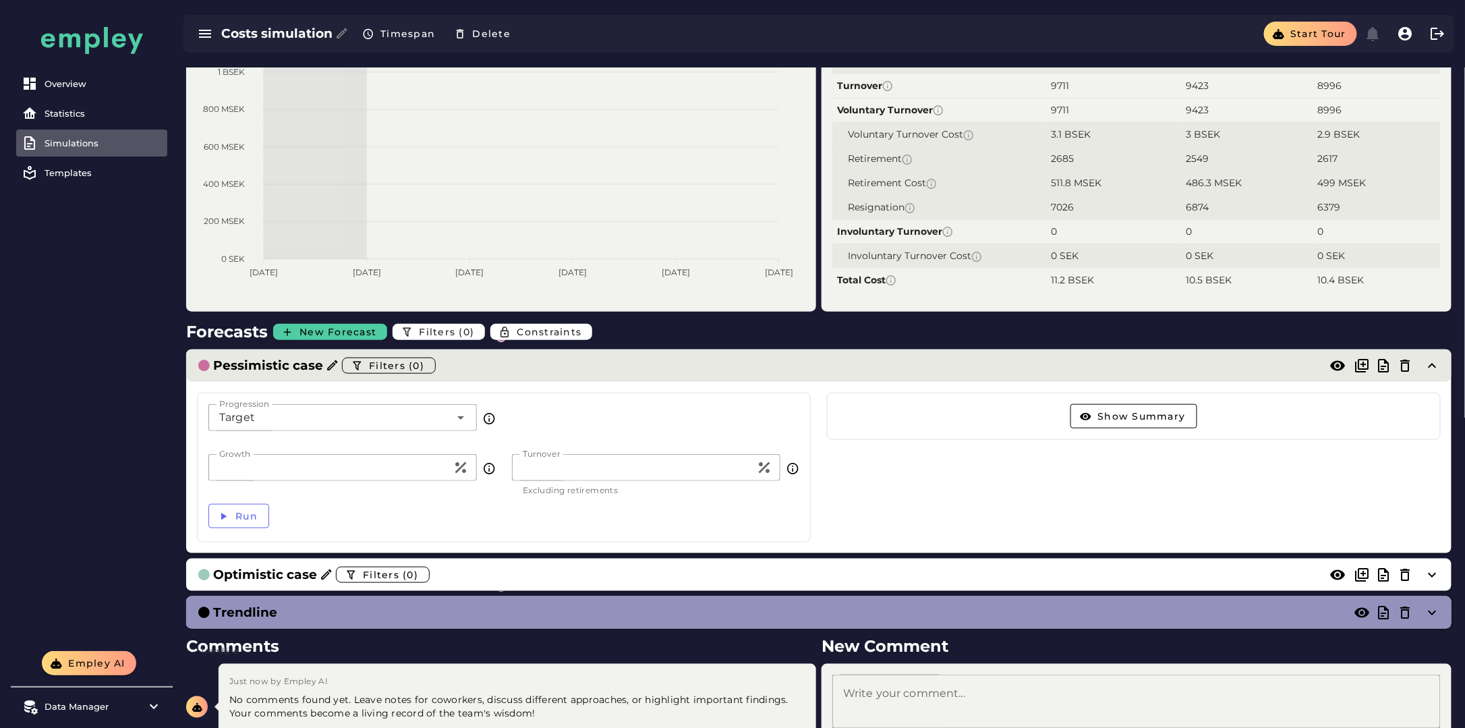
scroll to position [440, 0]
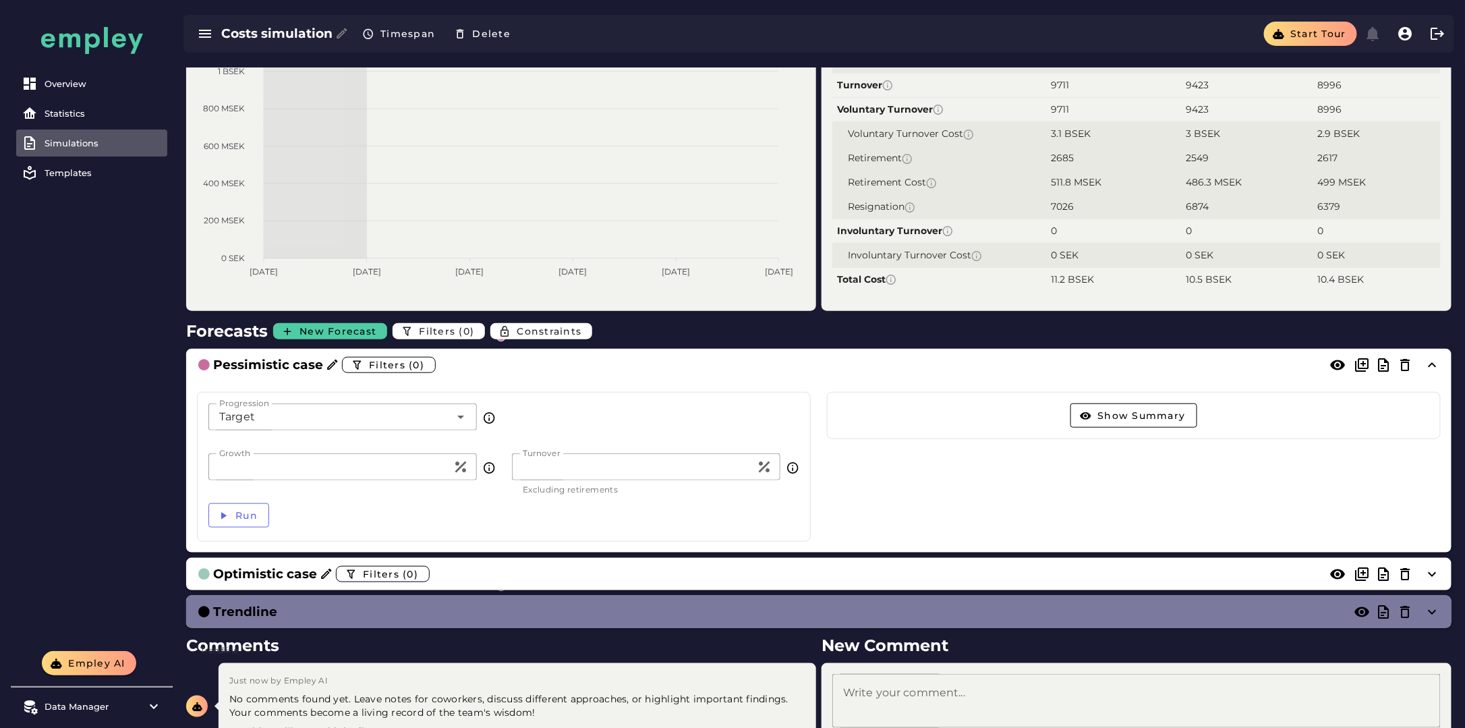
click at [709, 612] on div "Trendline" at bounding box center [805, 611] width 1217 height 19
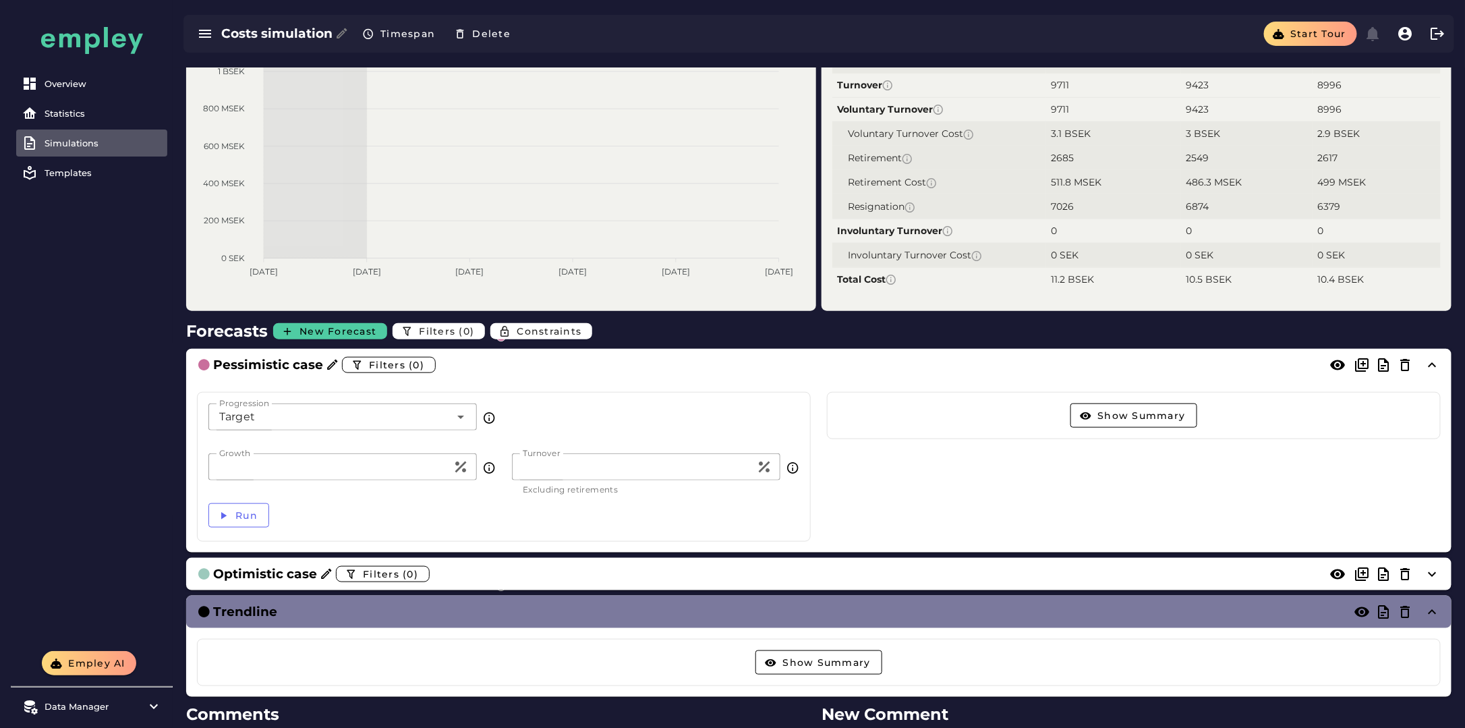
scroll to position [595, 0]
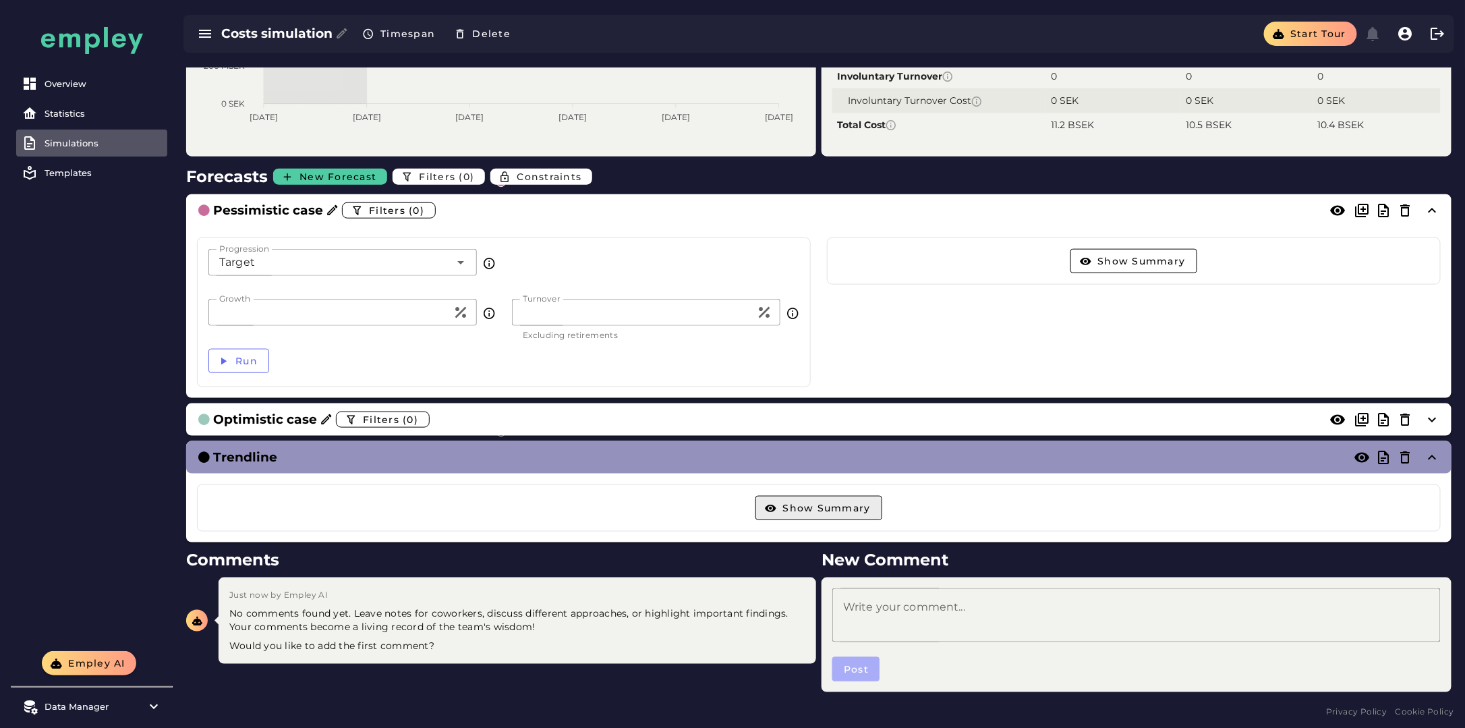
click at [805, 507] on span "Show Summary" at bounding box center [826, 508] width 88 height 12
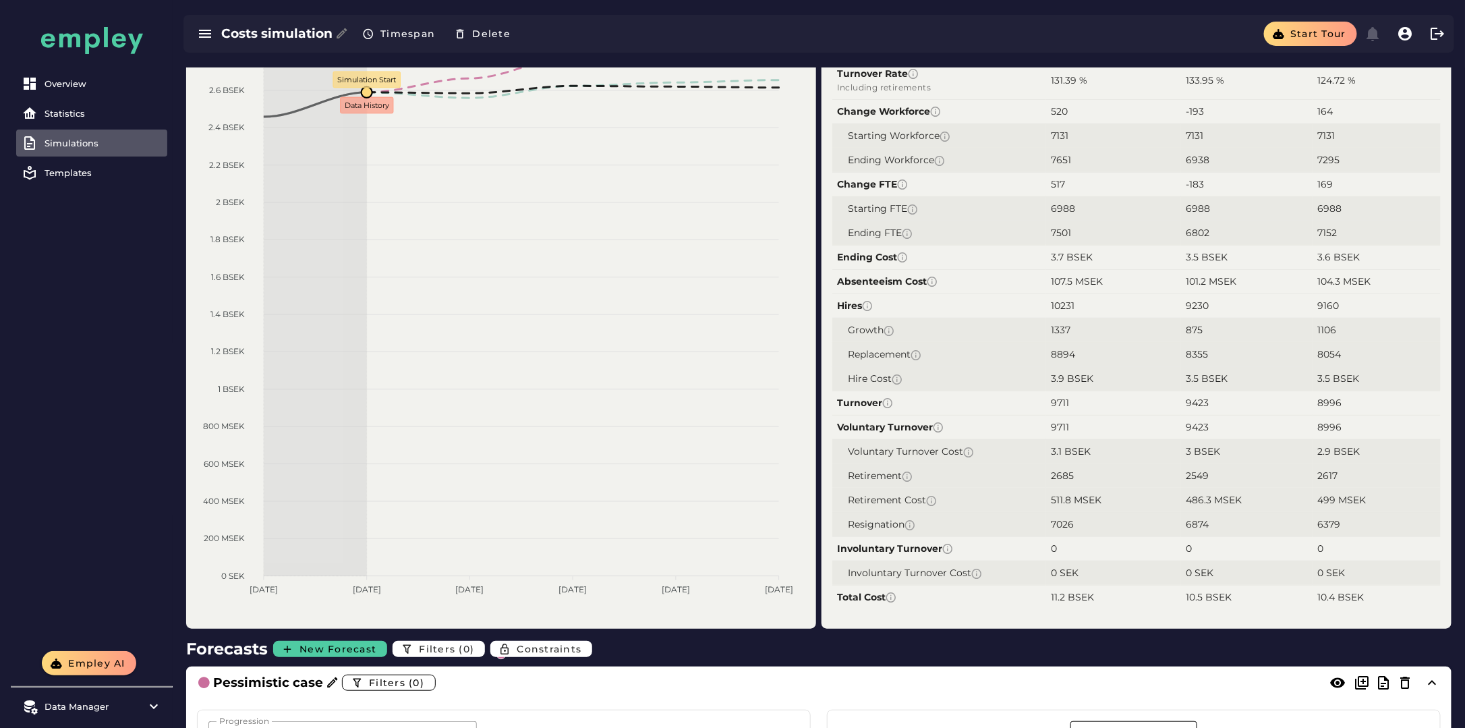
scroll to position [0, 0]
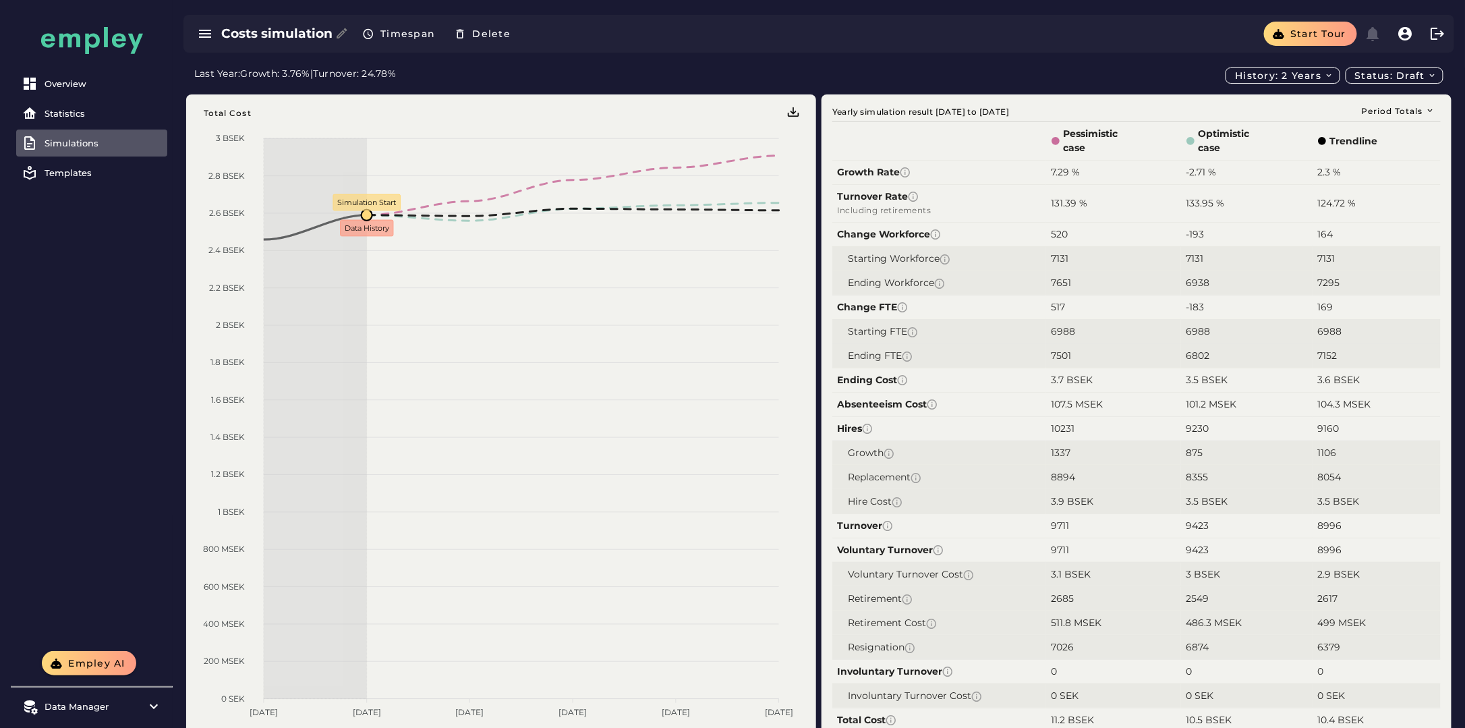
click at [817, 74] on div "Last Year: Growth: 3.76% | Turnover: 24.78% History: 2 years Status: Draft" at bounding box center [818, 75] width 1249 height 16
click at [103, 700] on item\) "Data Manager" at bounding box center [91, 706] width 151 height 27
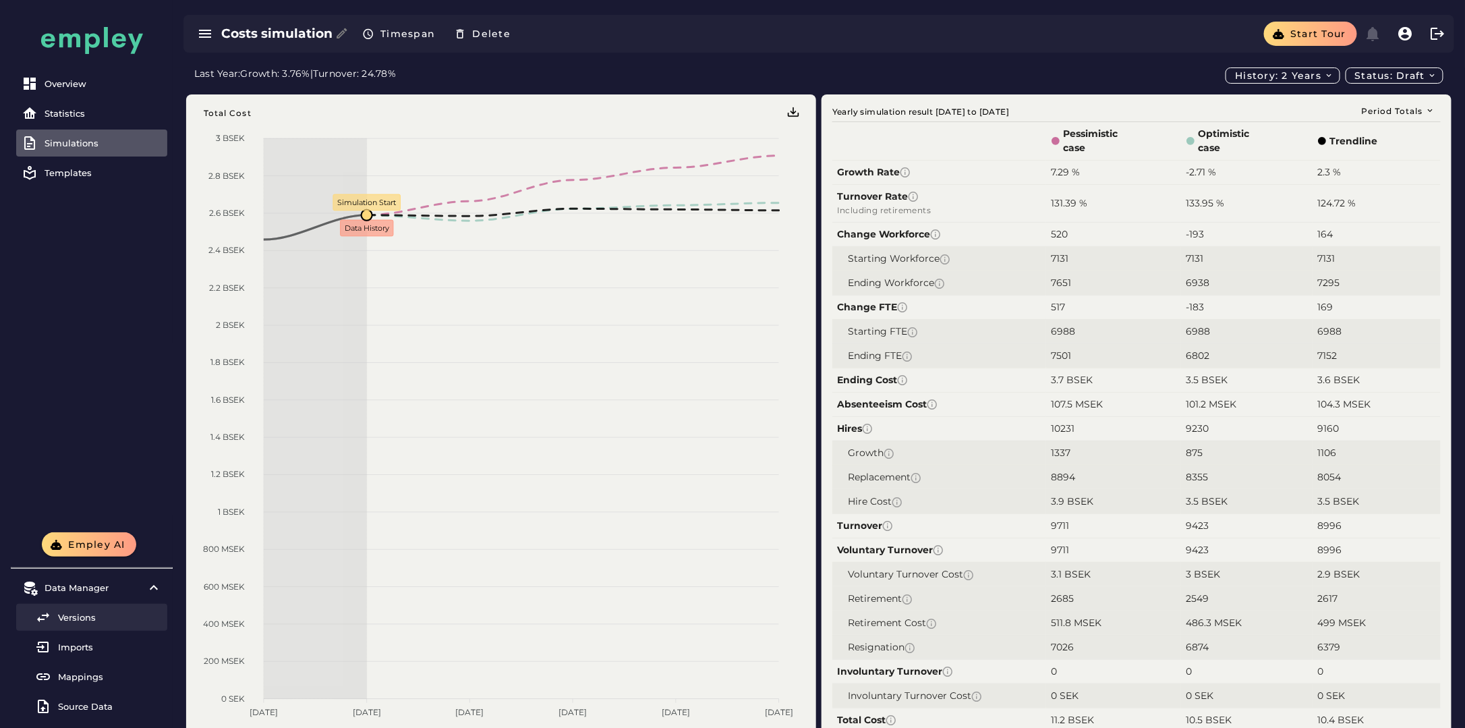
click at [89, 619] on div "Versions" at bounding box center [110, 617] width 104 height 11
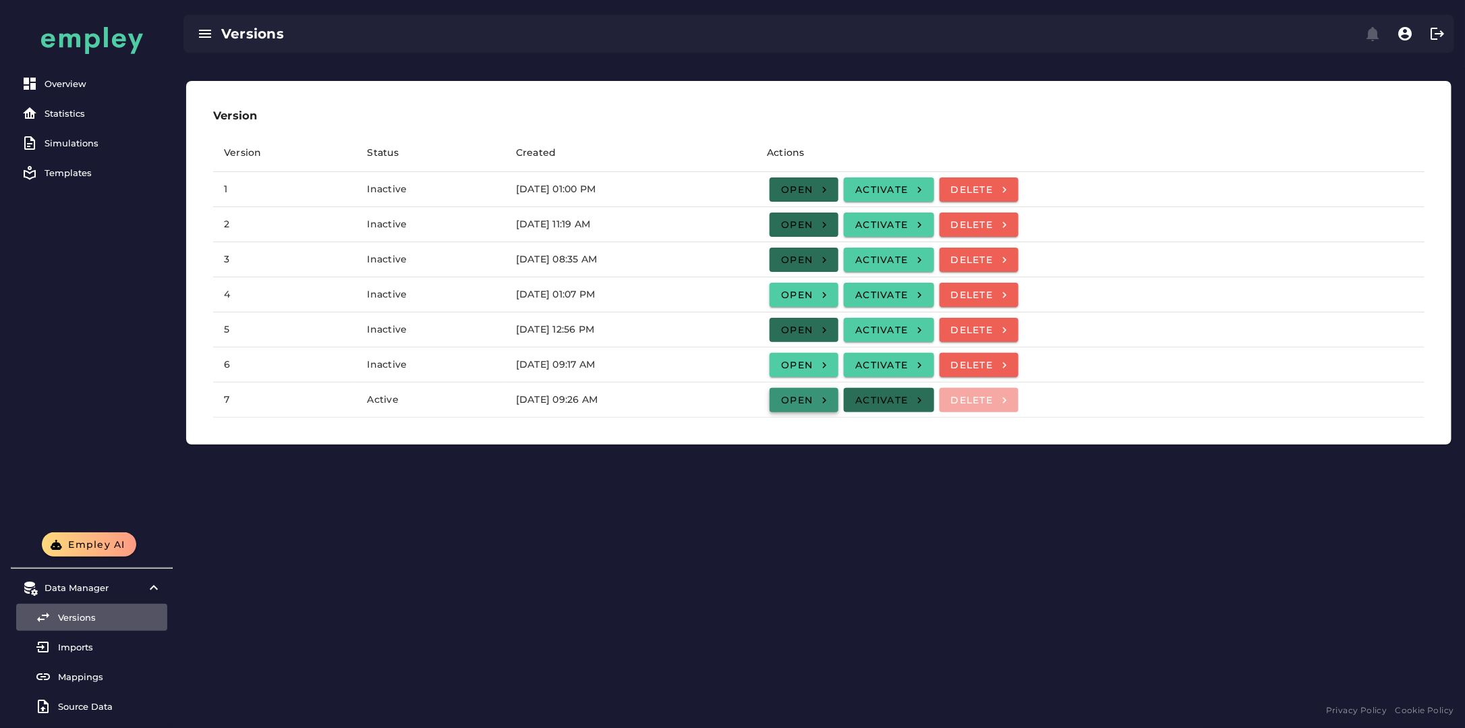
click at [828, 400] on span "Open" at bounding box center [803, 400] width 47 height 12
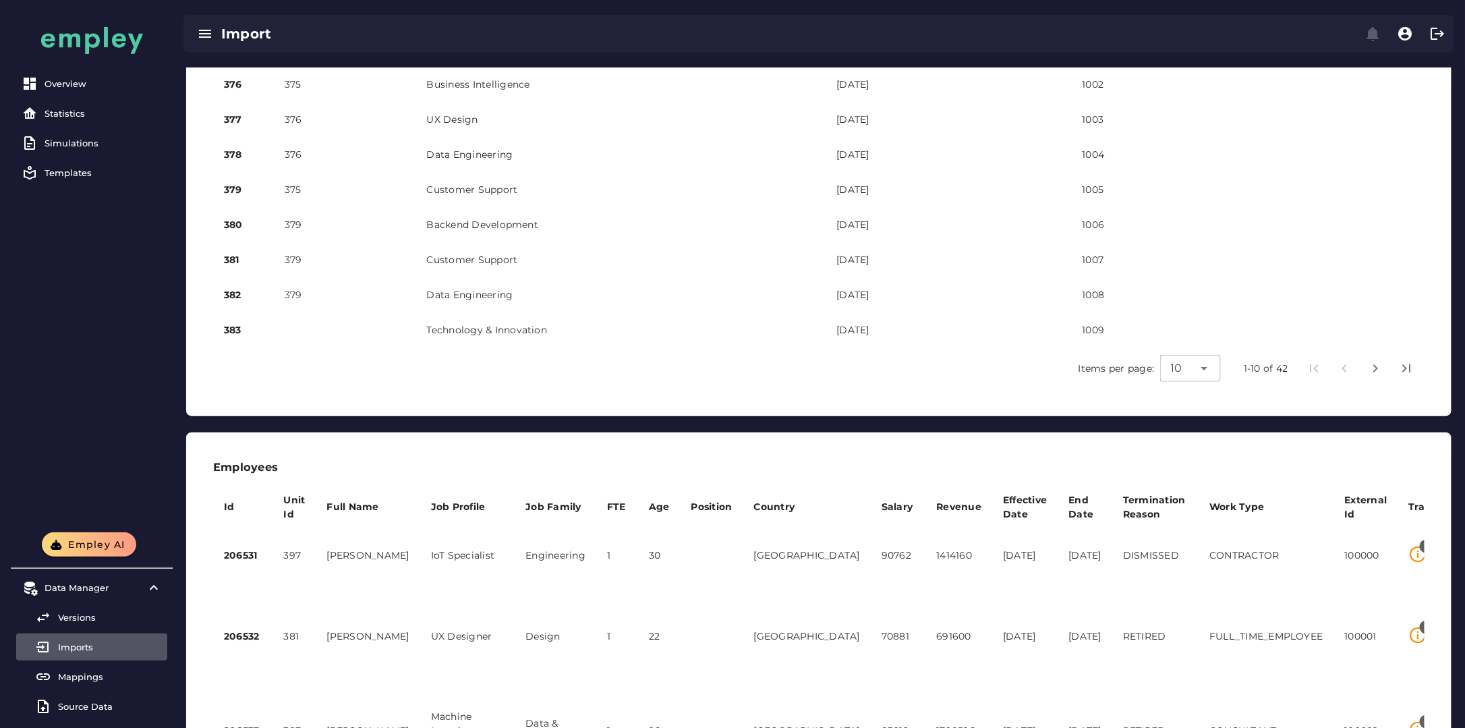
scroll to position [647, 0]
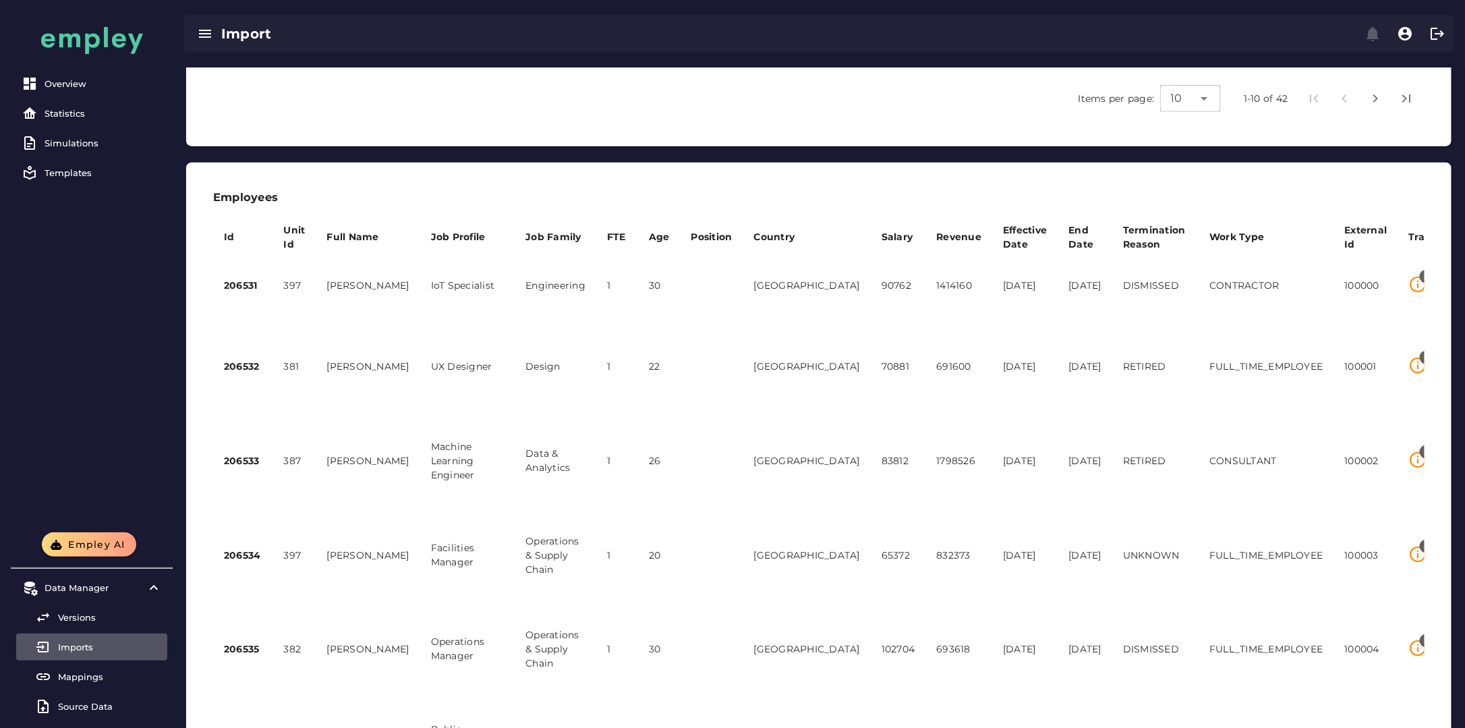
click at [1004, 410] on tr "206532 381 [PERSON_NAME] UX Designer Design 1 22 sweden 70881 691600 [DATE] [DA…" at bounding box center [1255, 366] width 2084 height 108
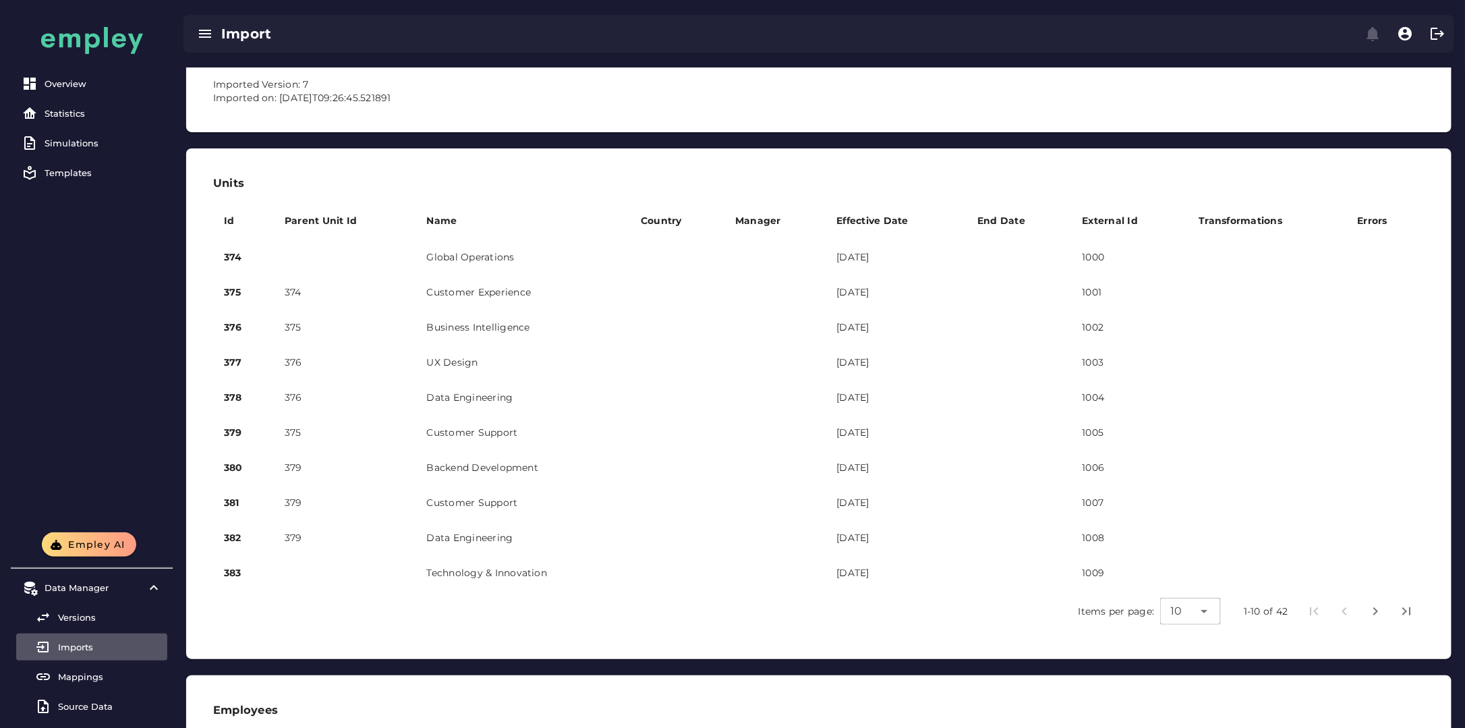
scroll to position [135, 0]
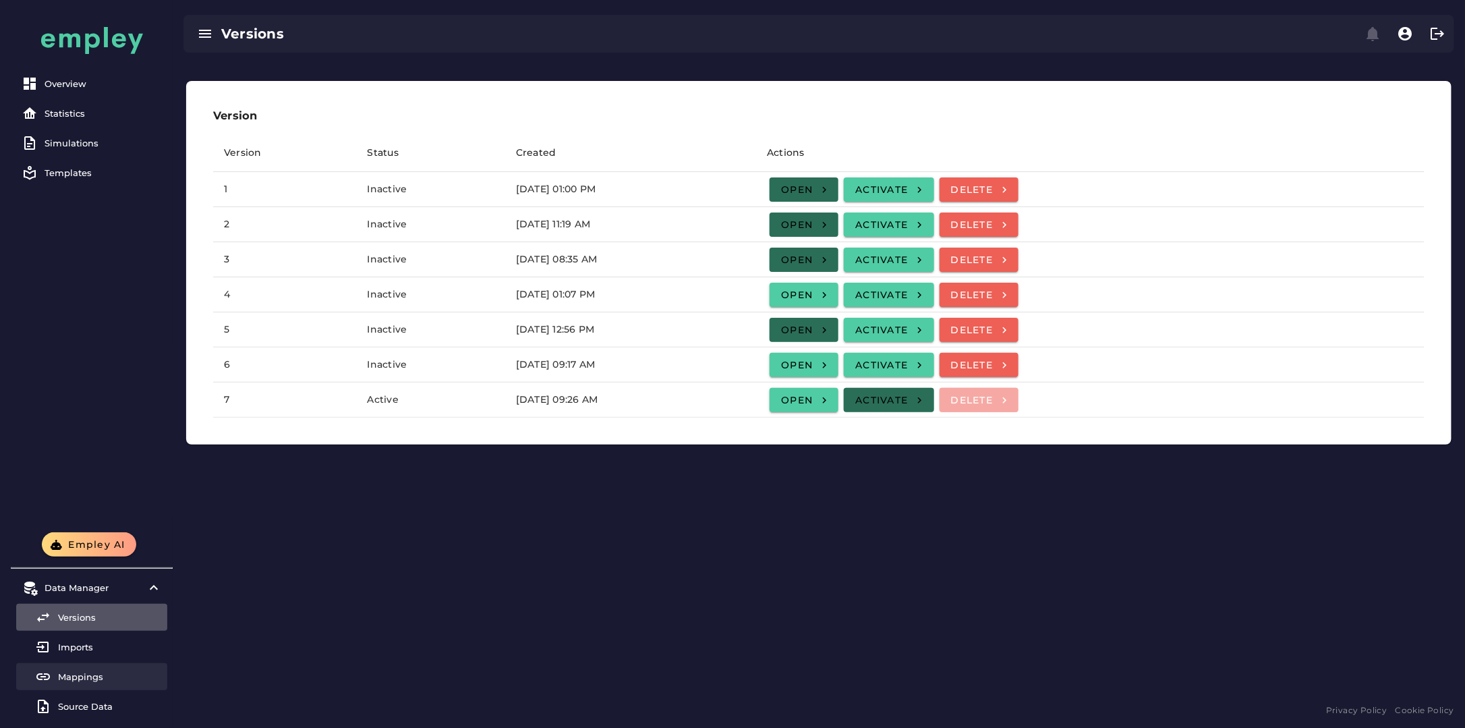
click at [100, 673] on div "Mappings" at bounding box center [110, 676] width 104 height 11
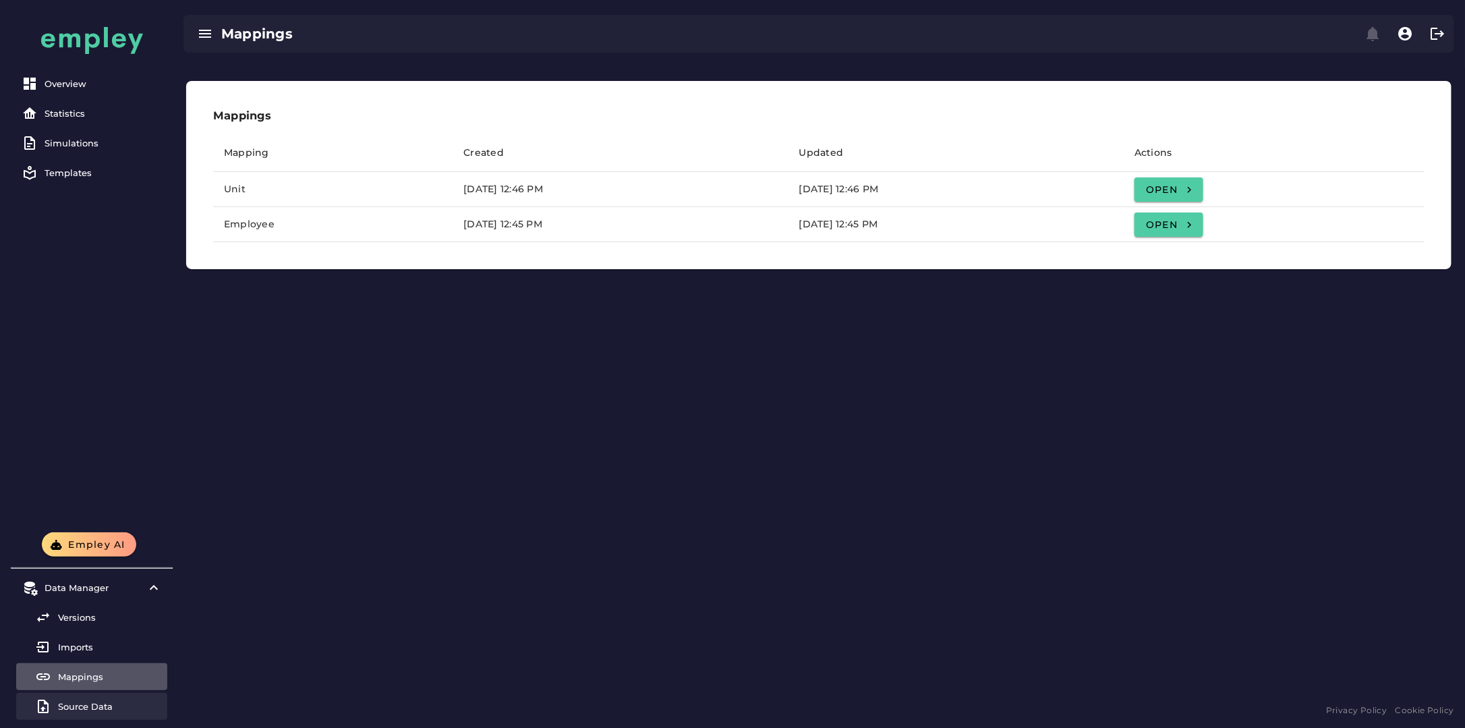
click at [98, 704] on div "Source Data" at bounding box center [110, 706] width 104 height 11
